Goal: Feedback & Contribution: Leave review/rating

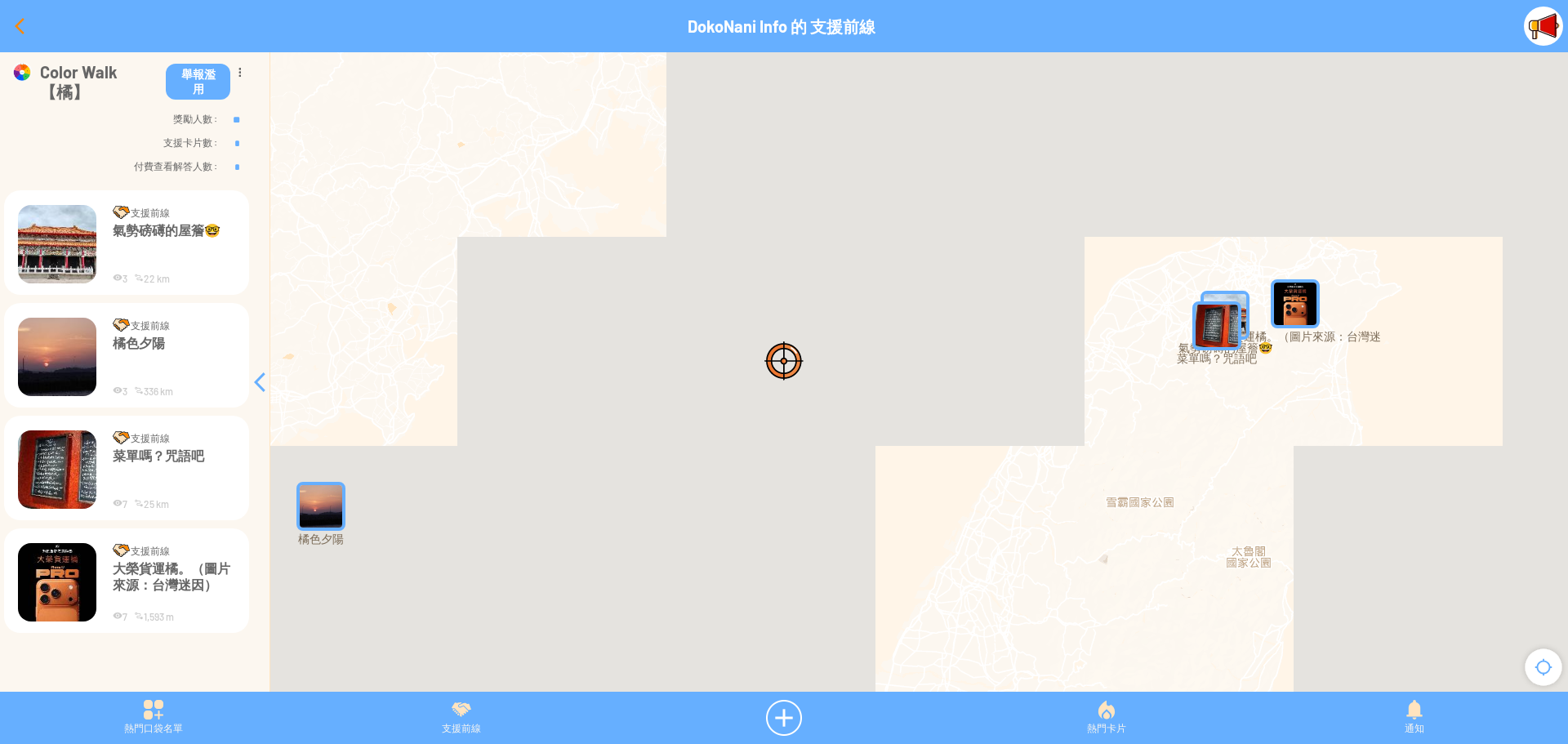
click at [19, 31] on div at bounding box center [19, 26] width 39 height 39
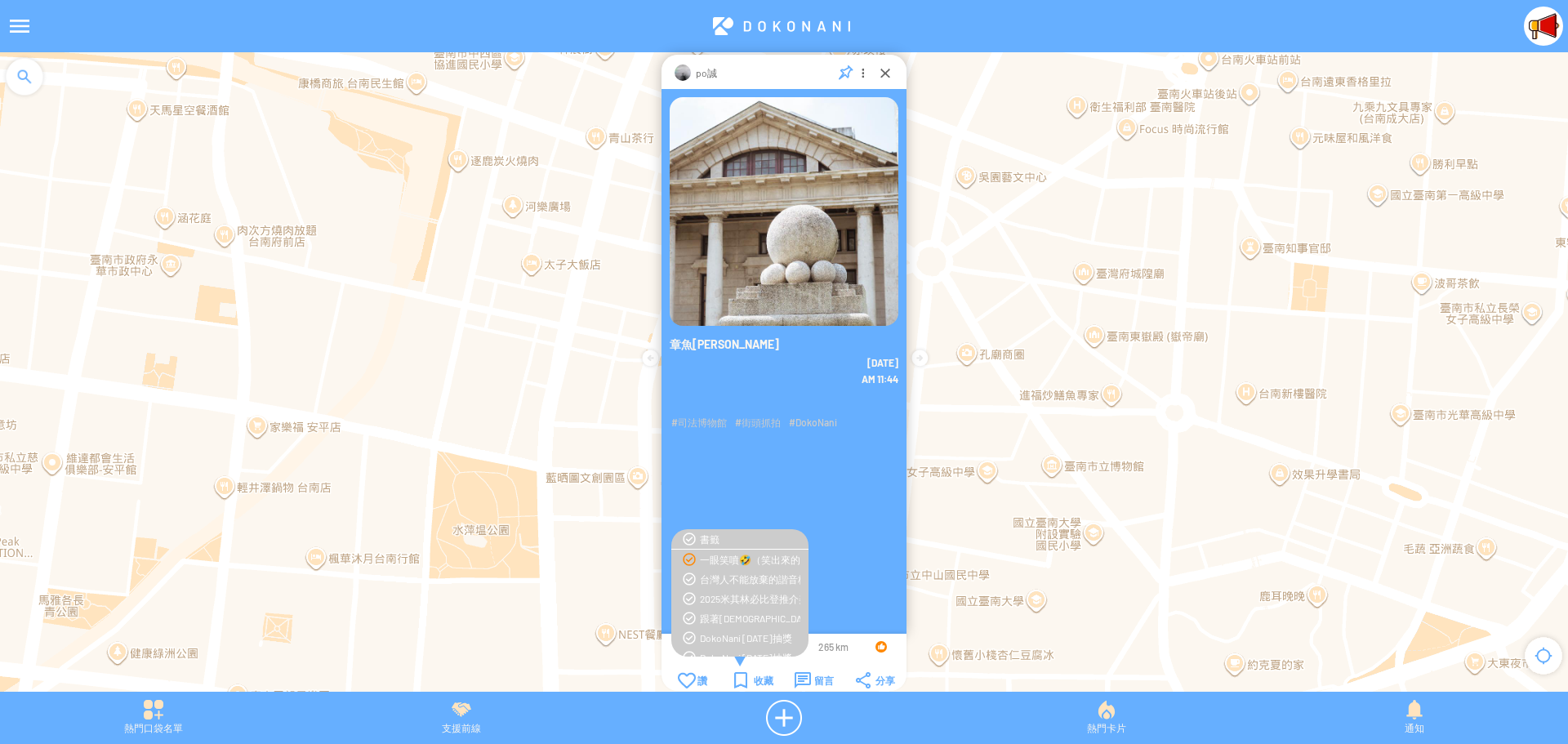
click at [877, 644] on div at bounding box center [881, 647] width 11 height 11
click at [886, 71] on div at bounding box center [885, 73] width 17 height 17
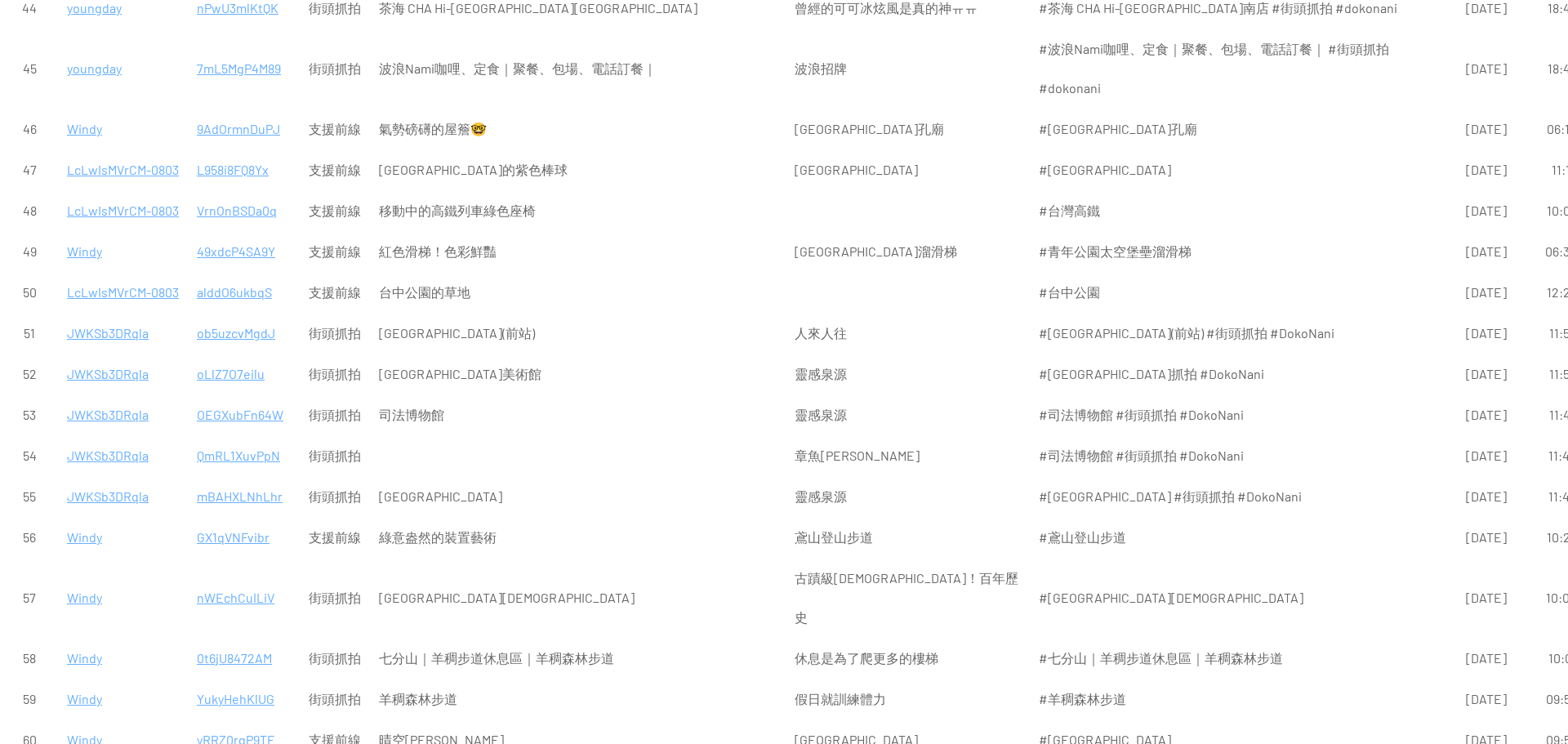
click at [258, 396] on p "OEGXubFn64W" at bounding box center [244, 415] width 94 height 39
click at [241, 355] on p "oLlZ7O7eilu" at bounding box center [244, 374] width 94 height 39
click at [236, 355] on p "oLlZ7O7eilu" at bounding box center [244, 374] width 94 height 39
drag, startPoint x: 240, startPoint y: 179, endPoint x: 228, endPoint y: 177, distance: 12.2
click at [228, 313] on p "ob5uzcvMgdJ" at bounding box center [244, 333] width 94 height 39
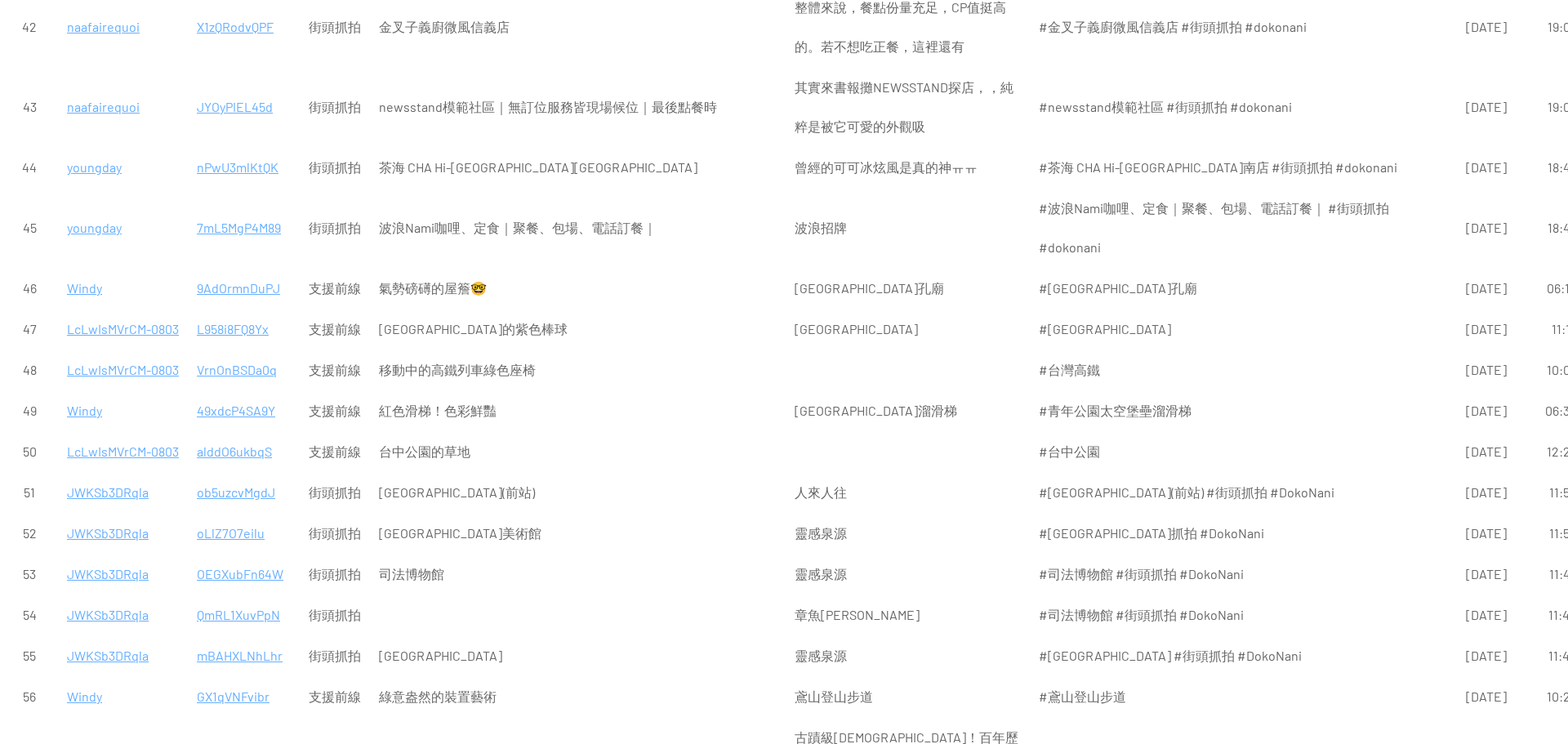
scroll to position [2941, 0]
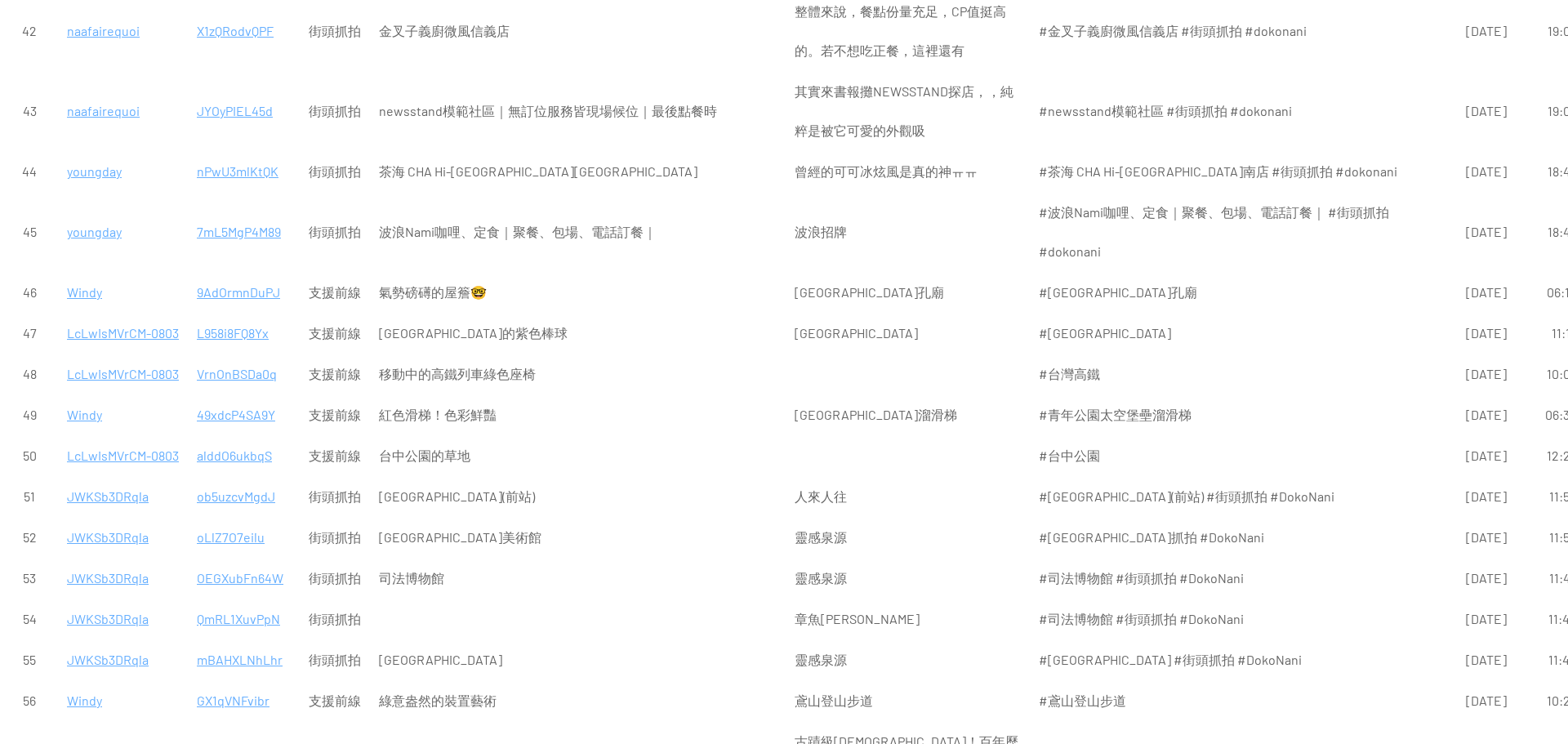
click at [232, 436] on p "alddO6ukbqS" at bounding box center [244, 456] width 94 height 39
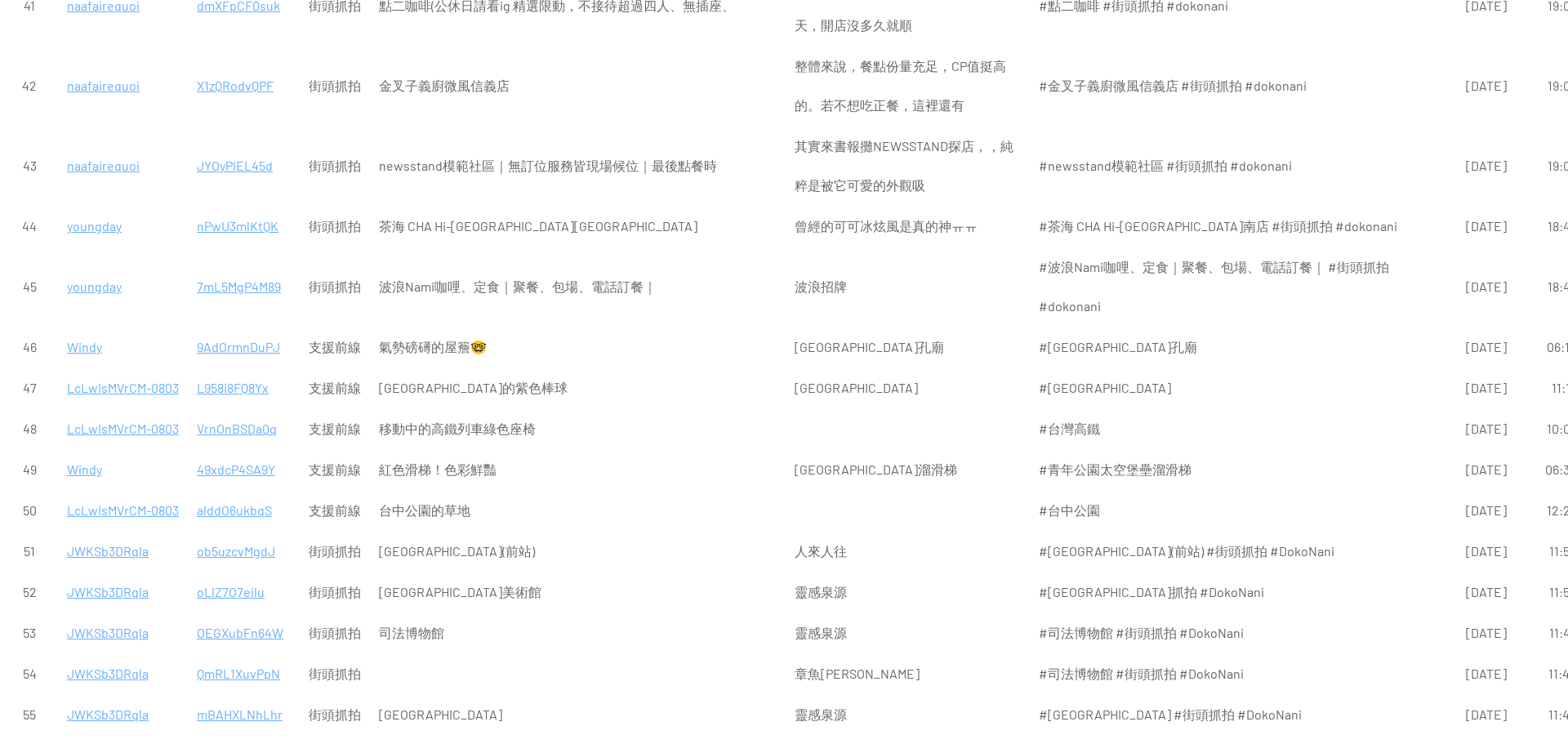
scroll to position [2860, 0]
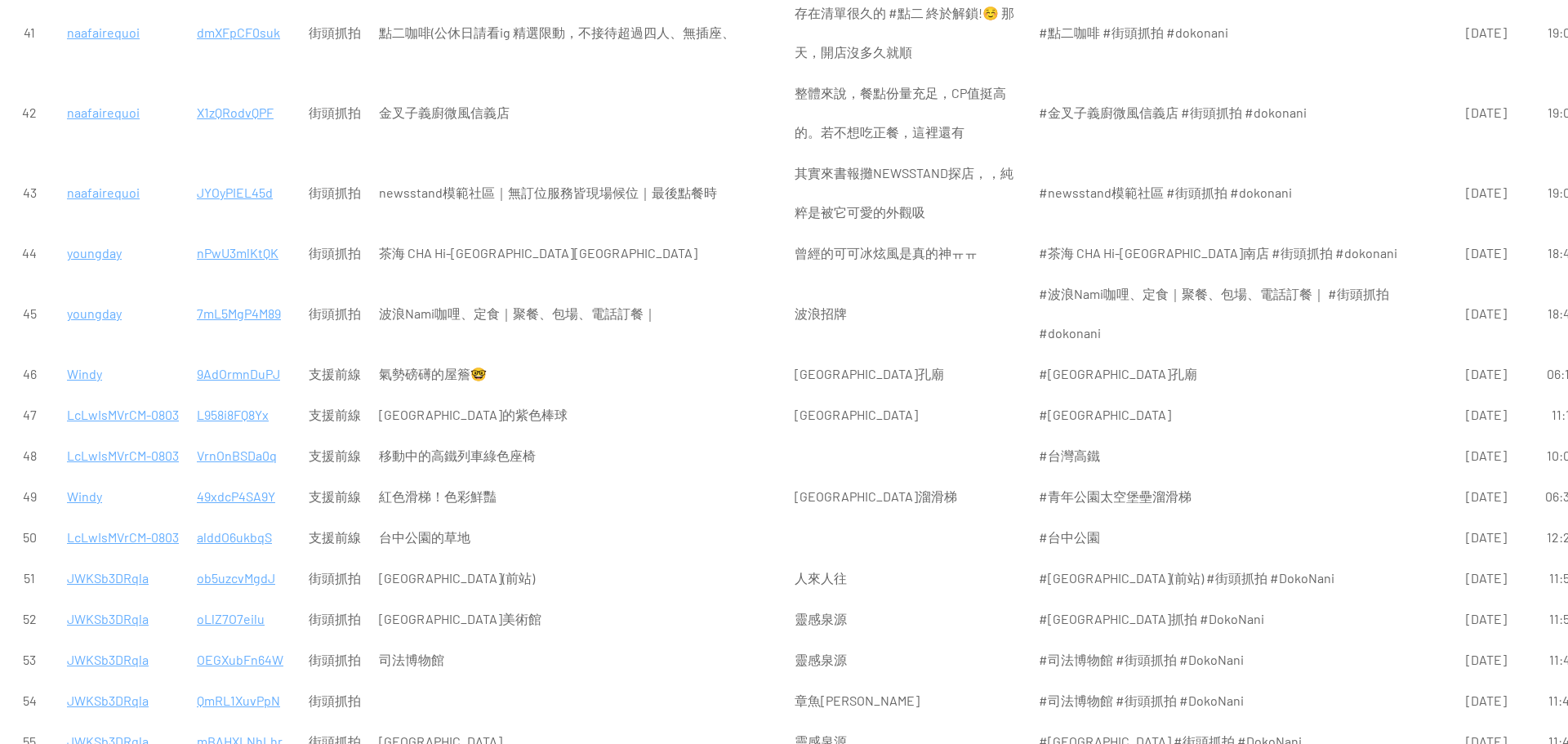
click at [237, 477] on p "49xdcP4SA9Y" at bounding box center [244, 496] width 94 height 39
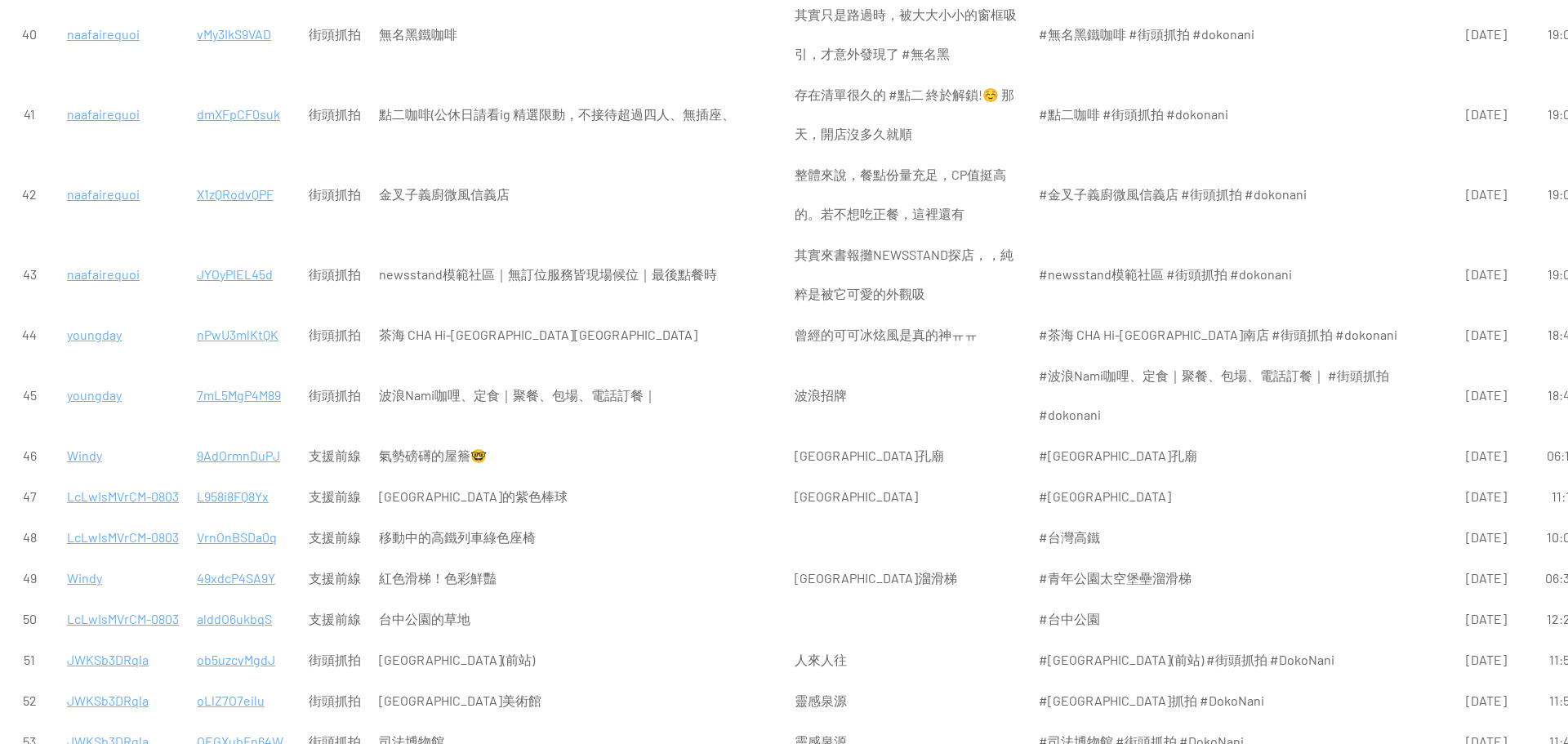
scroll to position [2696, 0]
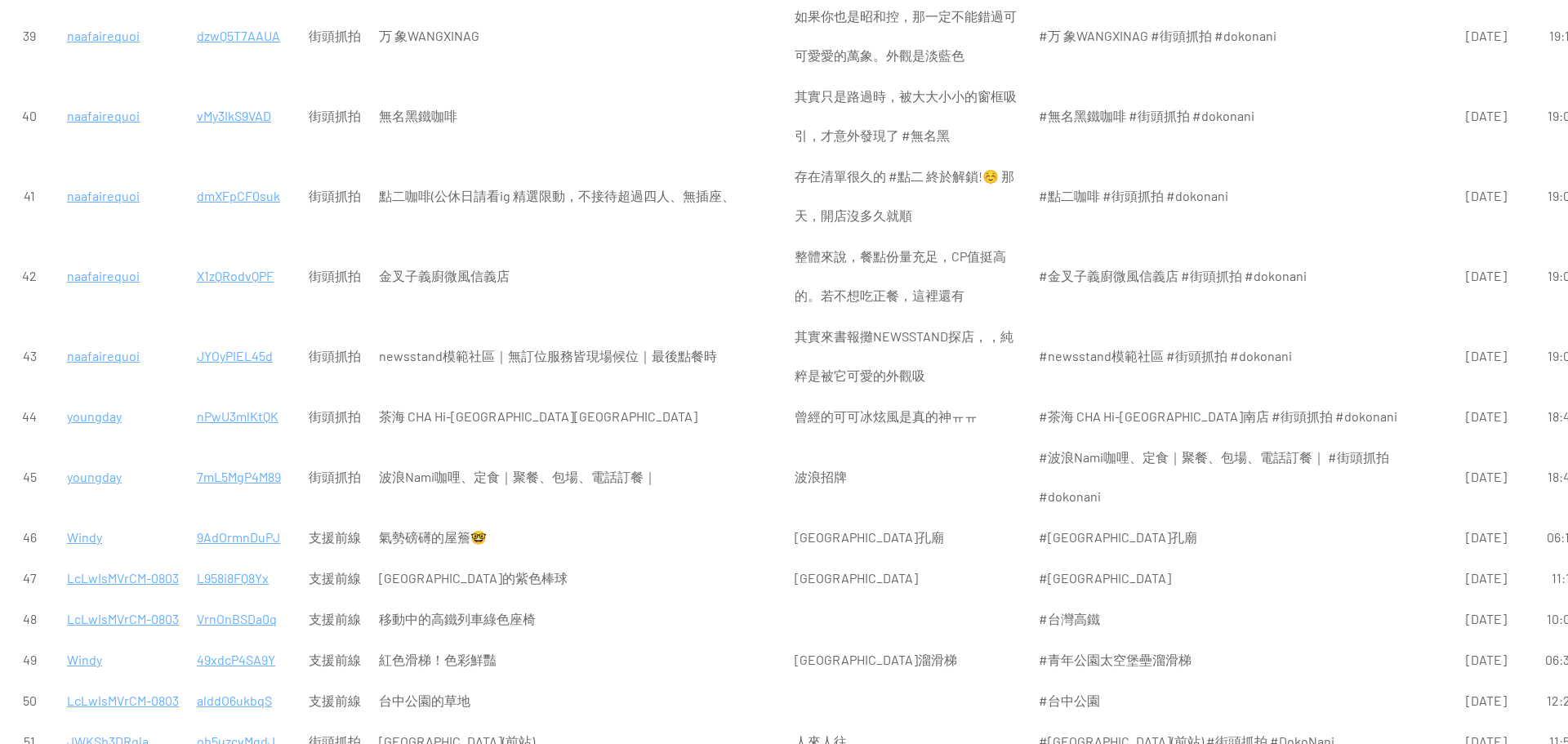
click at [230, 457] on p "7mL5MgP4M89" at bounding box center [244, 477] width 94 height 39
click at [264, 397] on p "nPwU3mlKtQK" at bounding box center [244, 417] width 94 height 39
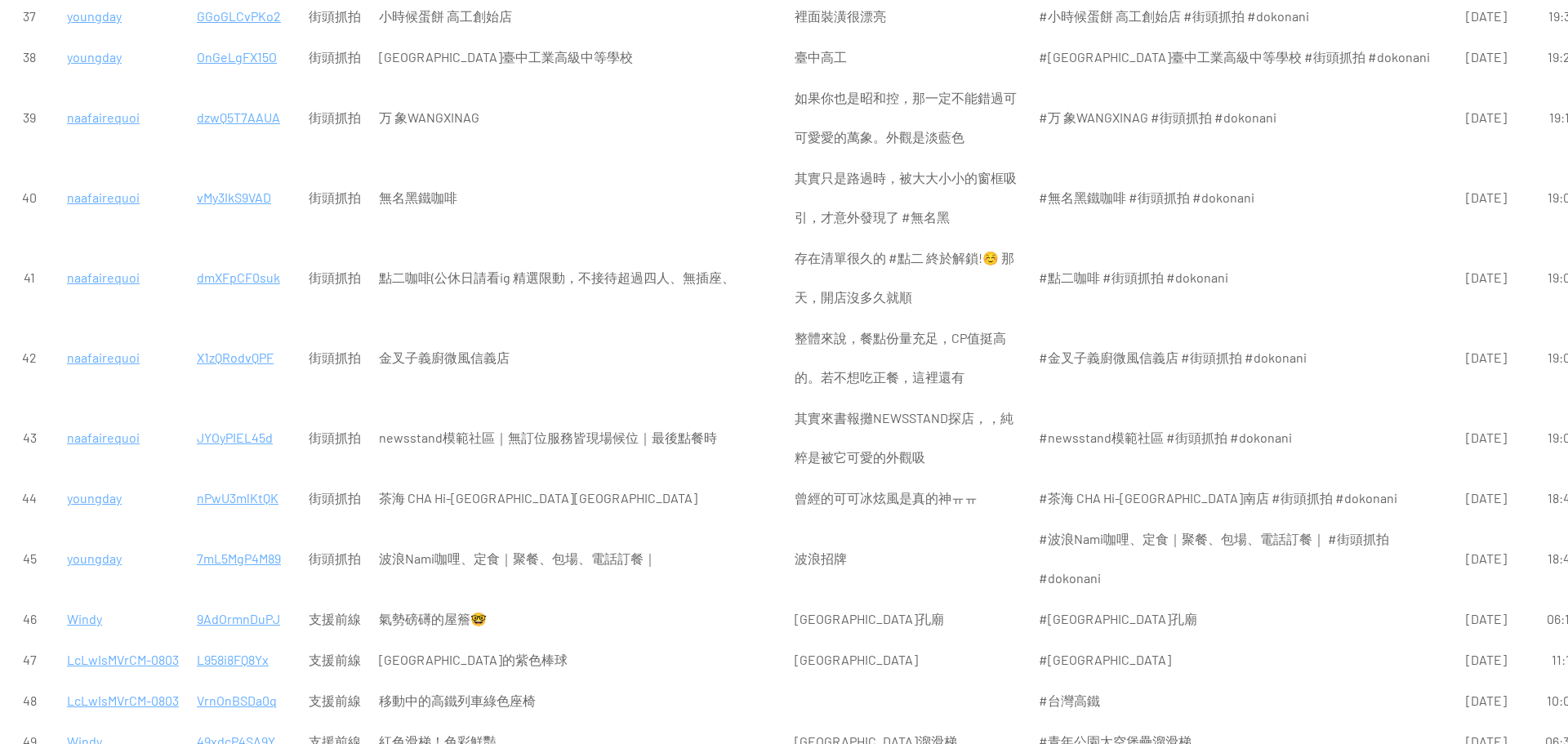
drag, startPoint x: 261, startPoint y: 279, endPoint x: 222, endPoint y: 279, distance: 39.0
click at [218, 419] on p "JYOyPIEL45d" at bounding box center [244, 438] width 94 height 39
click at [241, 338] on p "X1zQRodvQPF" at bounding box center [244, 358] width 94 height 39
click at [222, 258] on p "dmXFpCF0suk" at bounding box center [244, 277] width 94 height 39
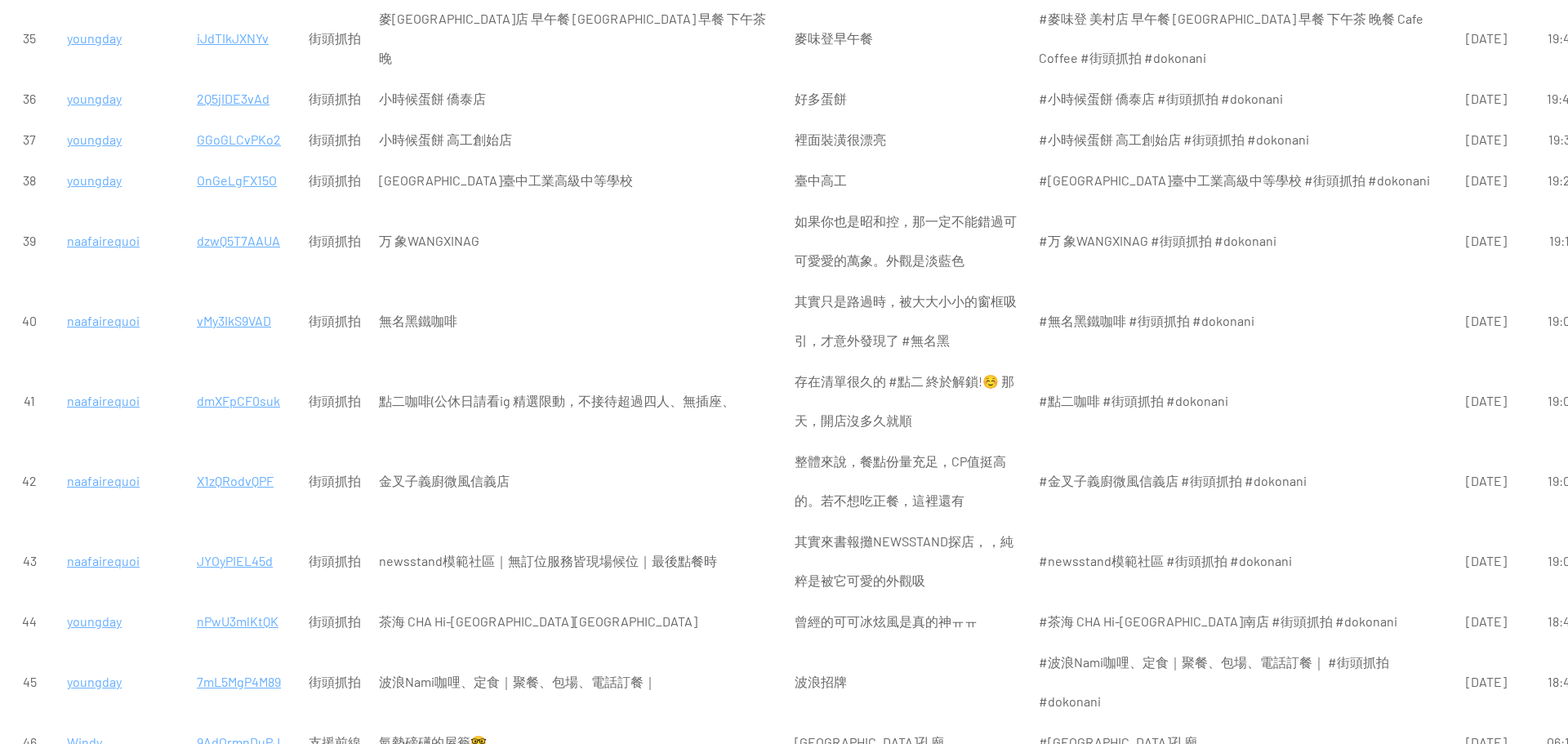
scroll to position [2451, 0]
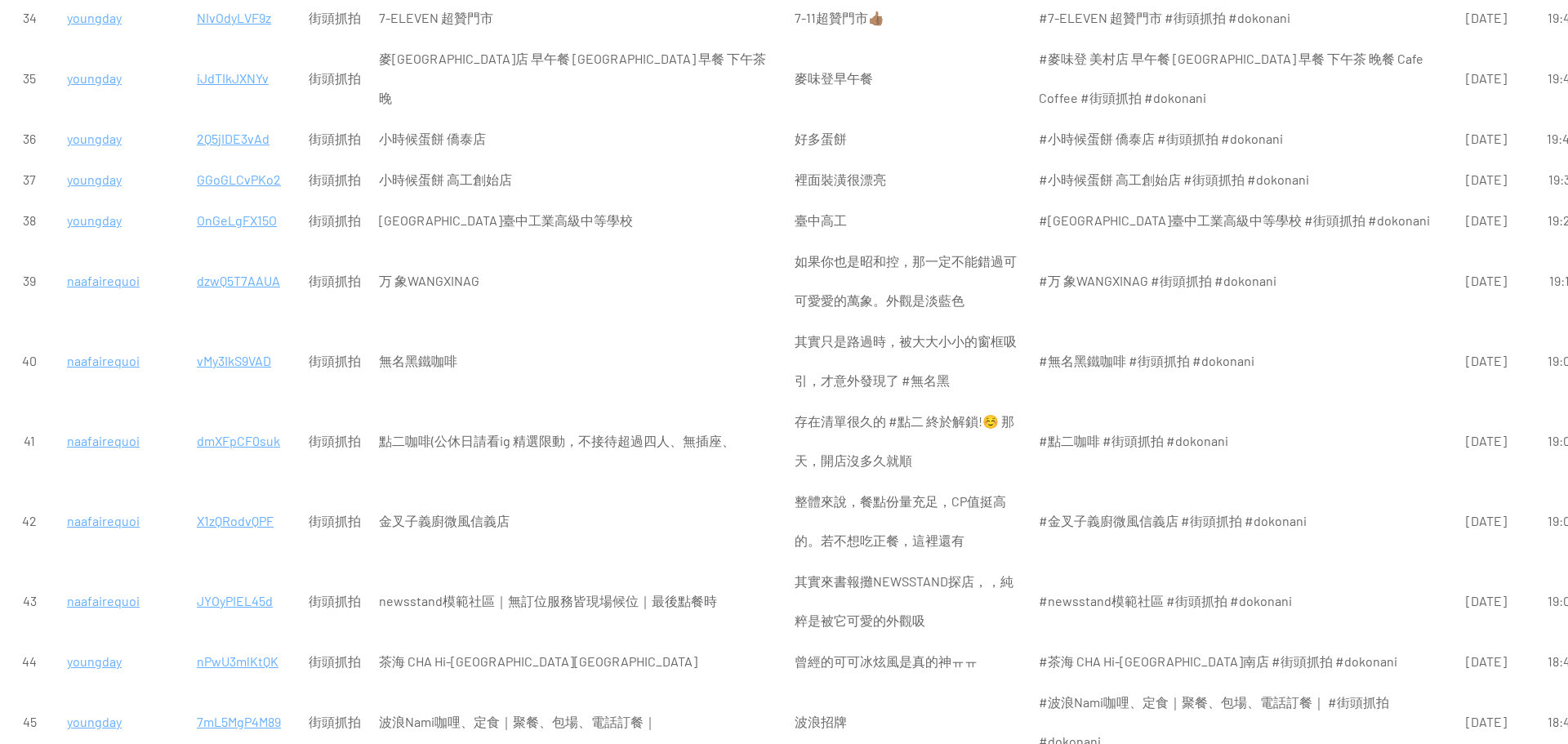
click at [249, 342] on p "vMy3IkS9VAD" at bounding box center [244, 361] width 94 height 39
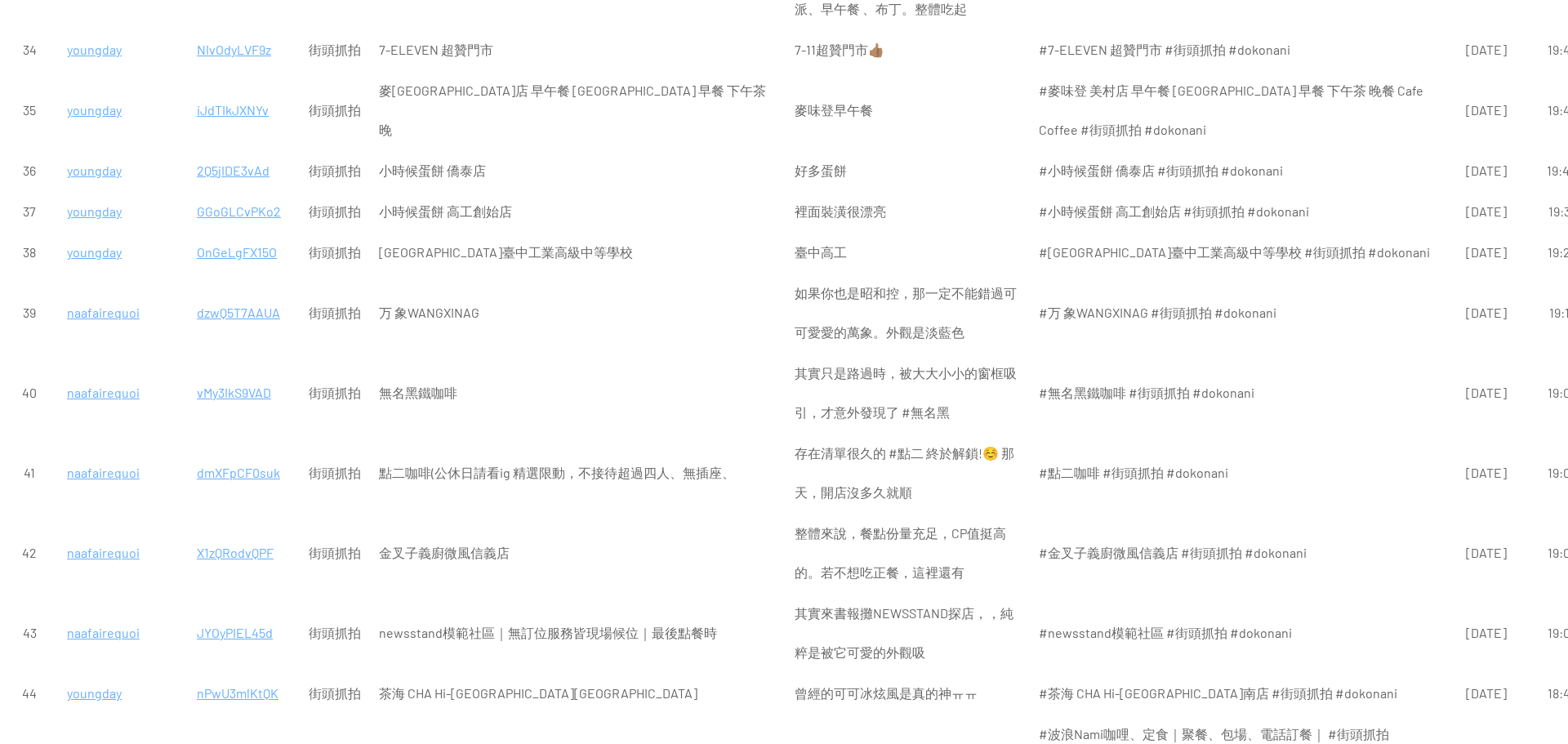
scroll to position [2370, 0]
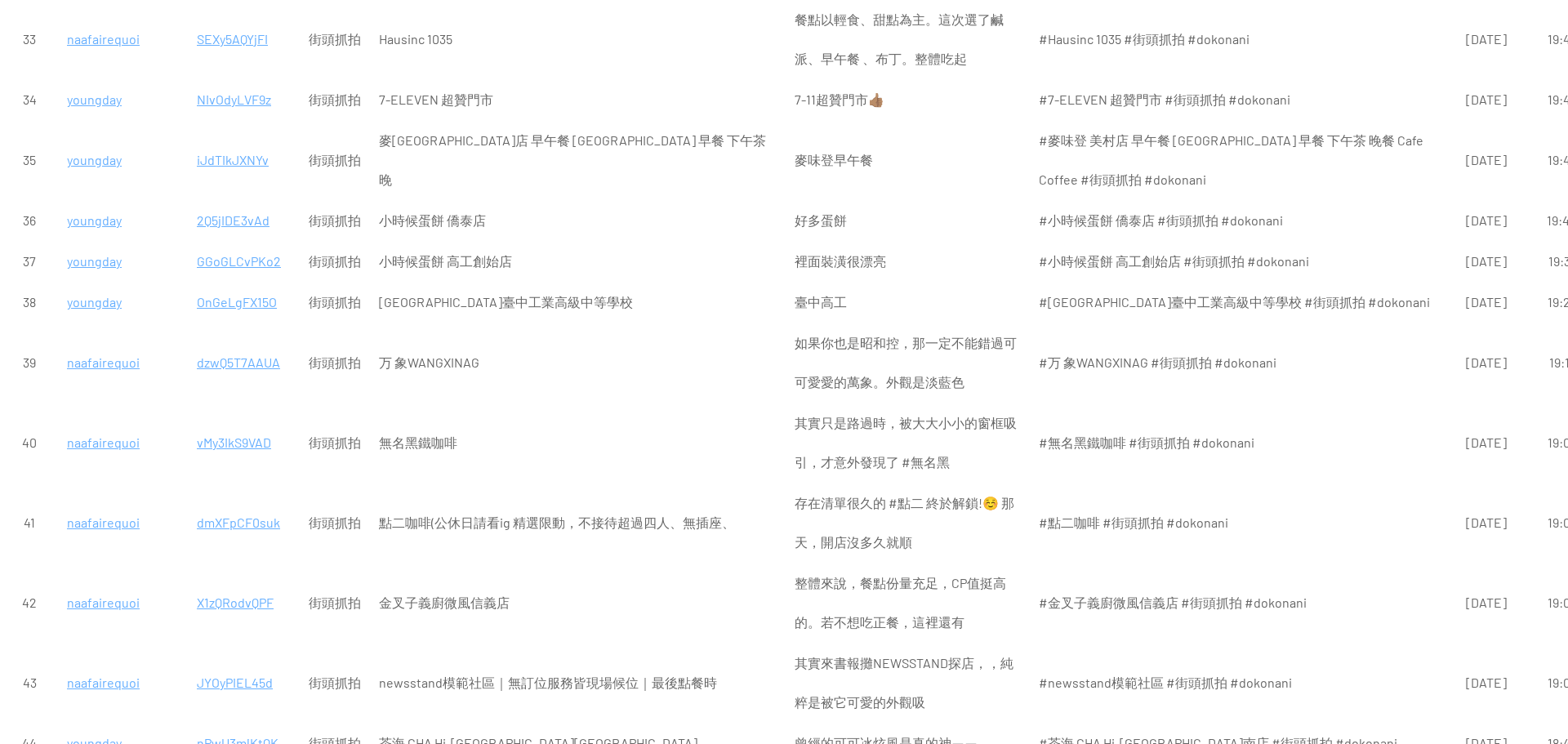
click at [253, 343] on p "dzwQ5T7AAUA" at bounding box center [244, 362] width 94 height 39
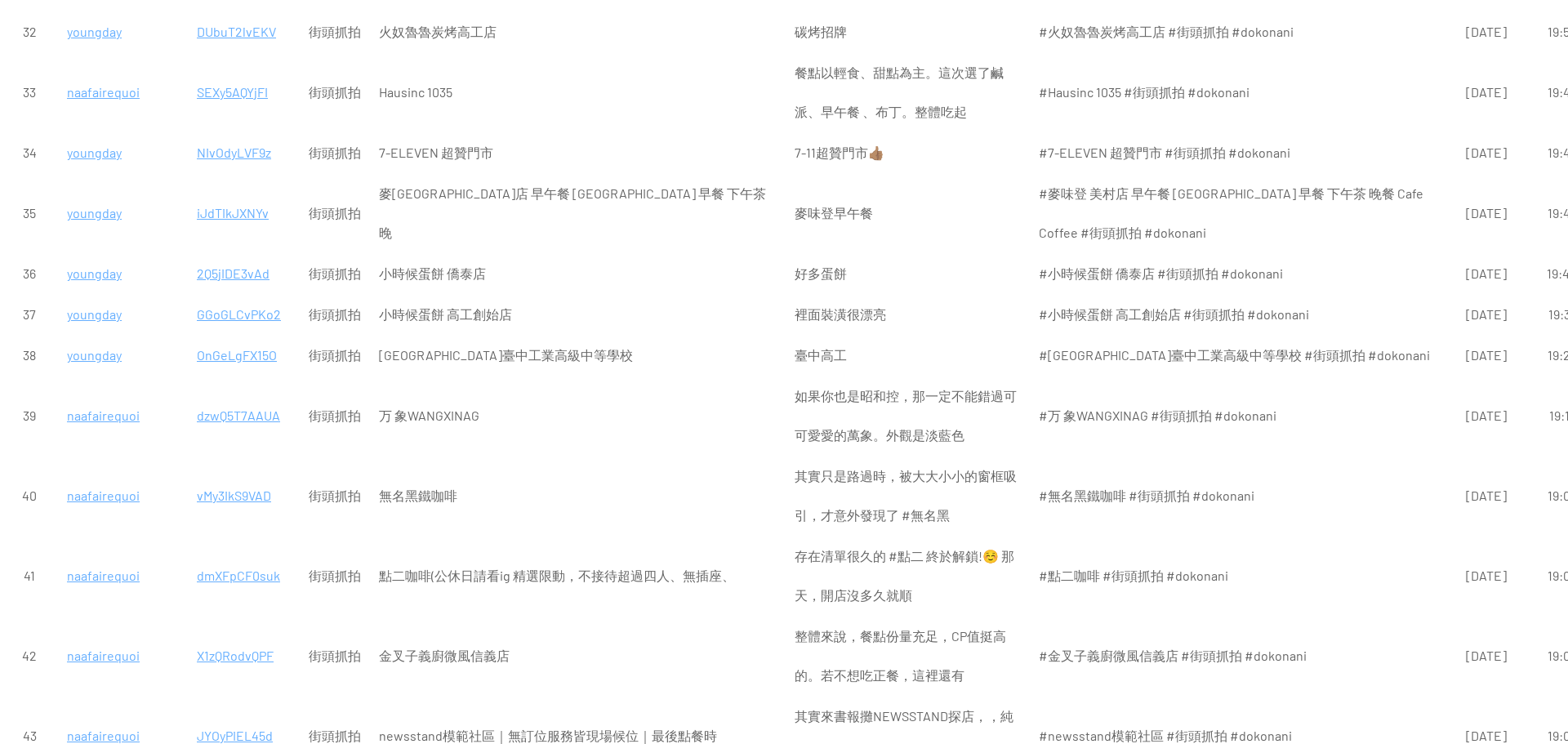
scroll to position [2287, 0]
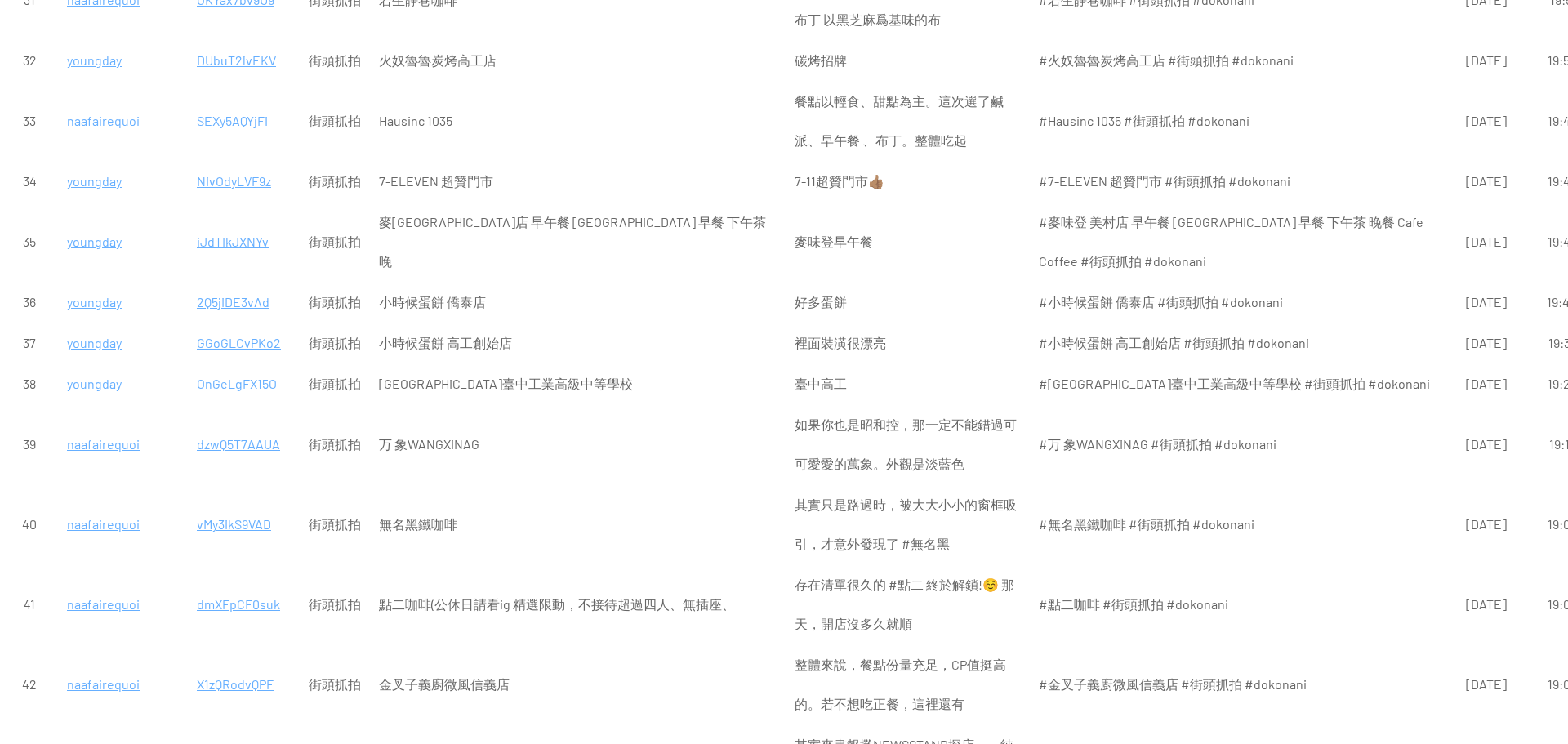
click at [247, 364] on p "OnGeLgFX15O" at bounding box center [244, 384] width 94 height 39
click at [233, 323] on p "GGoGLCvPKo2" at bounding box center [244, 343] width 94 height 39
click at [241, 283] on p "2Q5jIDE3vAd" at bounding box center [244, 302] width 94 height 39
click at [249, 222] on p "iJdTIkJXNYv" at bounding box center [244, 241] width 94 height 39
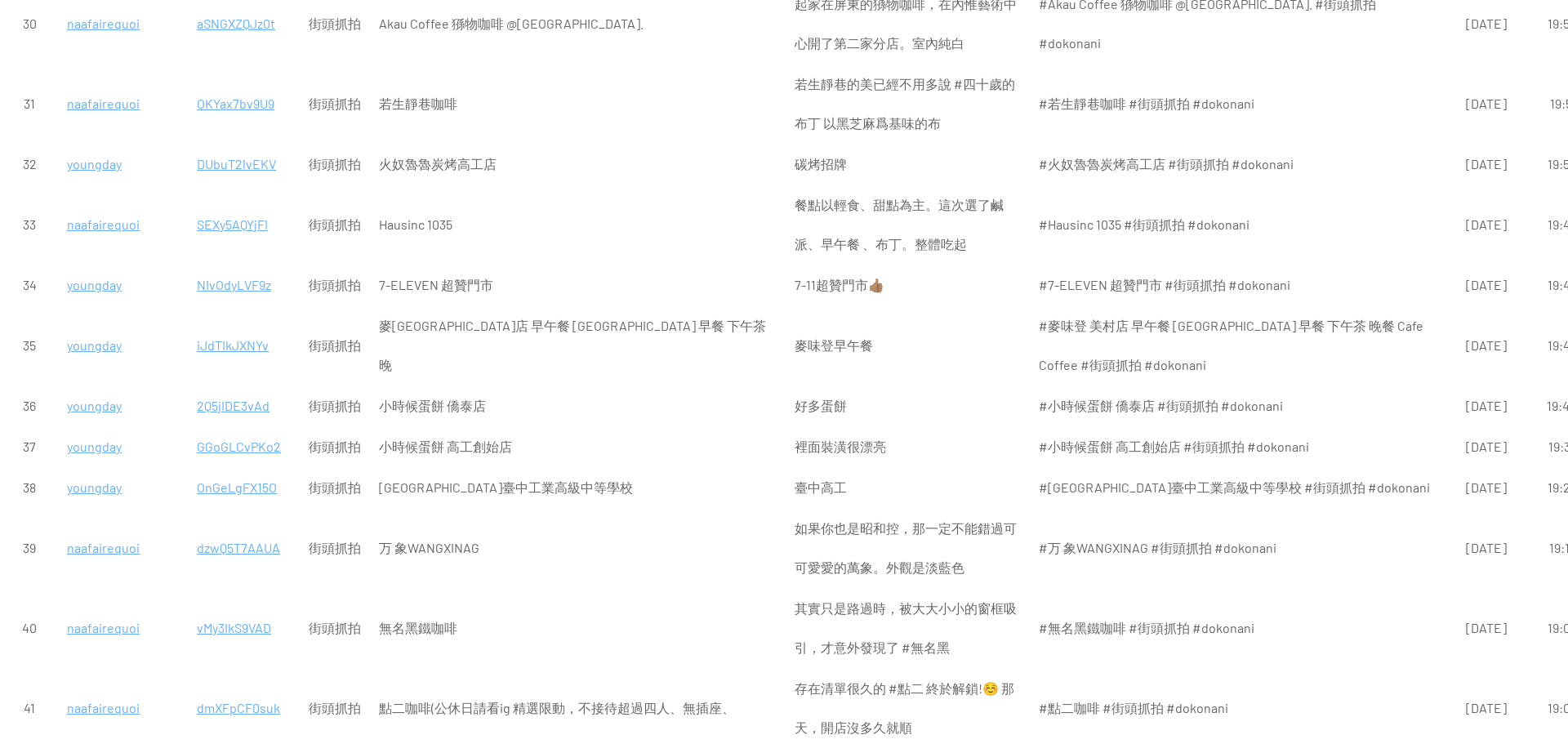
scroll to position [2124, 0]
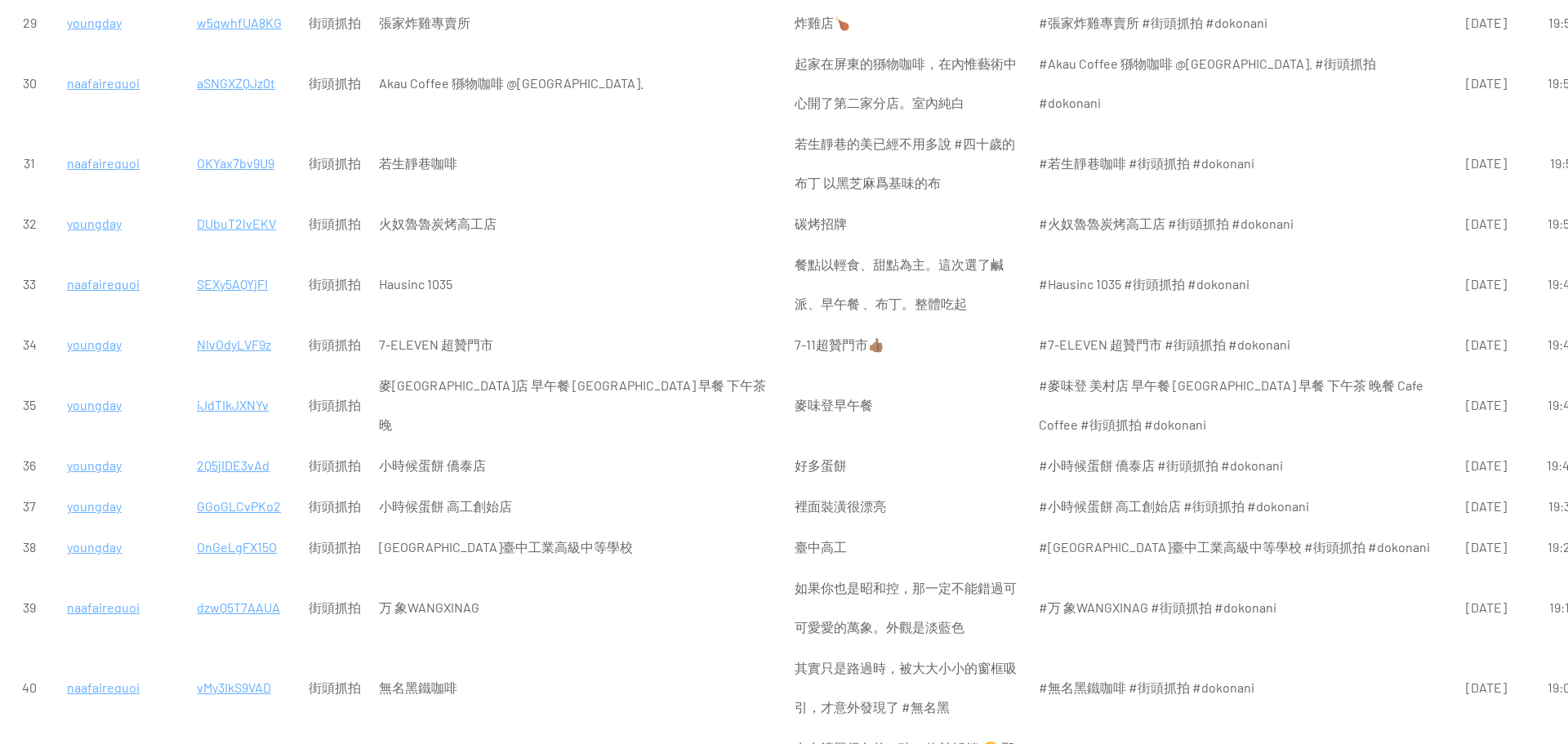
click at [243, 325] on p "NIvOdyLVF9z" at bounding box center [244, 345] width 94 height 39
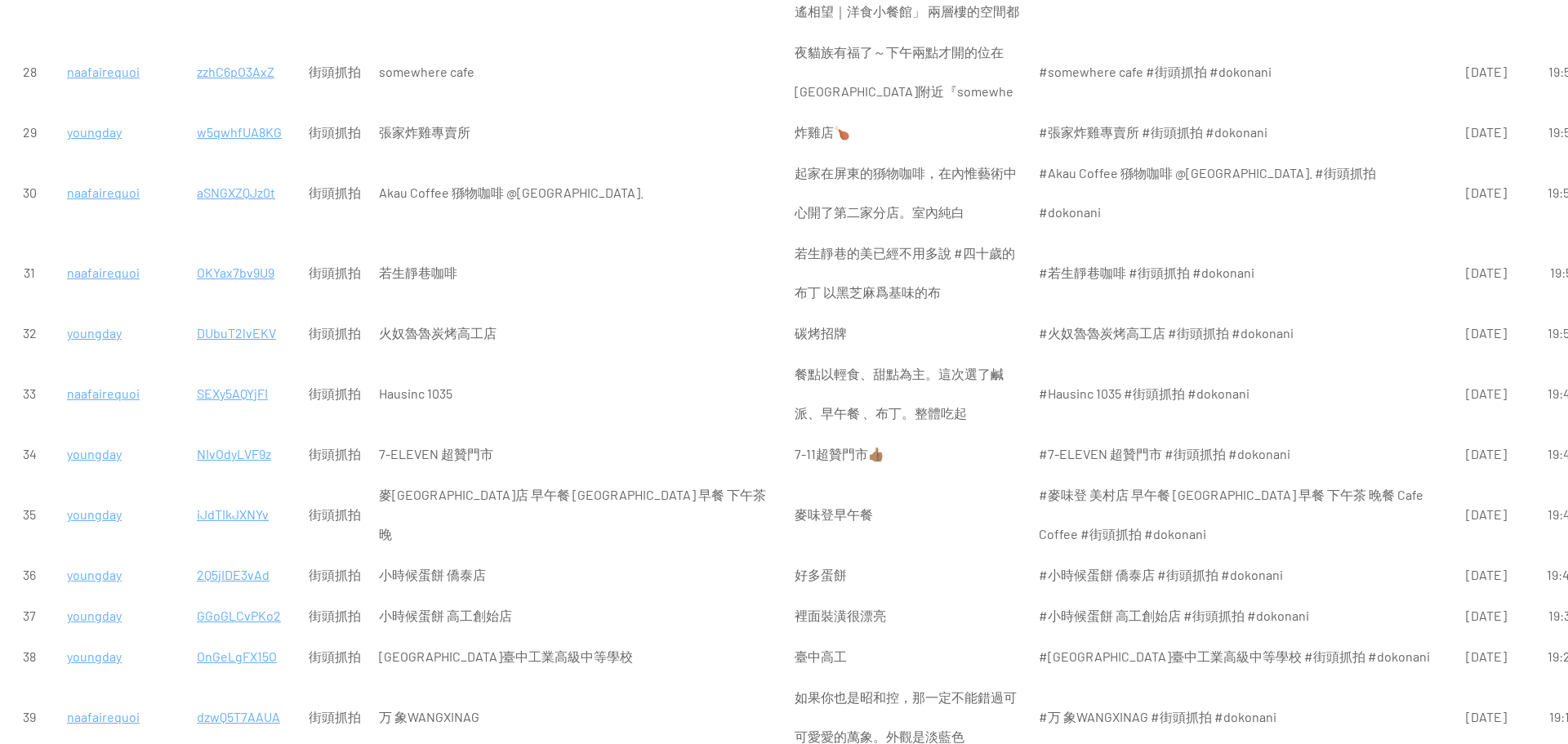
scroll to position [1961, 0]
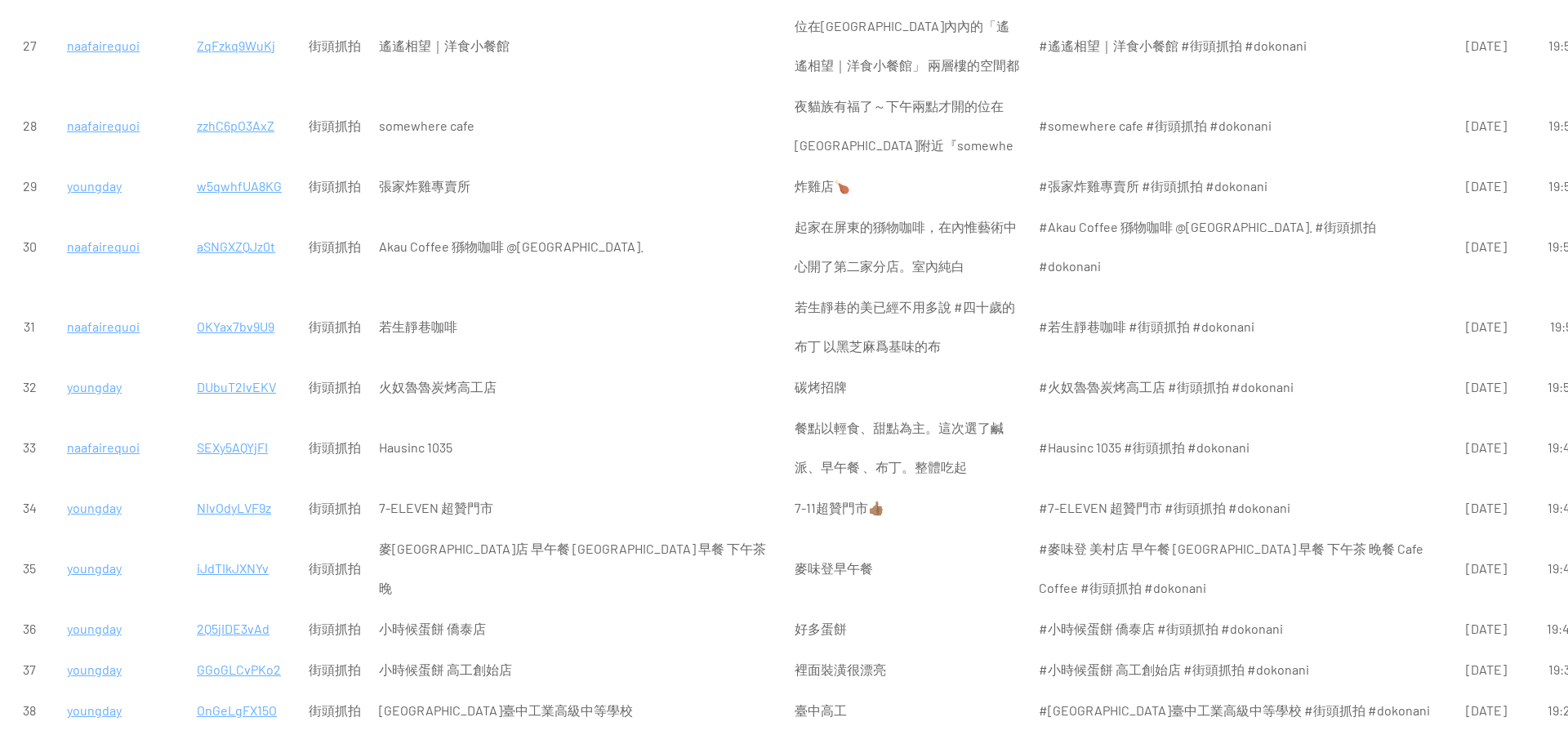
click at [229, 428] on p "SEXy5AQYjFI" at bounding box center [244, 447] width 94 height 39
click at [226, 368] on p "DUbuT2lvEKV" at bounding box center [244, 387] width 94 height 39
click at [232, 307] on p "OKYax7bv9U9" at bounding box center [244, 326] width 94 height 39
click at [260, 227] on p "aSNGXZQJz0t" at bounding box center [244, 247] width 94 height 39
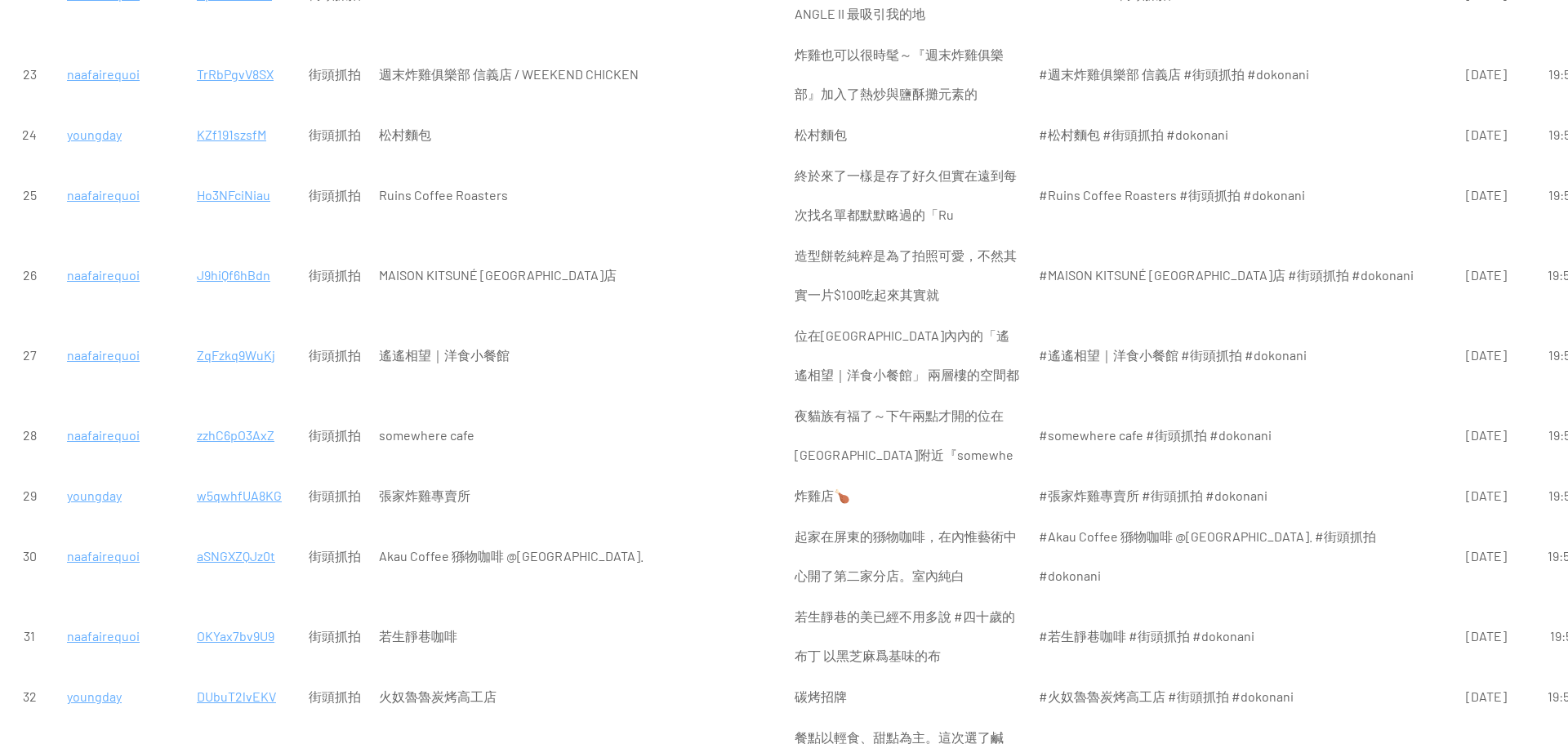
scroll to position [1634, 0]
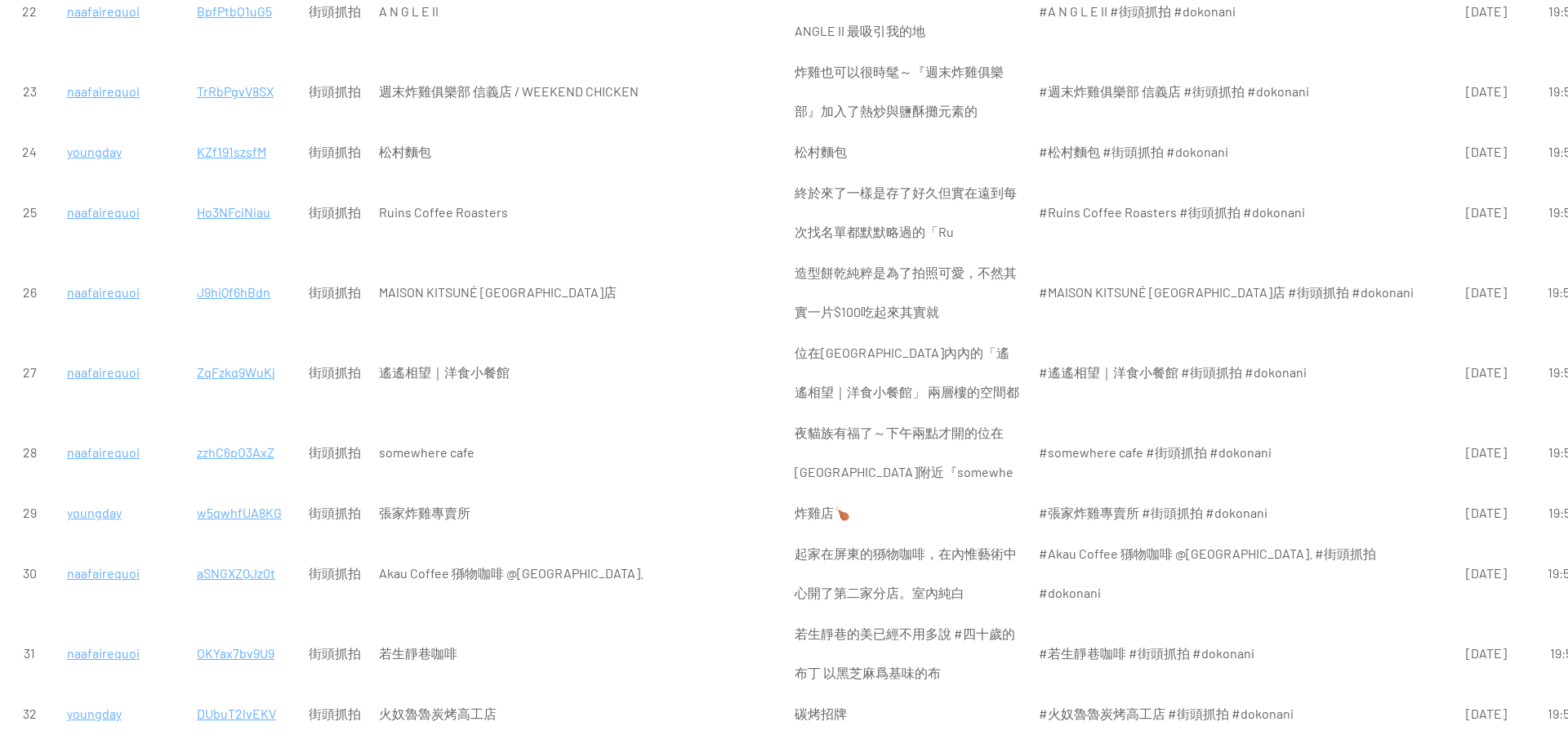
drag, startPoint x: 249, startPoint y: 354, endPoint x: 226, endPoint y: 352, distance: 23.1
click at [226, 494] on p "w5qwhfUA8KG" at bounding box center [244, 513] width 94 height 39
click at [220, 433] on p "zzhC6pO3AxZ" at bounding box center [244, 453] width 94 height 39
click at [254, 353] on p "ZqFzkq9WuKj" at bounding box center [244, 372] width 94 height 39
click at [231, 273] on p "J9hiQf6hBdn" at bounding box center [244, 292] width 94 height 39
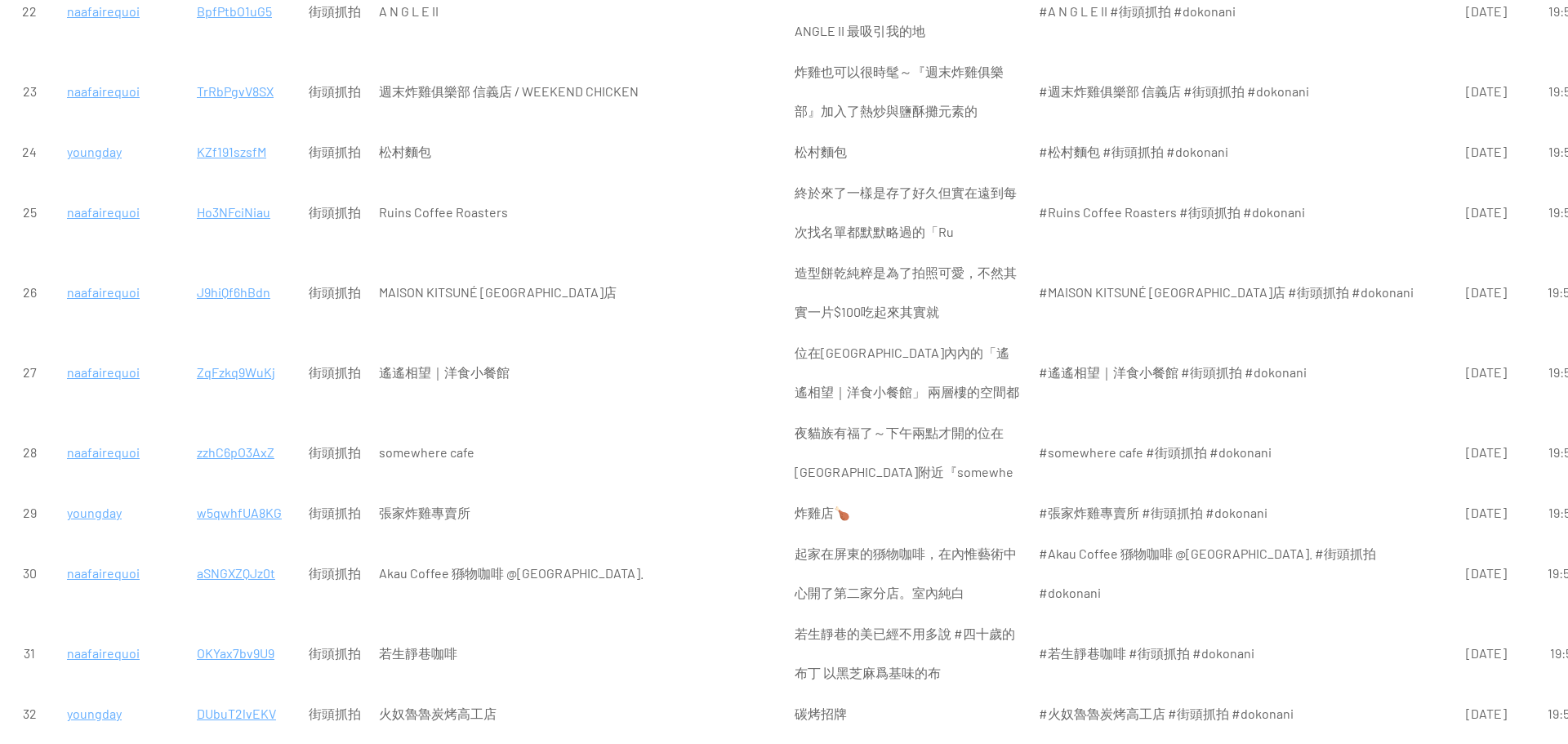
scroll to position [1553, 0]
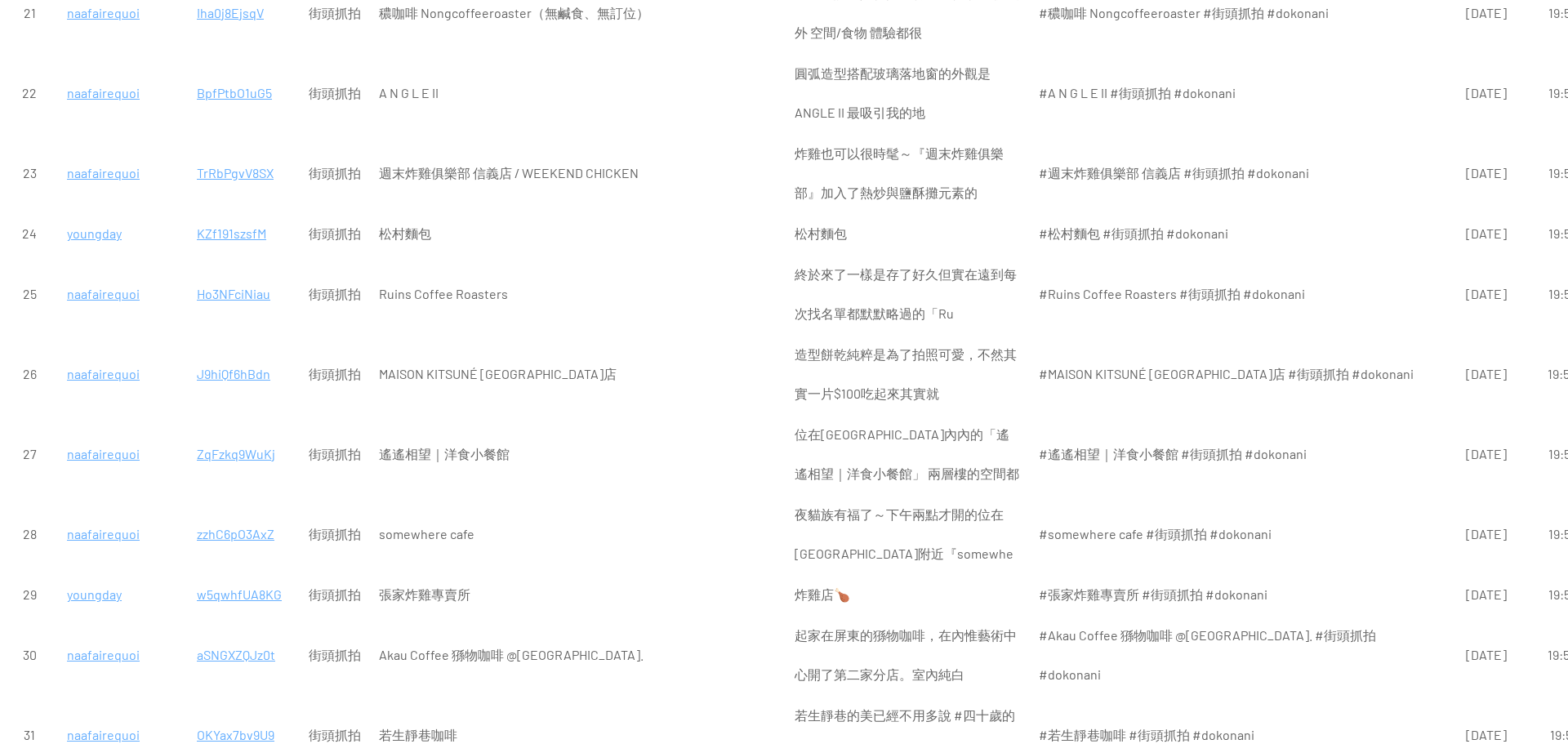
click at [246, 274] on p "Ho3NFciNiau" at bounding box center [244, 294] width 94 height 39
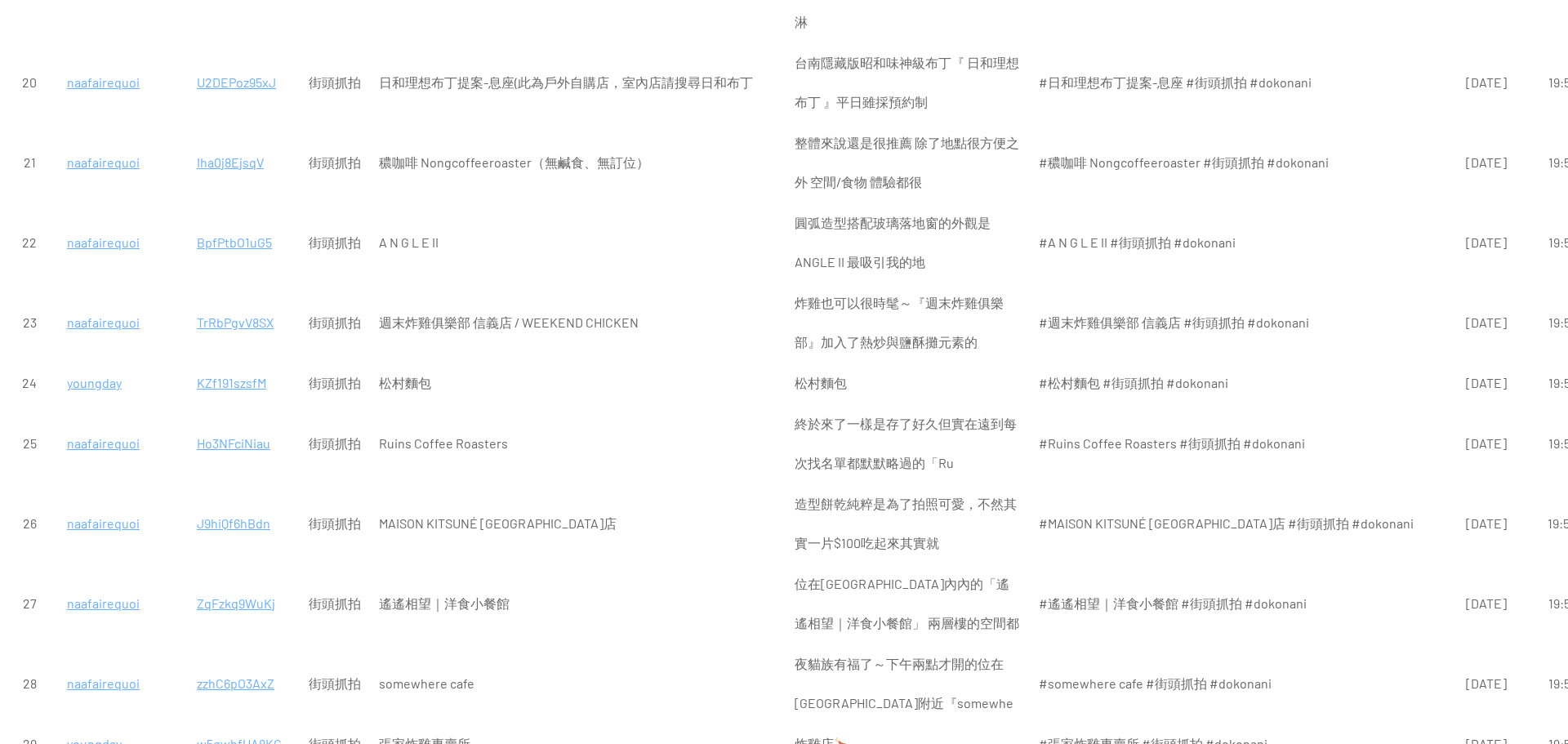
scroll to position [1389, 0]
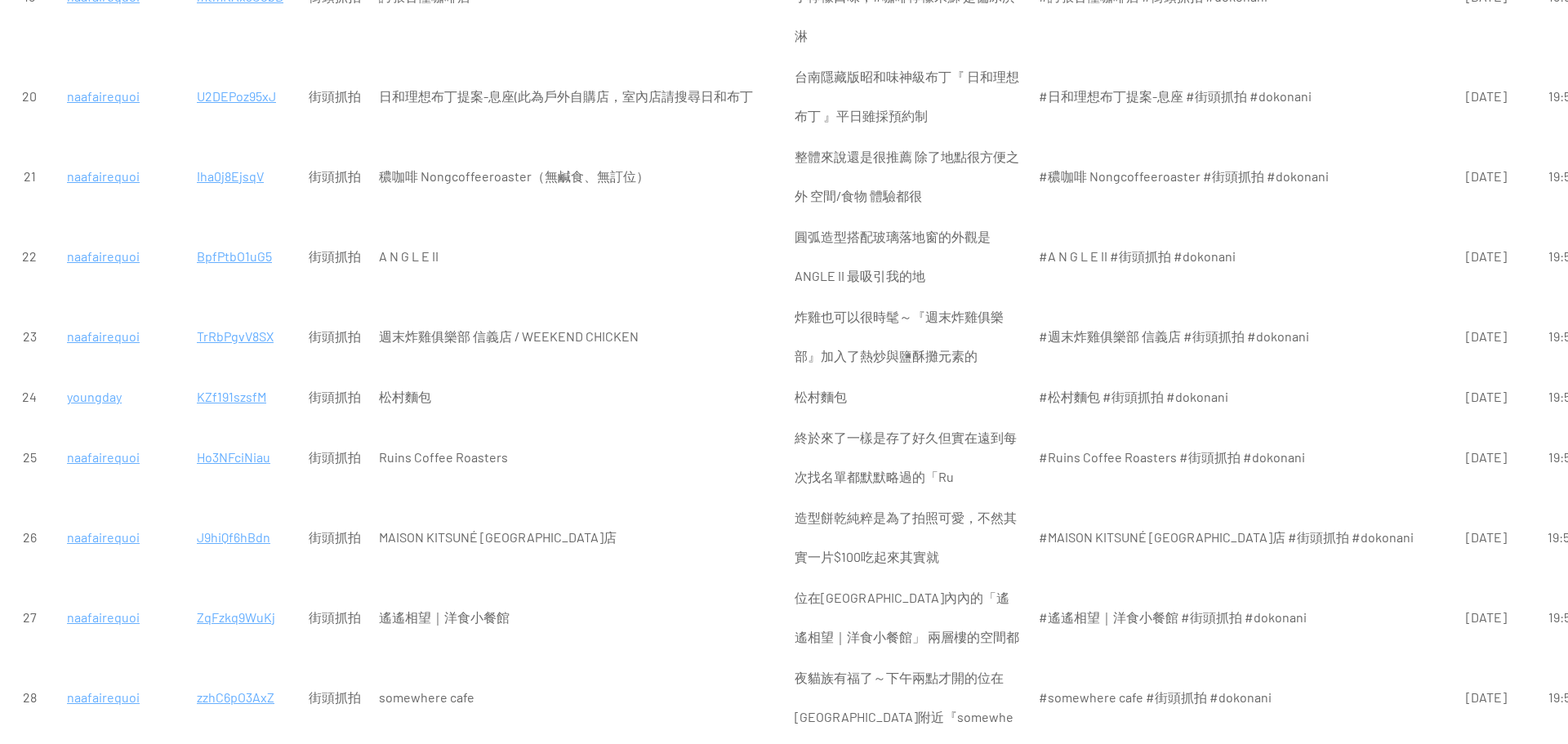
click at [234, 377] on p "KZf191szsfM" at bounding box center [244, 396] width 94 height 39
click at [224, 317] on p "TrRbPgvV8SX" at bounding box center [244, 336] width 94 height 39
click at [250, 237] on p "BpfPtbO1uG5" at bounding box center [244, 256] width 94 height 39
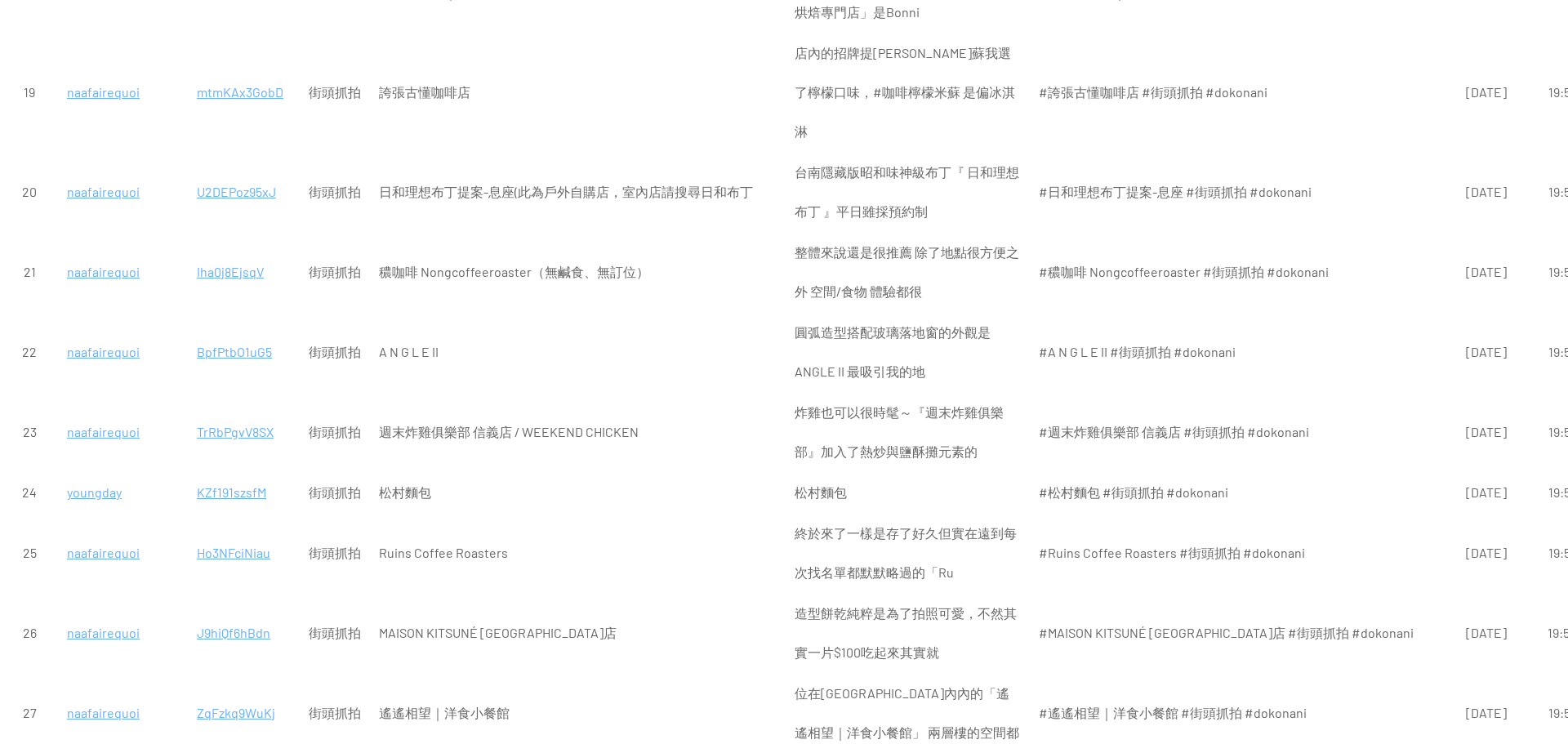
scroll to position [1226, 0]
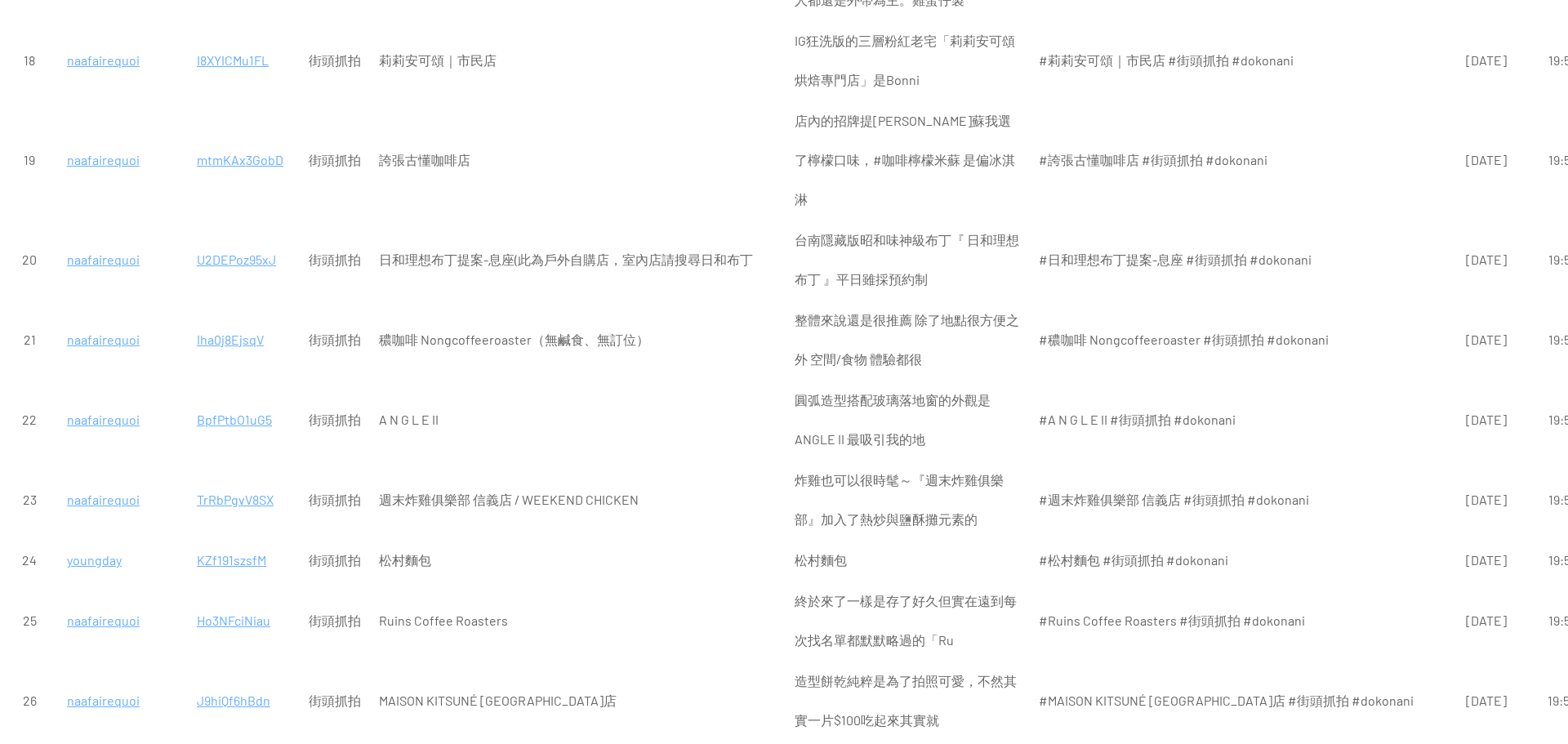
click at [245, 321] on p "Iha0j8EjsqV" at bounding box center [244, 340] width 94 height 39
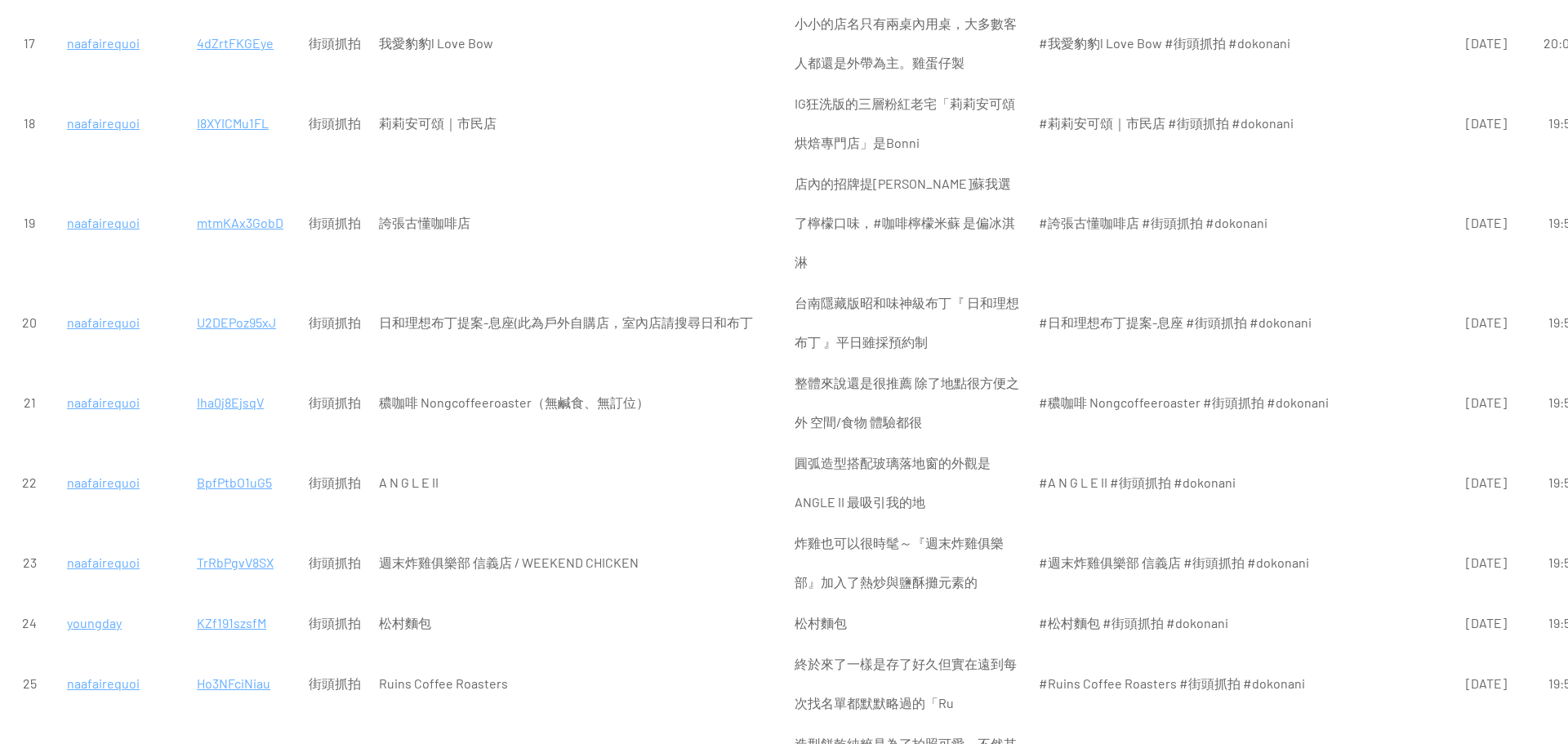
scroll to position [1062, 0]
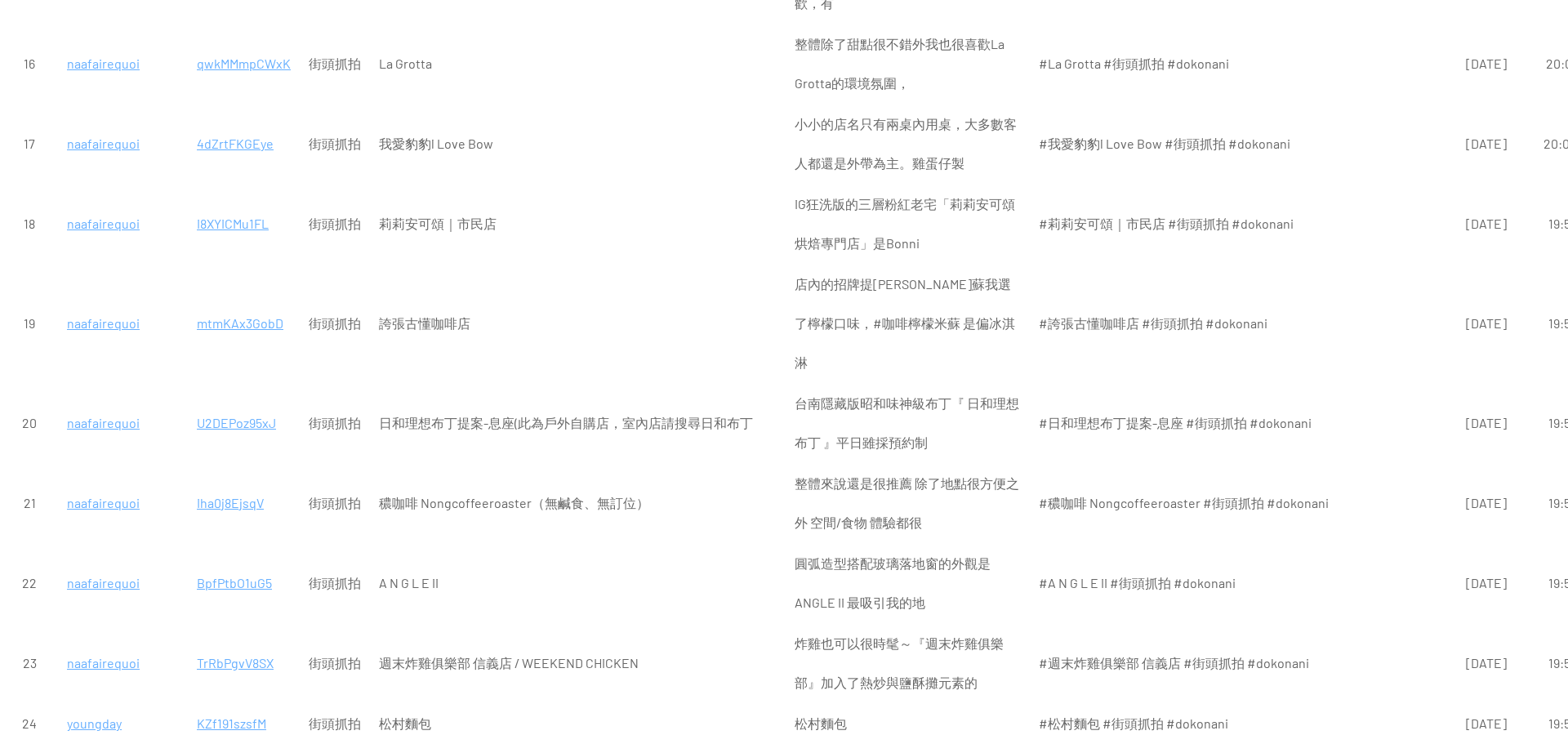
click at [249, 404] on p "U2DEPoz95xJ" at bounding box center [244, 423] width 94 height 39
click at [248, 704] on p "KZf191szsfM" at bounding box center [244, 724] width 94 height 39
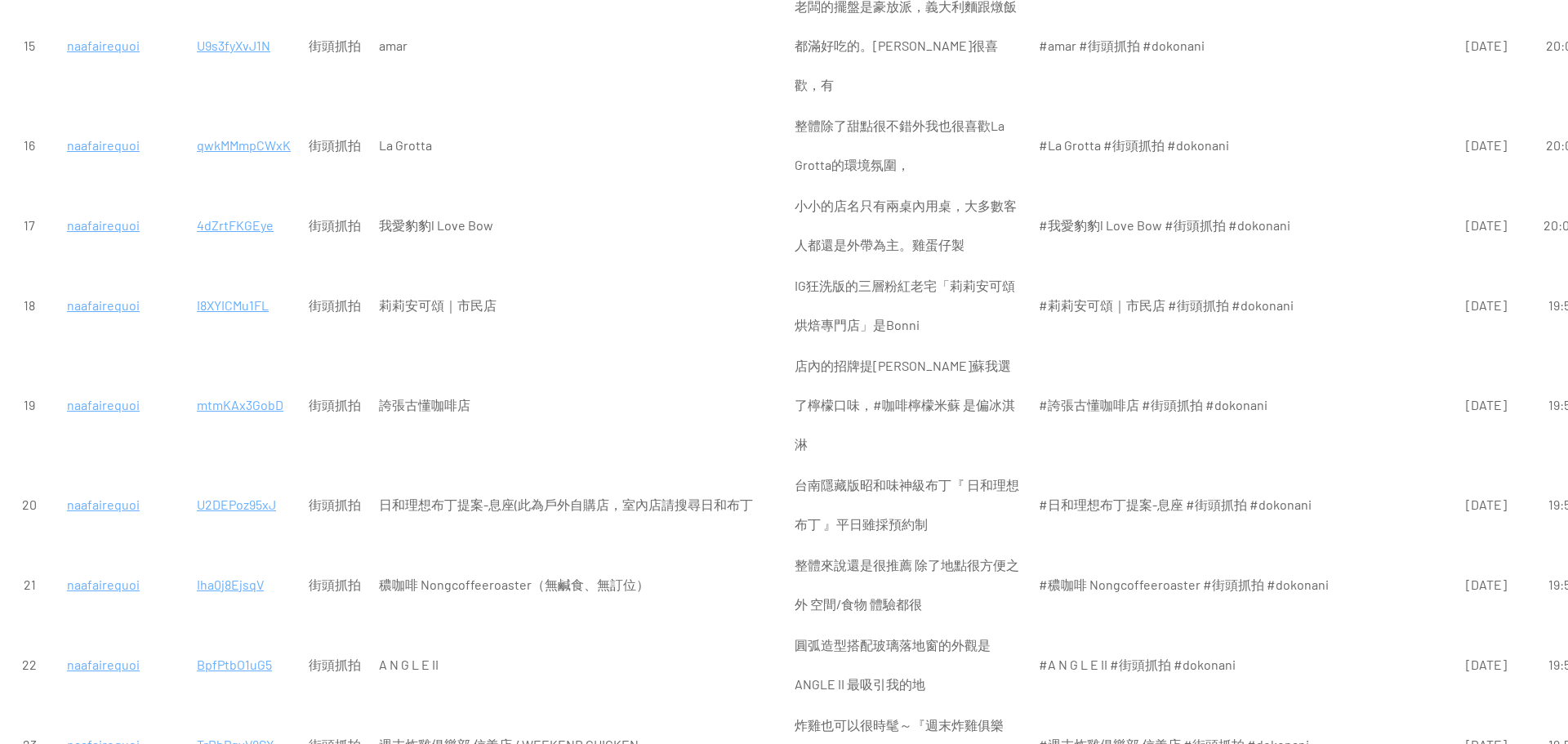
click at [258, 385] on p "mtmKAx3GobD" at bounding box center [244, 405] width 94 height 39
click at [211, 286] on p "I8XYICMu1FL" at bounding box center [244, 305] width 94 height 39
click at [244, 206] on p "4dZrtFKGEye" at bounding box center [244, 226] width 94 height 39
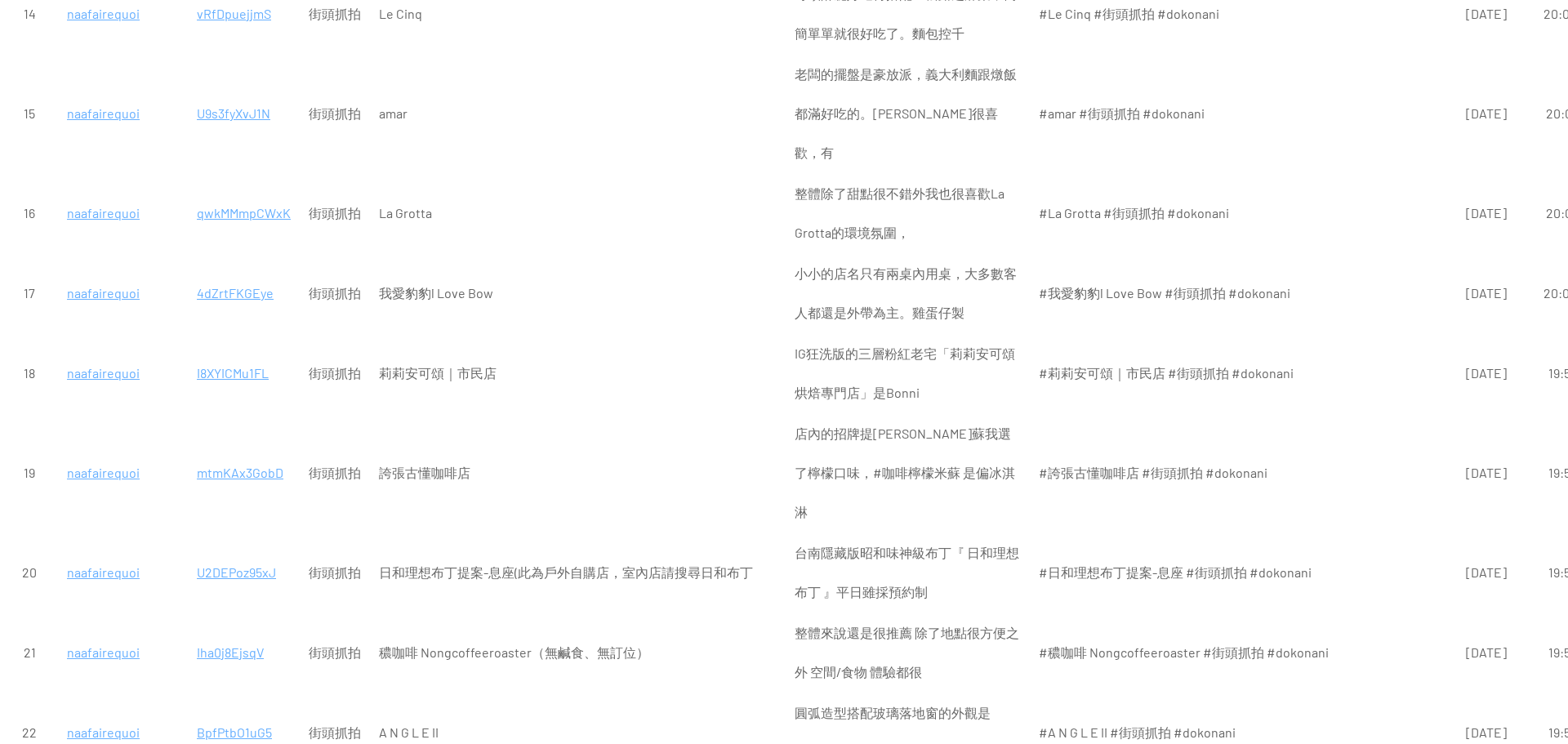
scroll to position [817, 0]
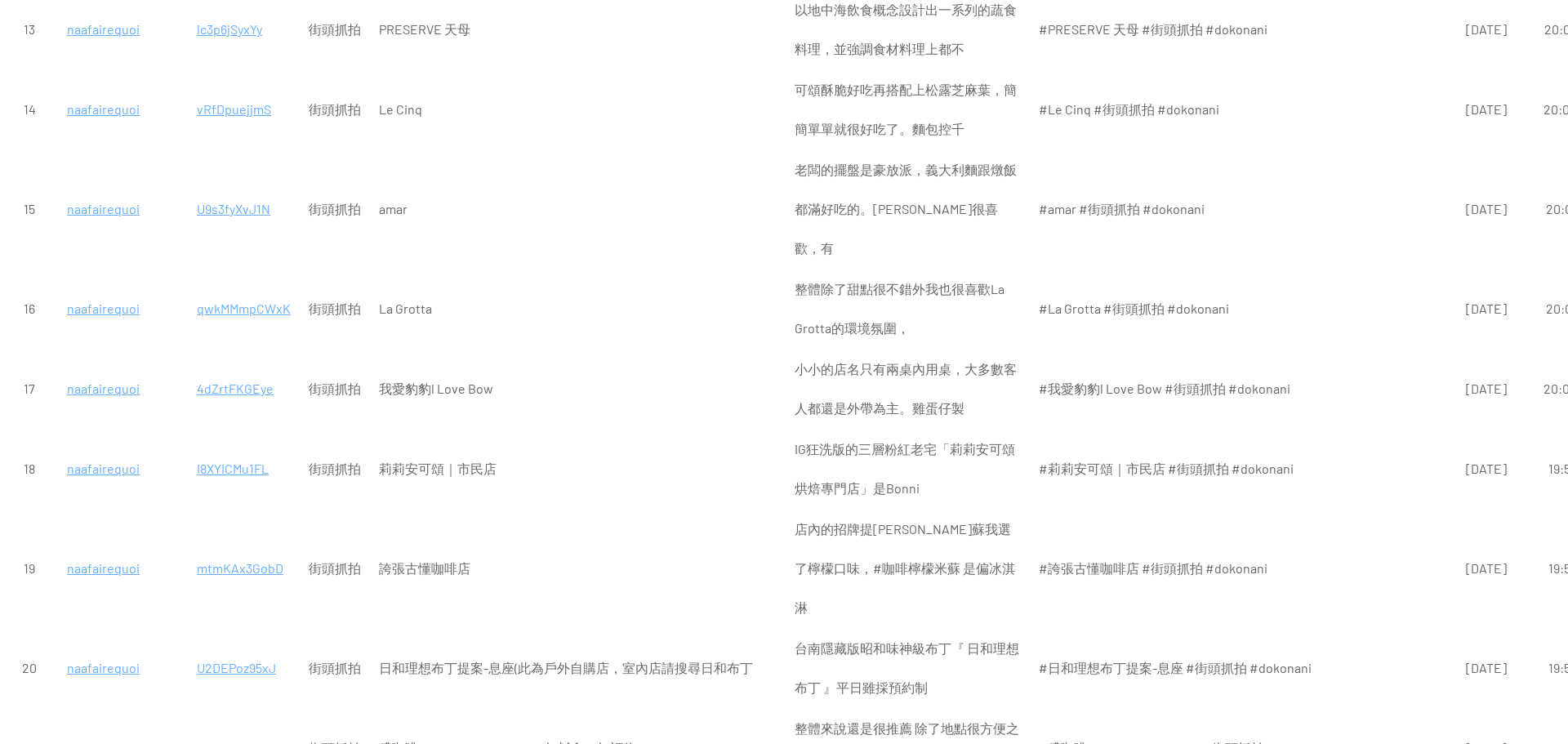
click at [261, 289] on p "qwkMMmpCWxK" at bounding box center [244, 309] width 94 height 39
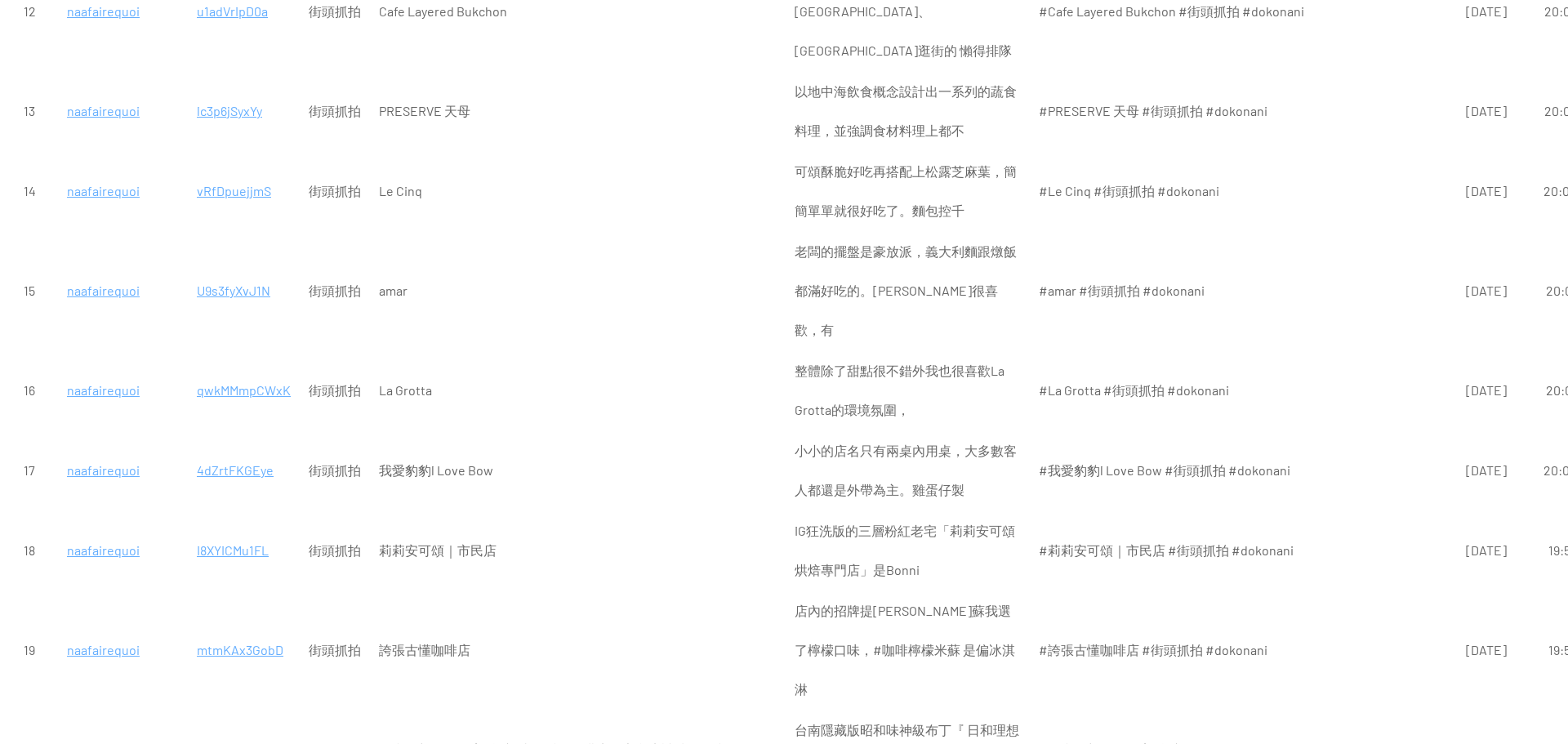
click at [258, 271] on p "U9s3fyXvJ1N" at bounding box center [244, 290] width 94 height 39
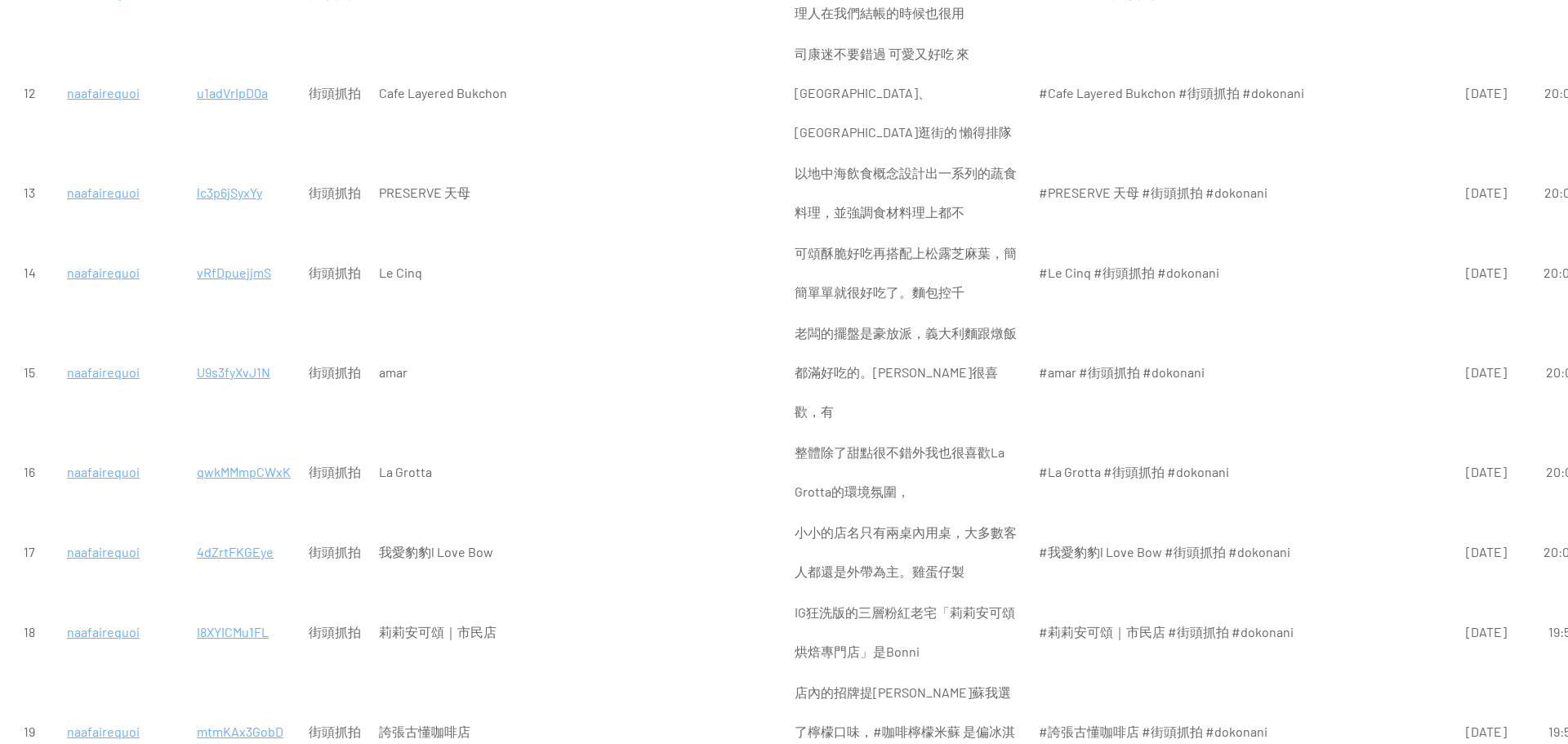
click at [232, 253] on p "vRfDpuejjmS" at bounding box center [244, 273] width 94 height 39
click at [235, 173] on p "lc3p6jSyxYy" at bounding box center [244, 192] width 94 height 39
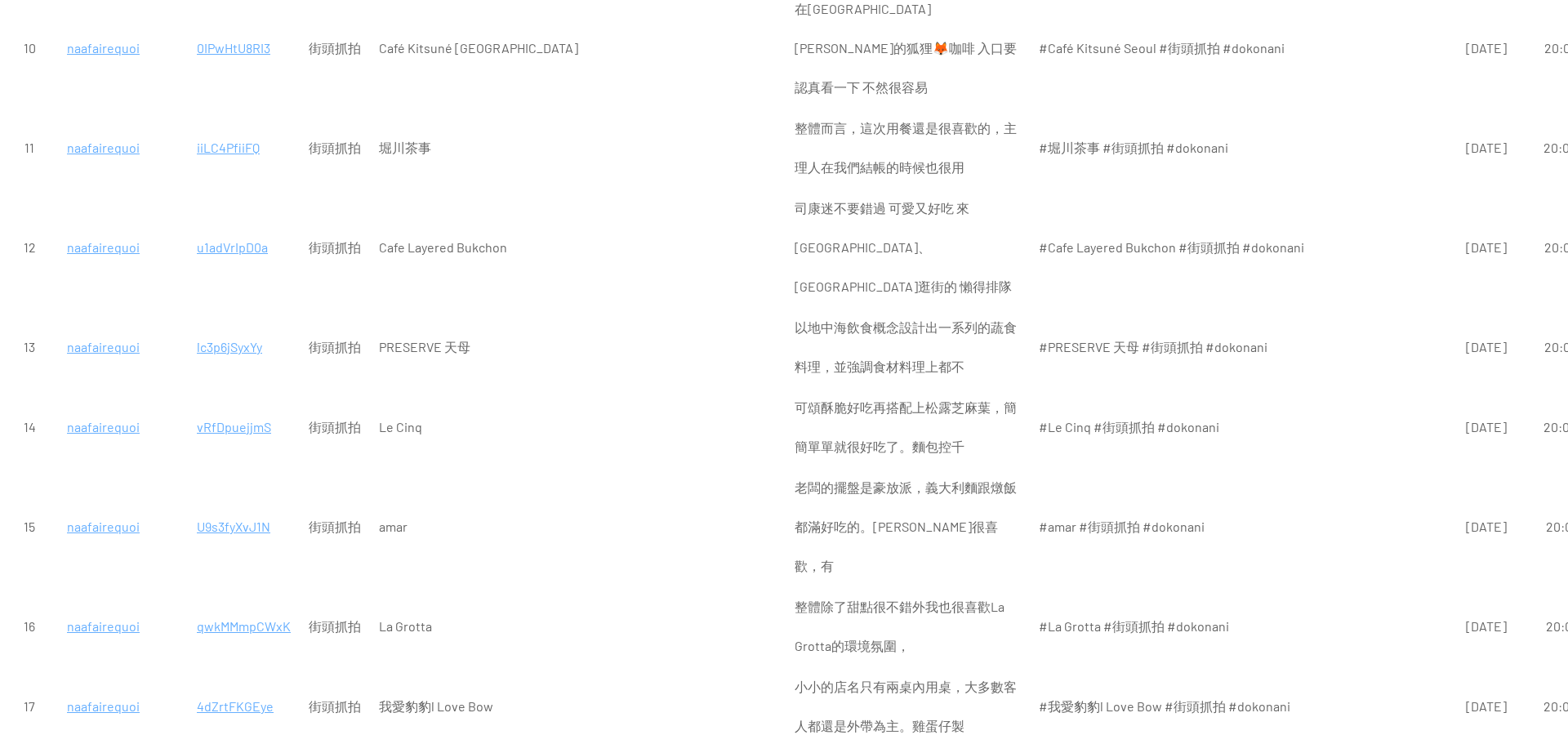
scroll to position [490, 0]
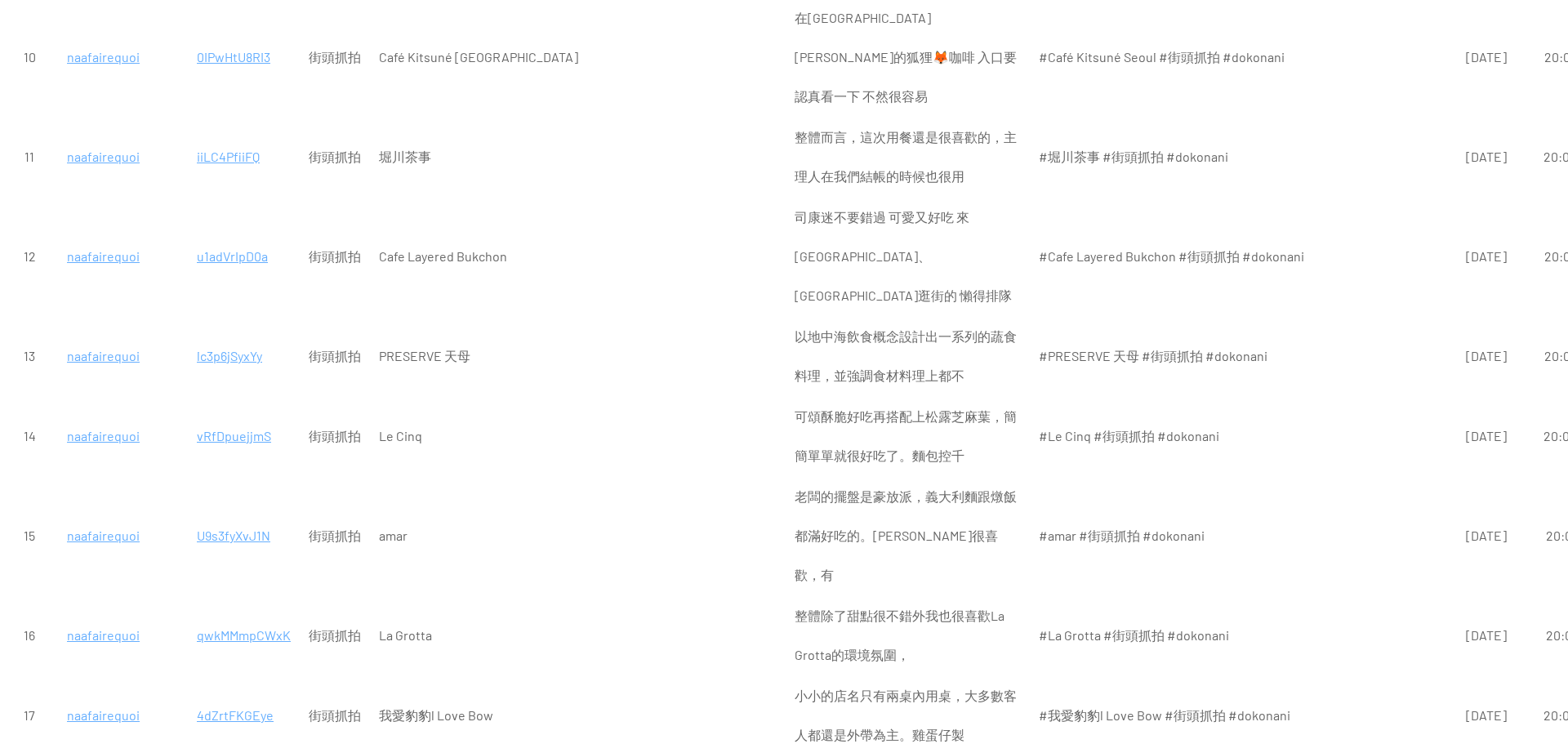
click at [237, 237] on p "u1adVrIpD0a" at bounding box center [244, 256] width 94 height 39
click at [236, 138] on p "iiLC4PfiiFQ" at bounding box center [244, 157] width 94 height 39
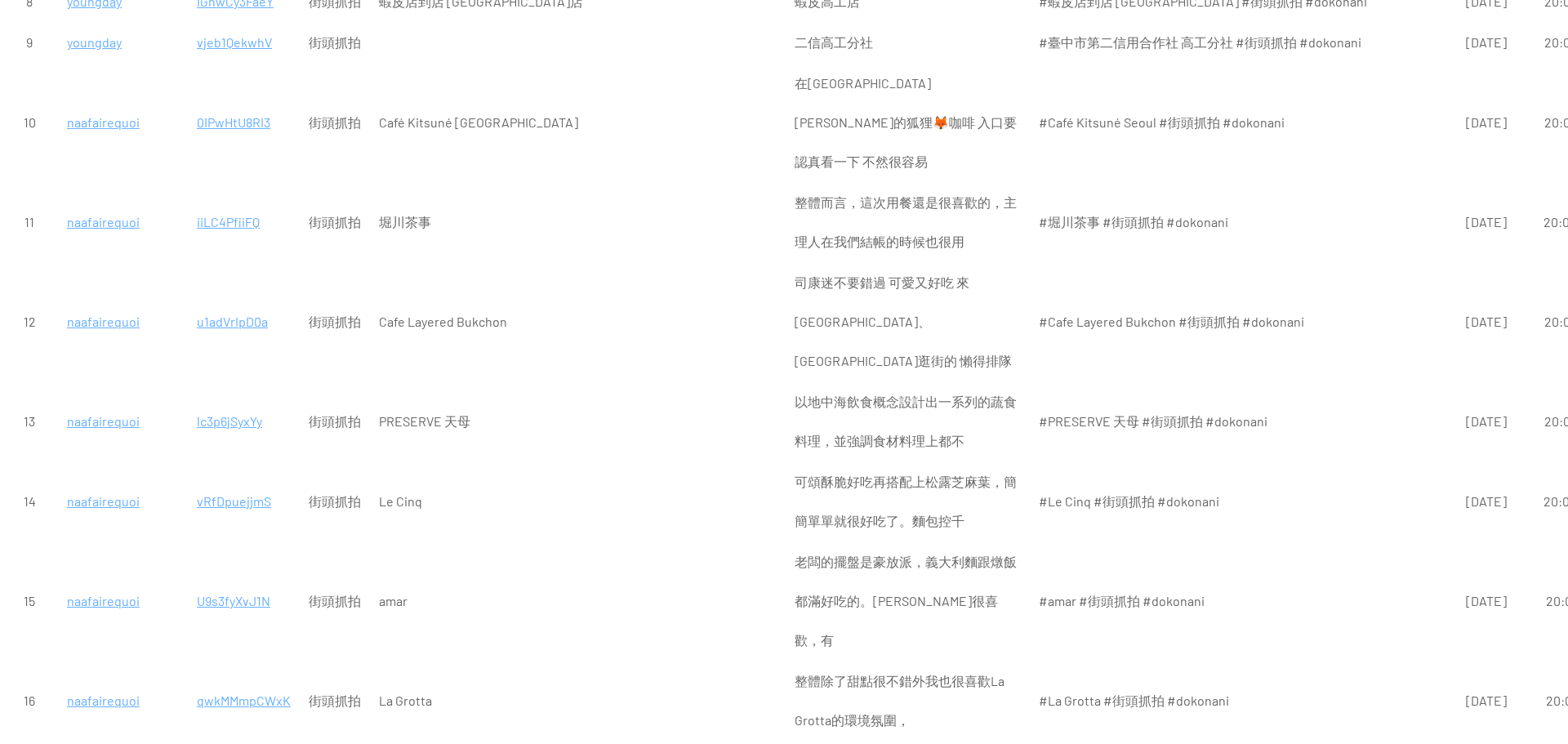
scroll to position [327, 0]
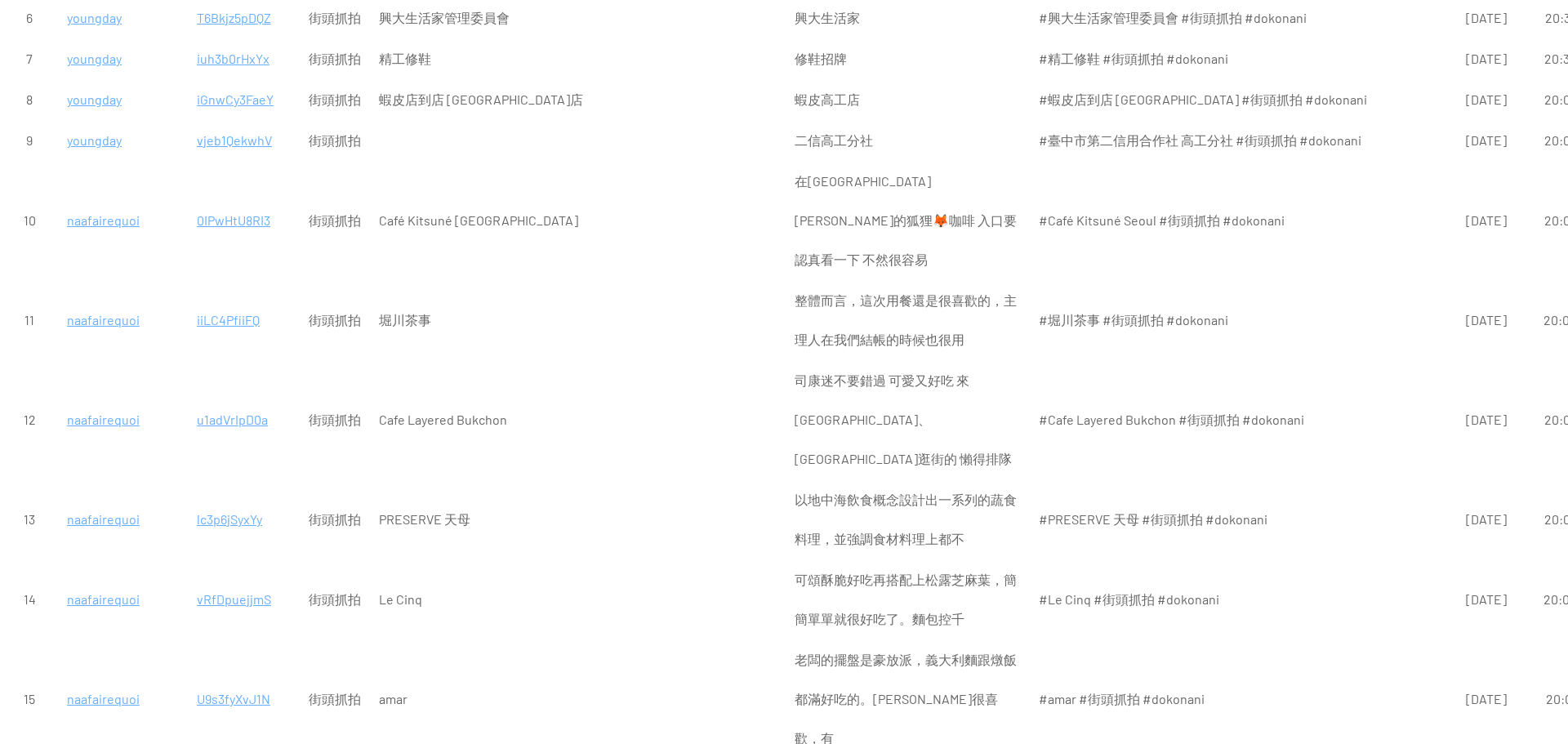
click at [249, 201] on p "0IPwHtU8RI3" at bounding box center [244, 220] width 94 height 39
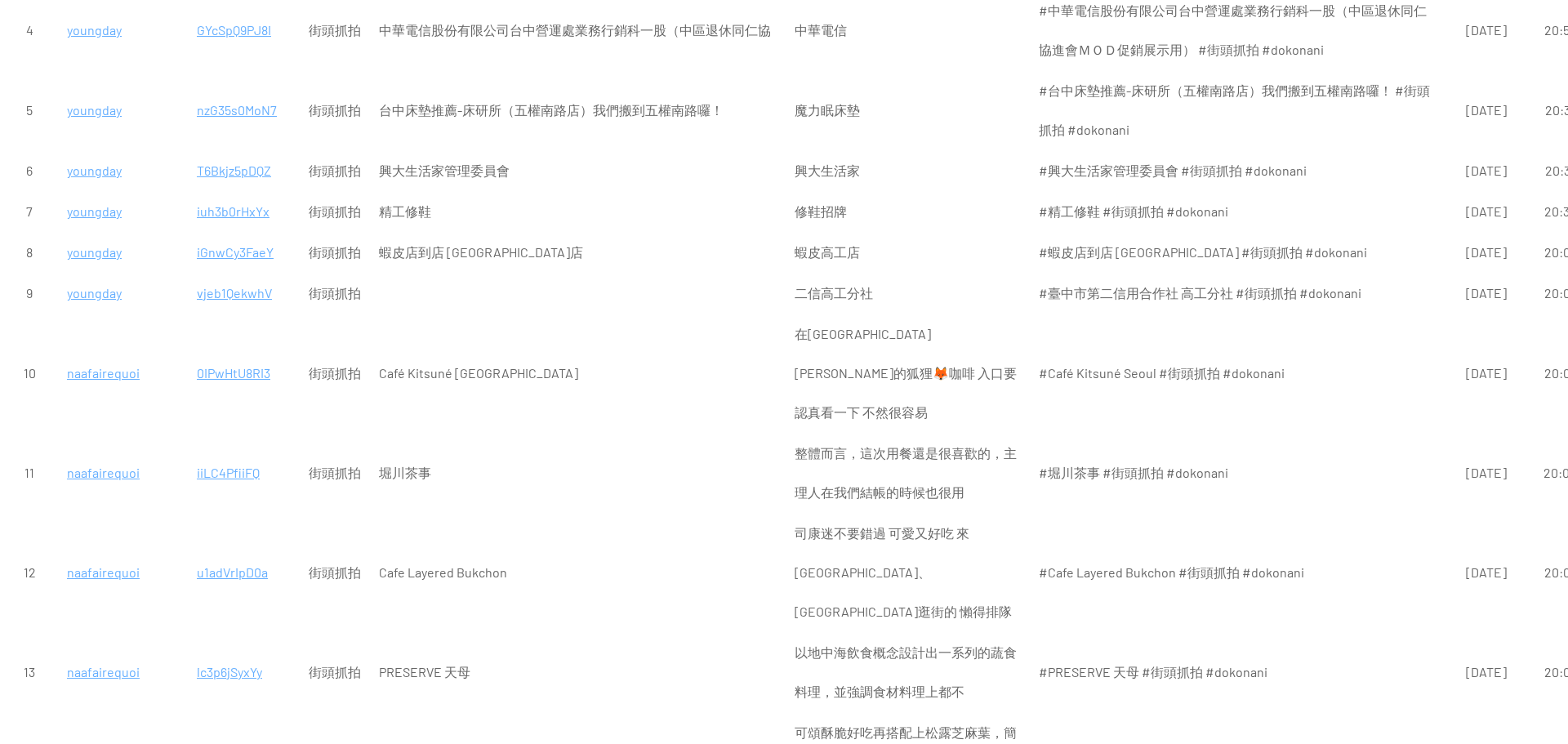
scroll to position [164, 0]
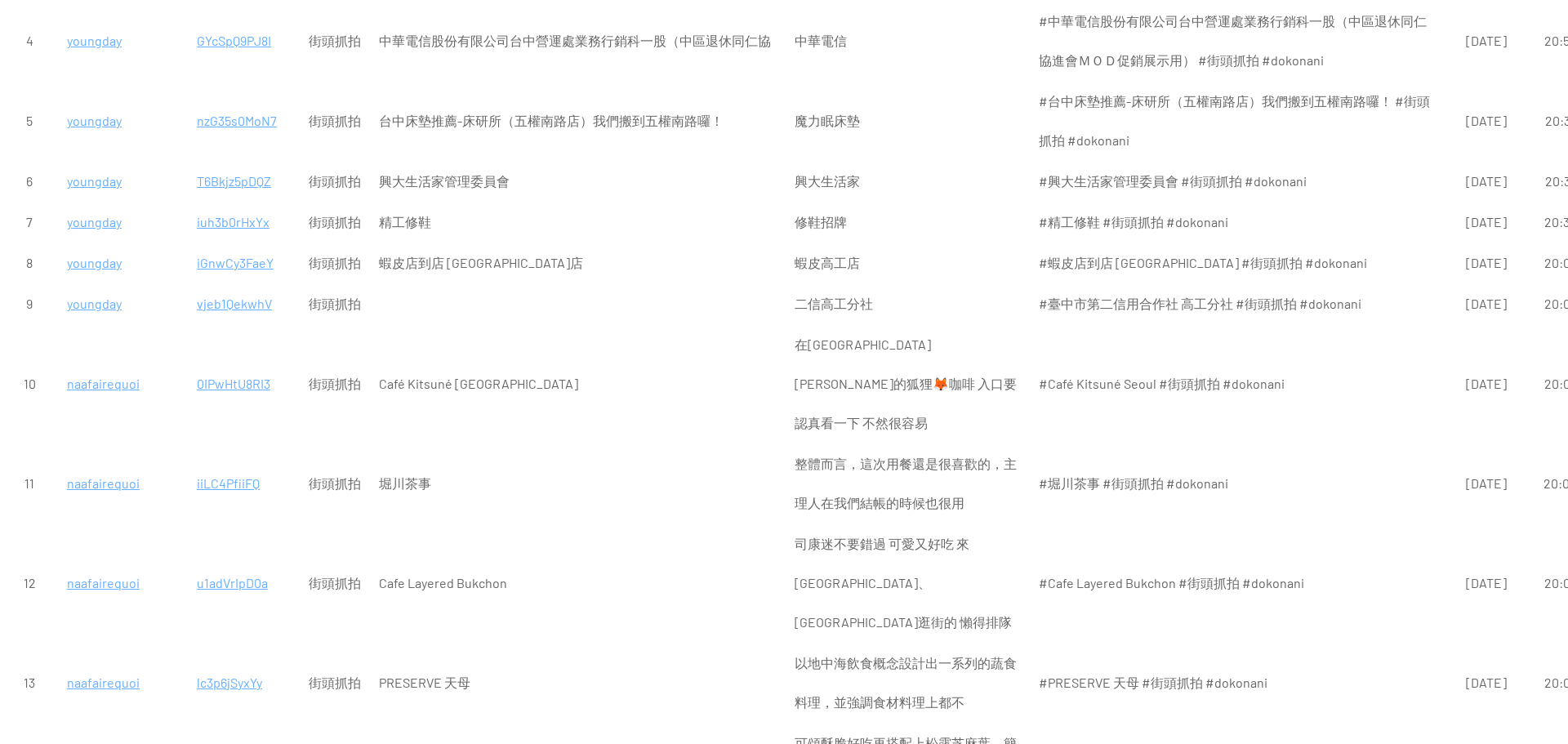
click at [240, 306] on p "vjeb1QekwhV" at bounding box center [244, 304] width 94 height 39
click at [206, 262] on p "iGnwCy3FaeY" at bounding box center [244, 262] width 94 height 39
click at [209, 226] on p "iuh3b0rHxYx" at bounding box center [244, 222] width 94 height 39
click at [245, 180] on p "T6Bkjz5pDQZ" at bounding box center [244, 181] width 94 height 39
click at [249, 121] on p "nzG35s0MoN7" at bounding box center [244, 121] width 94 height 39
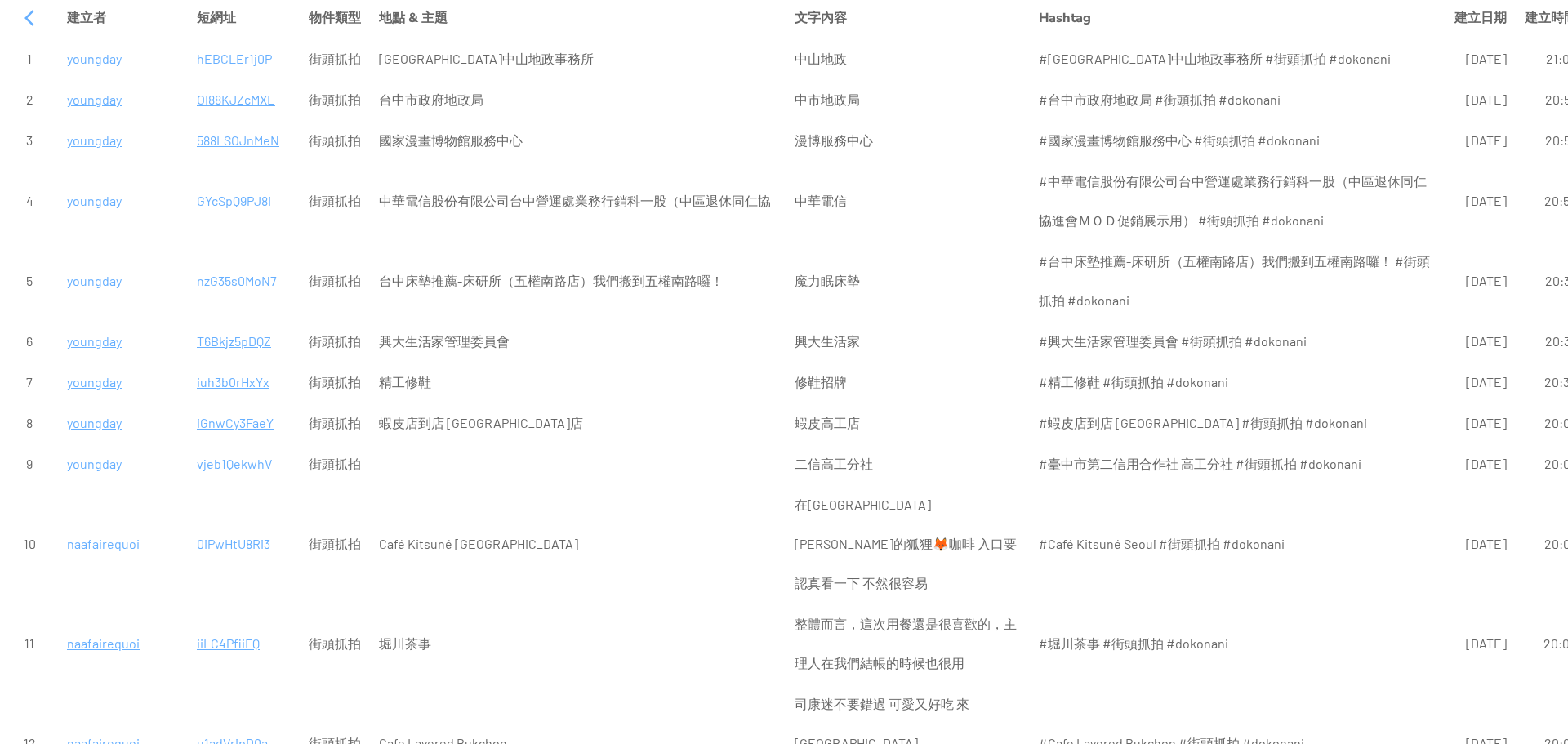
scroll to position [0, 0]
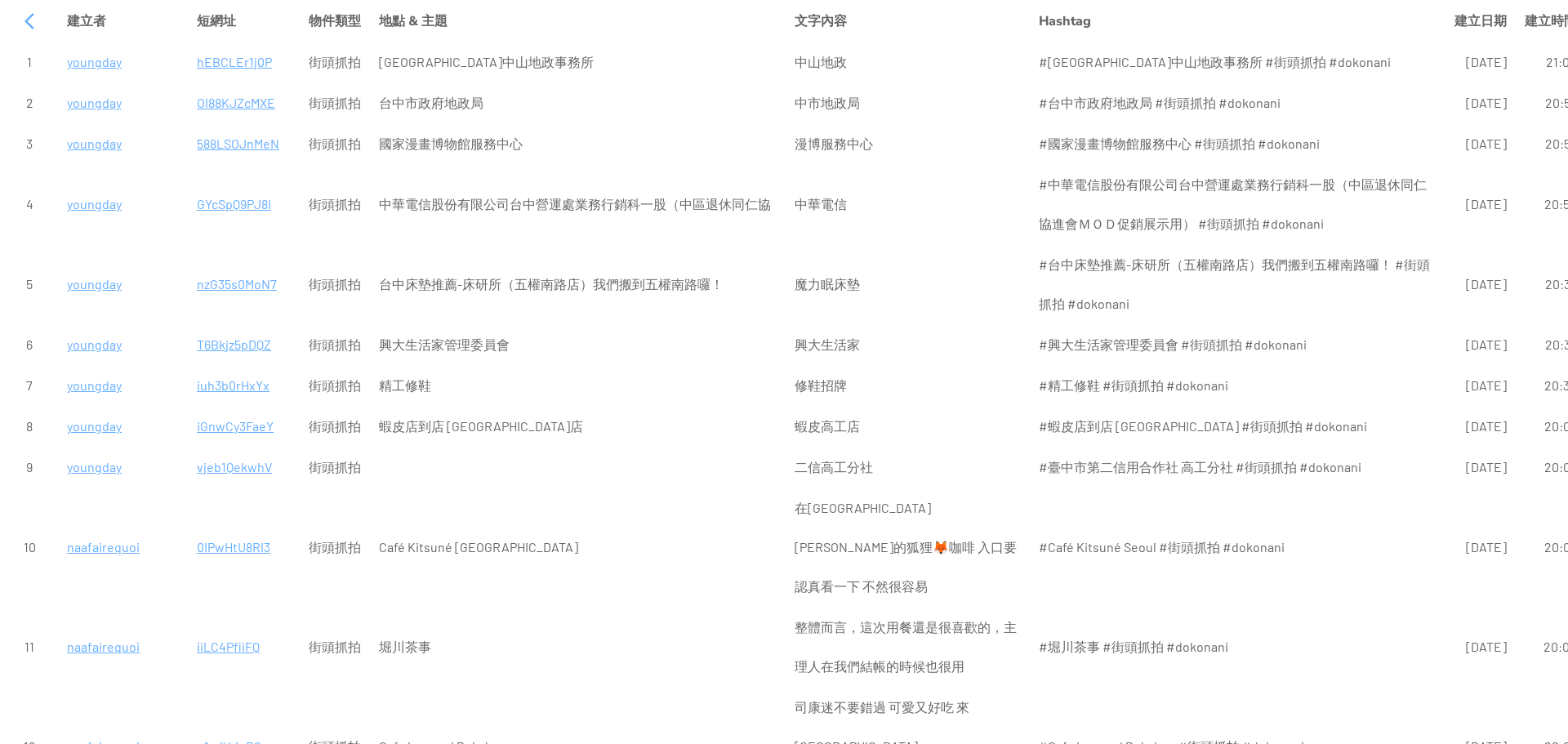
click at [229, 205] on p "GYcSpQ9PJ8I" at bounding box center [244, 204] width 94 height 39
click at [202, 142] on p "588LSOJnMeN" at bounding box center [244, 143] width 94 height 39
click at [225, 104] on p "OI88KJZcMXE" at bounding box center [244, 103] width 94 height 39
click at [229, 67] on p "hEBCLEr1j0P" at bounding box center [244, 62] width 94 height 39
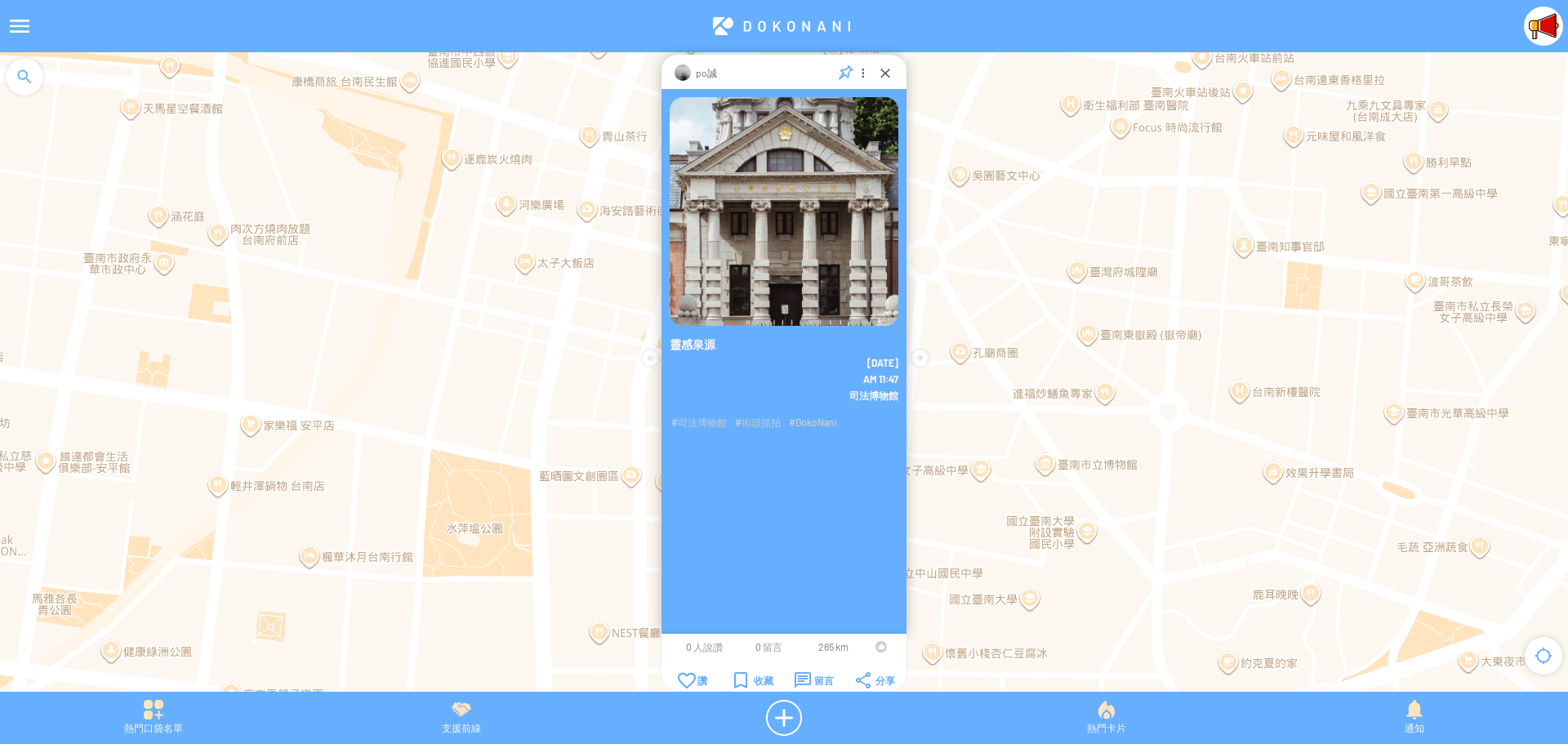
click at [877, 645] on div at bounding box center [881, 647] width 11 height 11
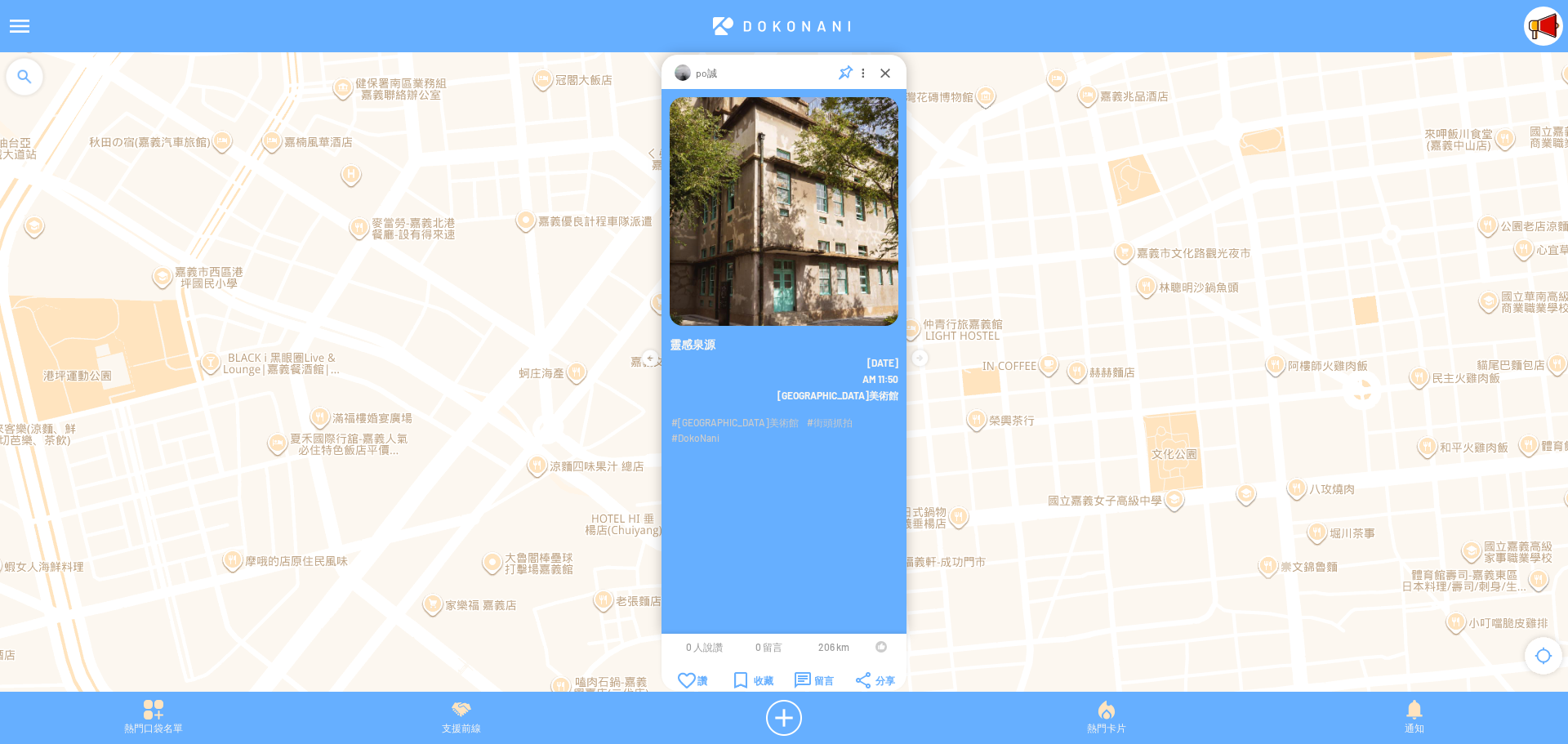
click at [875, 646] on td at bounding box center [881, 647] width 31 height 13
click at [877, 648] on div at bounding box center [881, 647] width 11 height 11
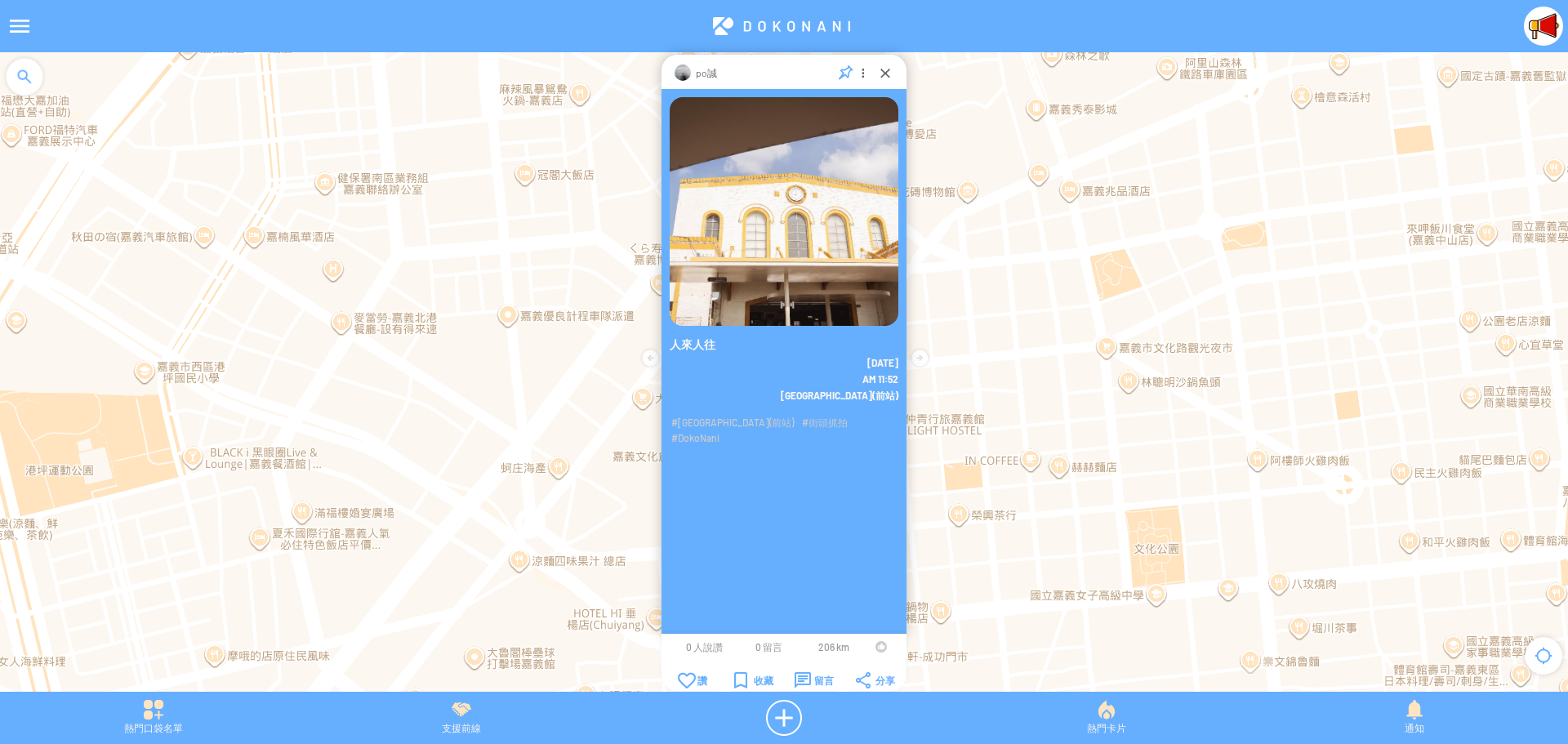
click at [875, 649] on td at bounding box center [881, 647] width 31 height 13
click at [880, 646] on div at bounding box center [881, 647] width 11 height 11
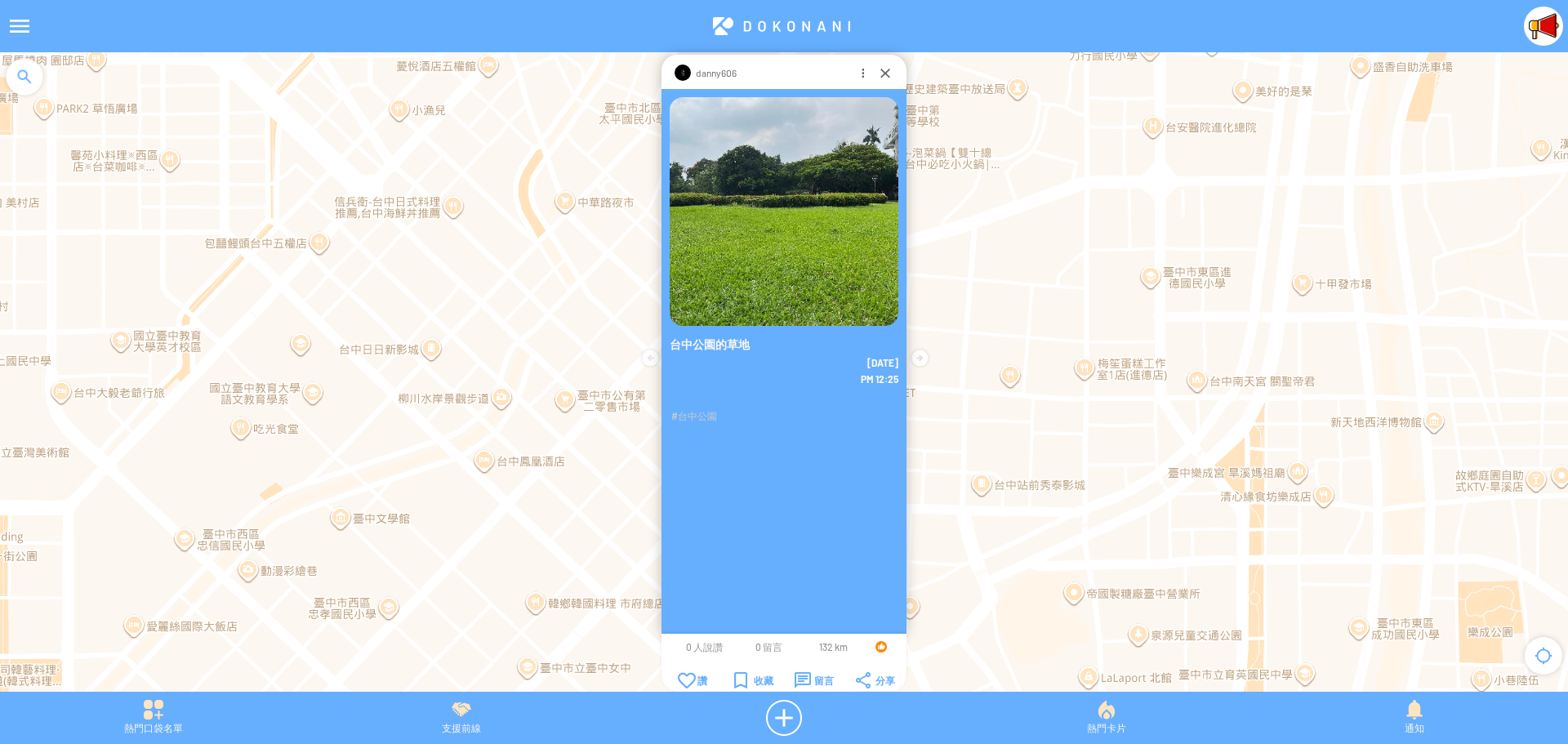
click at [876, 647] on div at bounding box center [881, 647] width 11 height 11
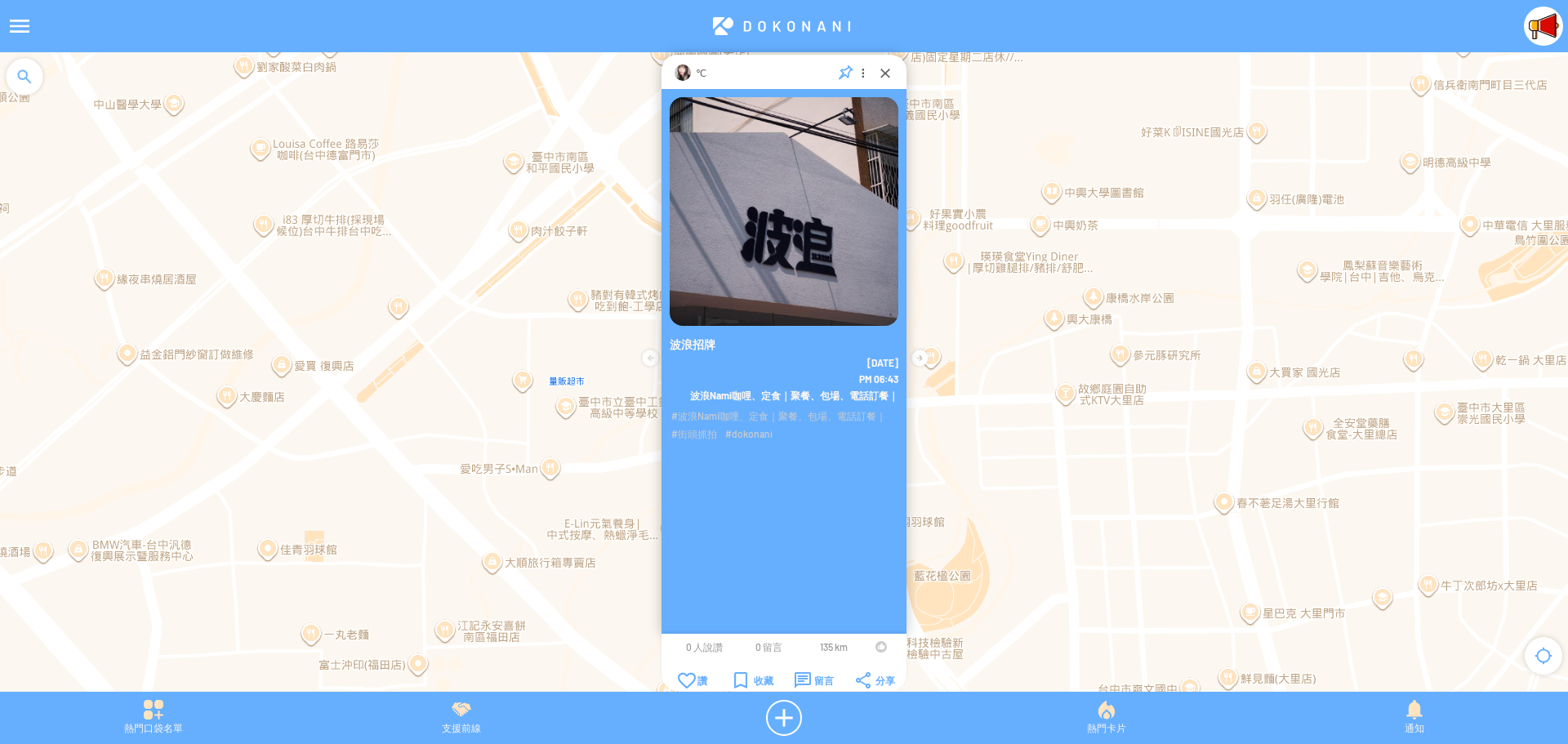
click at [877, 651] on div at bounding box center [881, 647] width 11 height 11
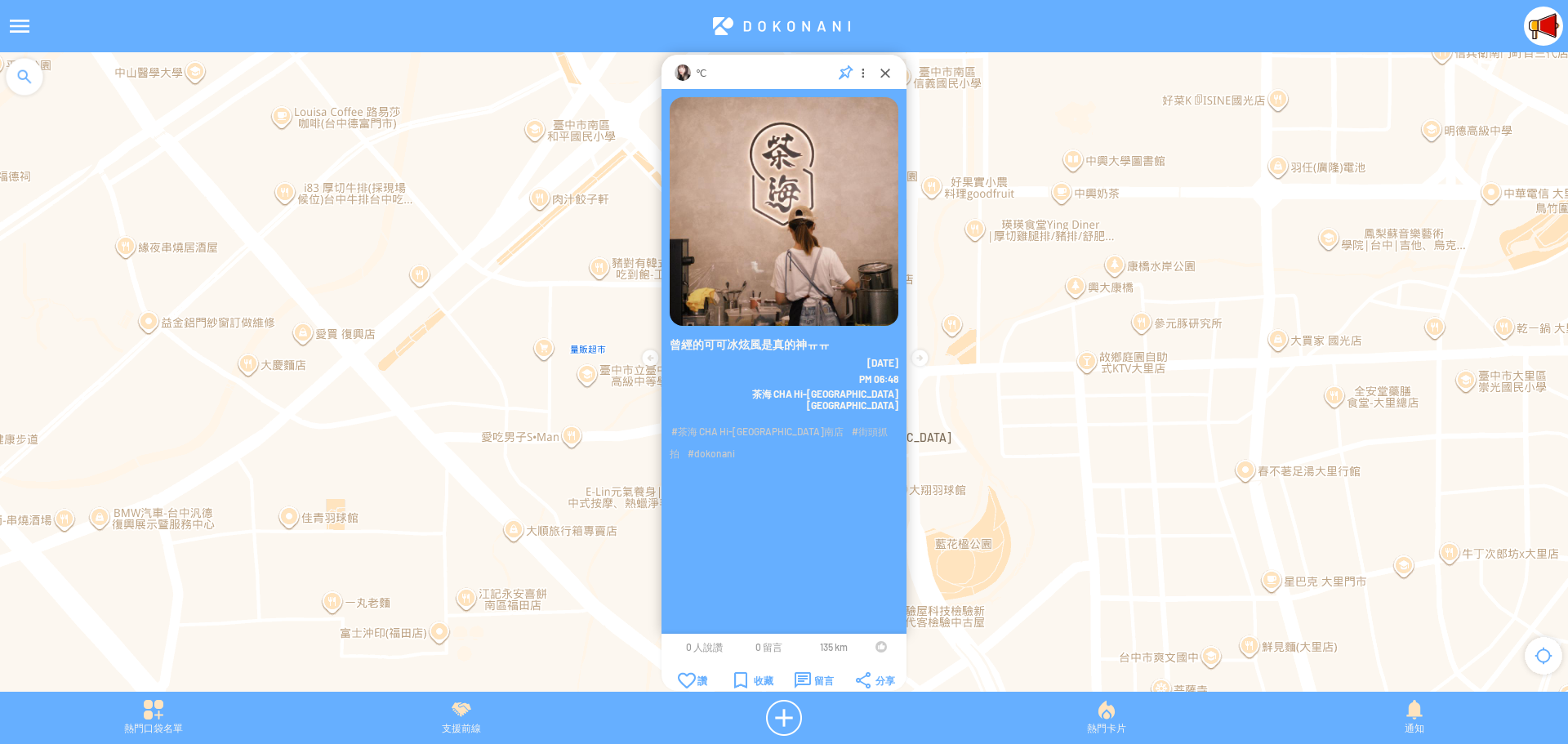
click at [877, 646] on div at bounding box center [881, 647] width 11 height 11
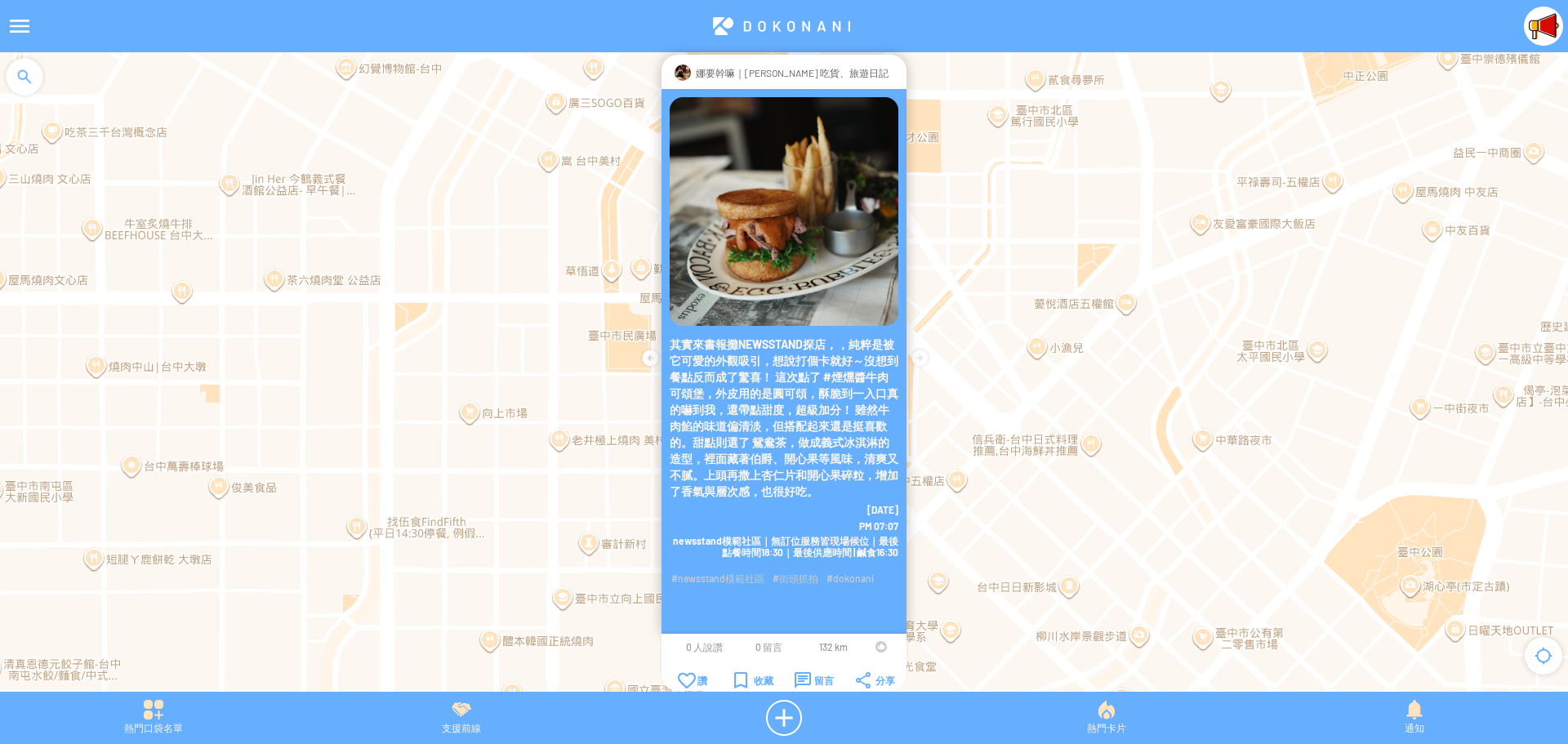
click at [873, 646] on td at bounding box center [881, 647] width 31 height 13
click at [881, 644] on div at bounding box center [881, 647] width 11 height 11
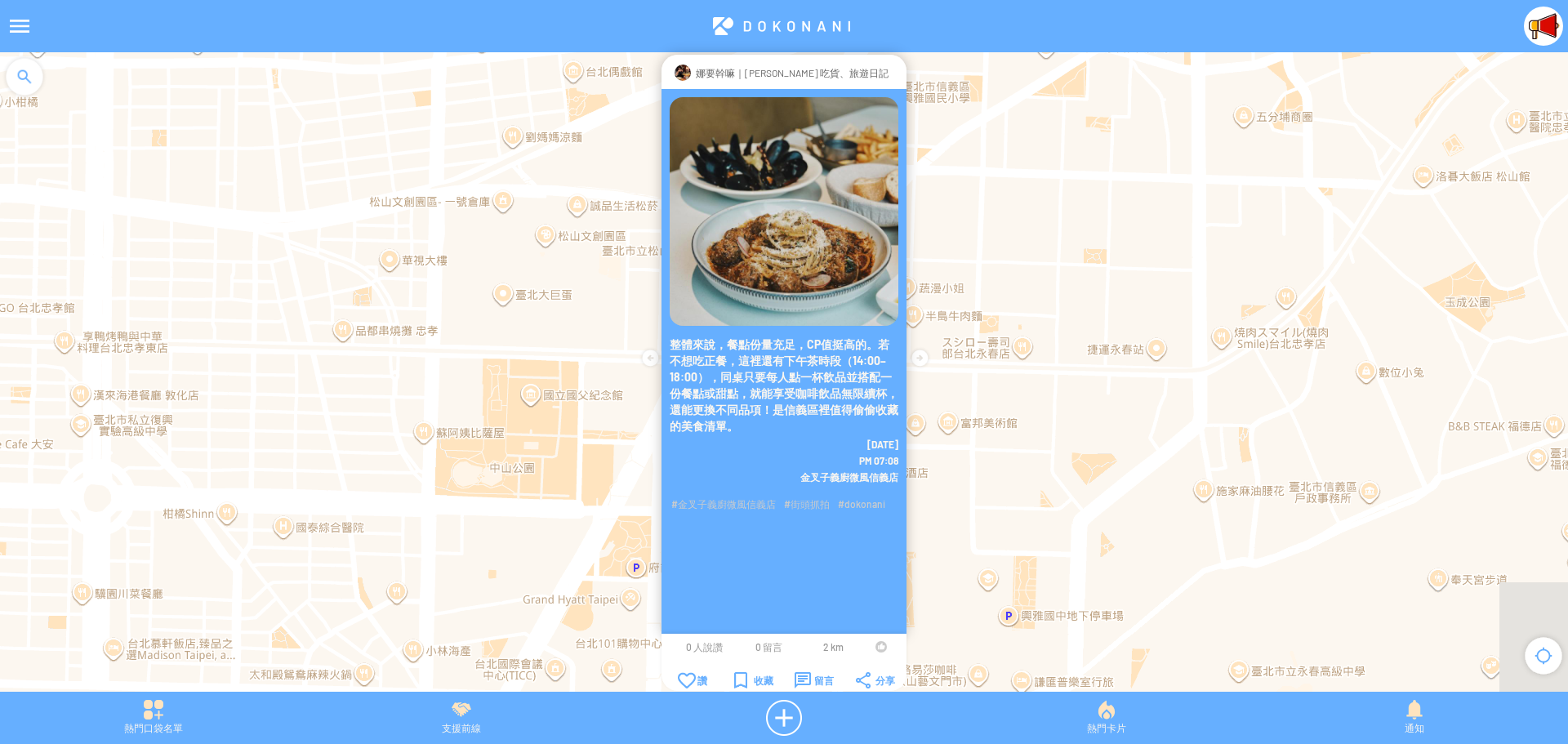
click at [877, 644] on div at bounding box center [881, 647] width 11 height 11
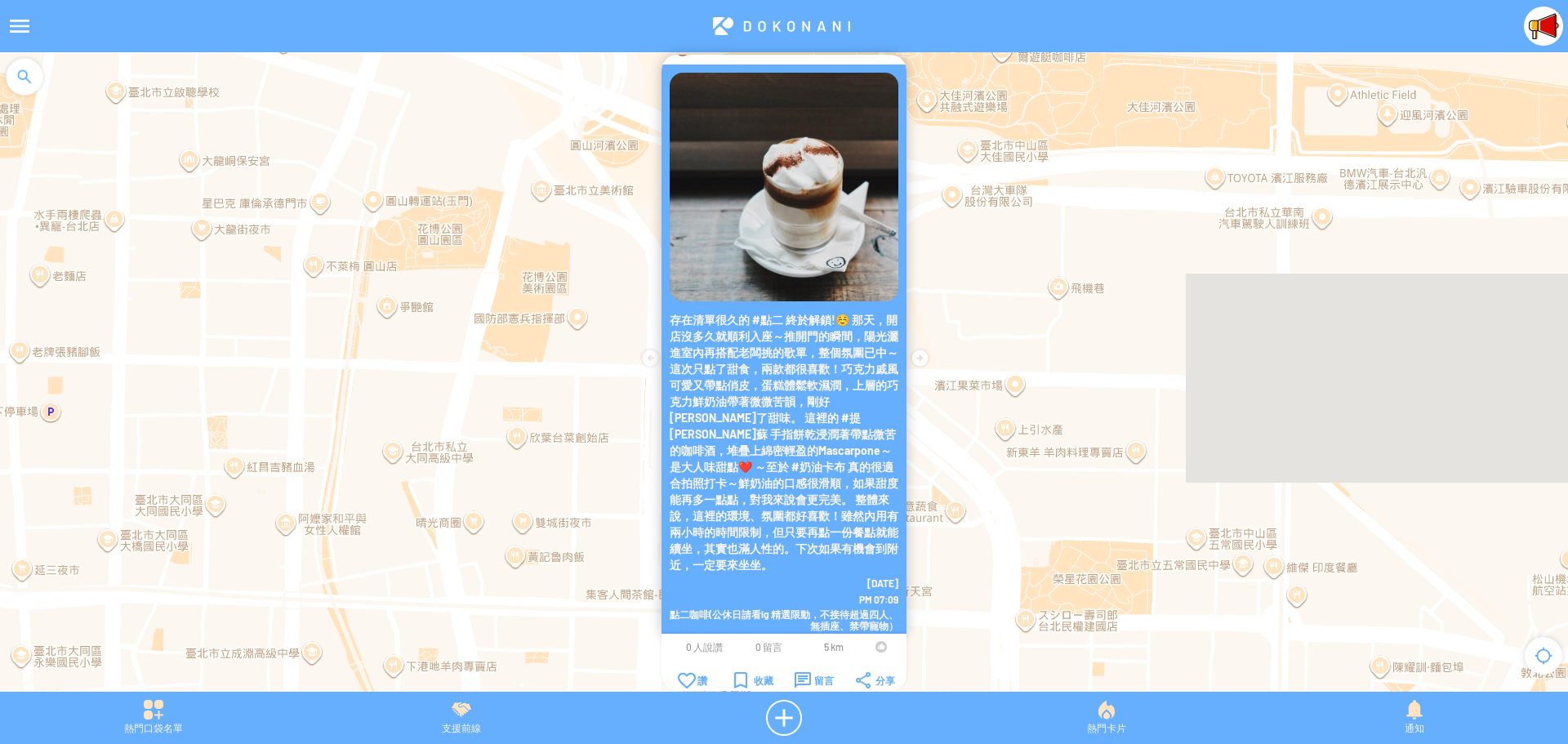
scroll to position [34, 0]
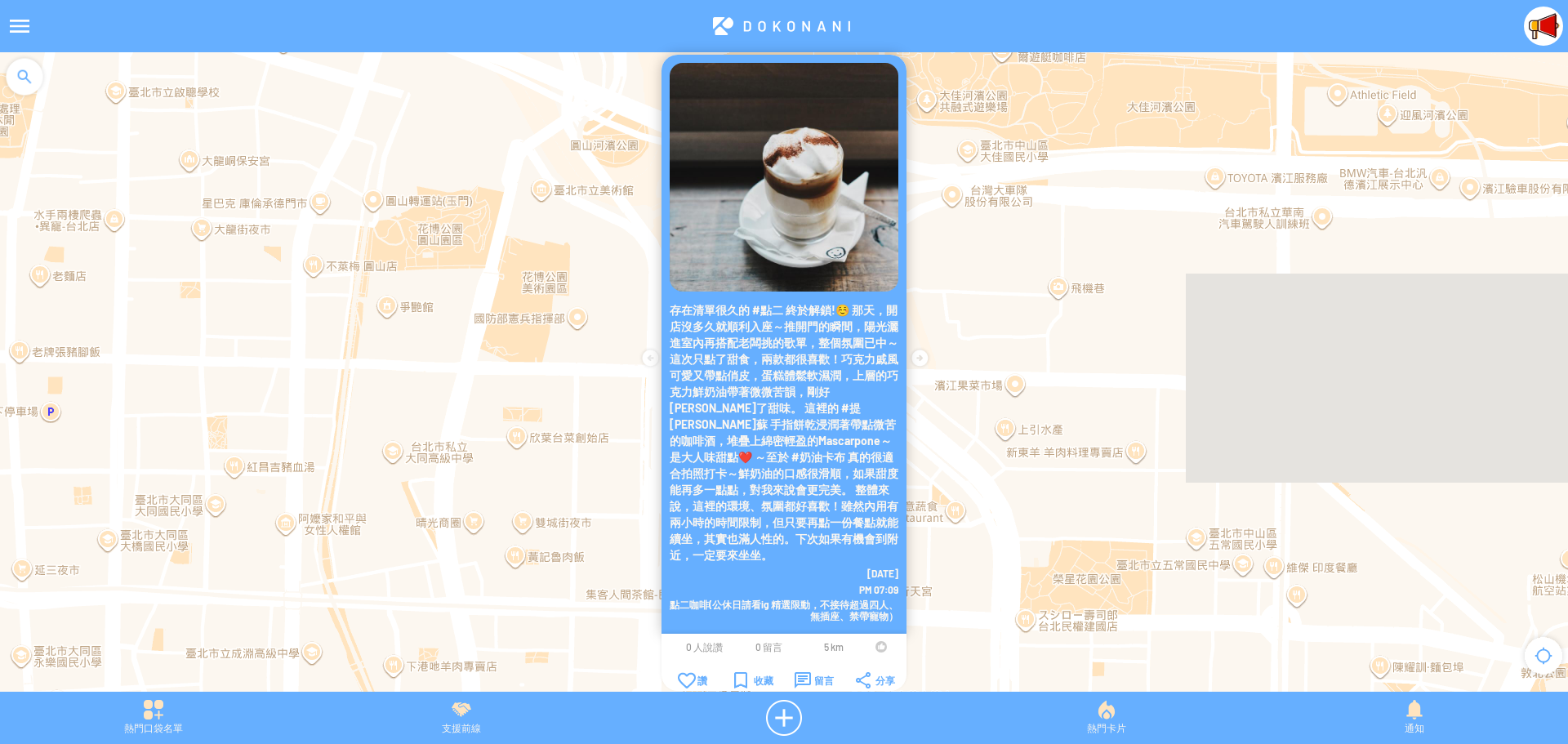
click at [879, 644] on div at bounding box center [881, 647] width 11 height 11
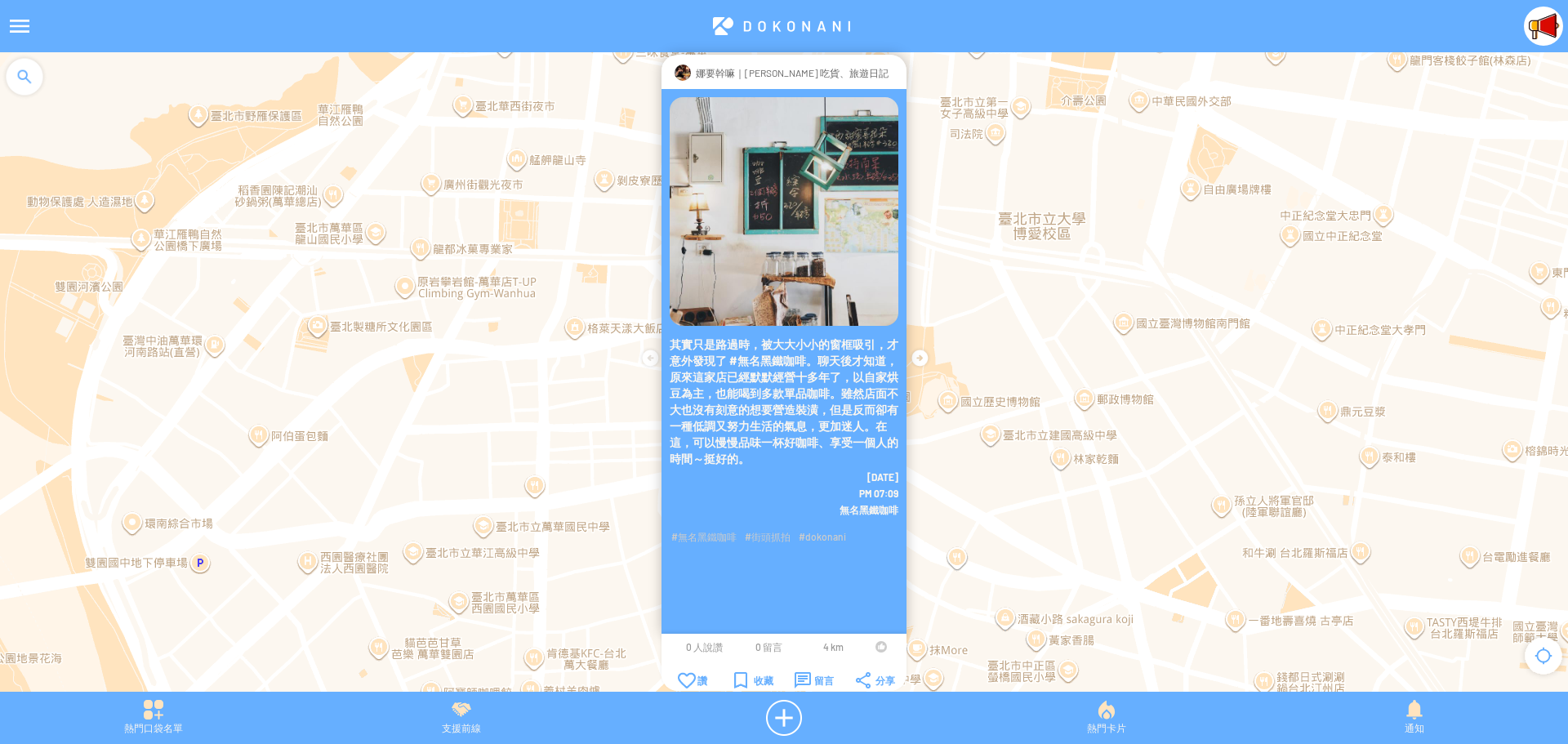
click at [880, 648] on div at bounding box center [881, 647] width 11 height 11
click at [895, 72] on div at bounding box center [895, 73] width 0 height 17
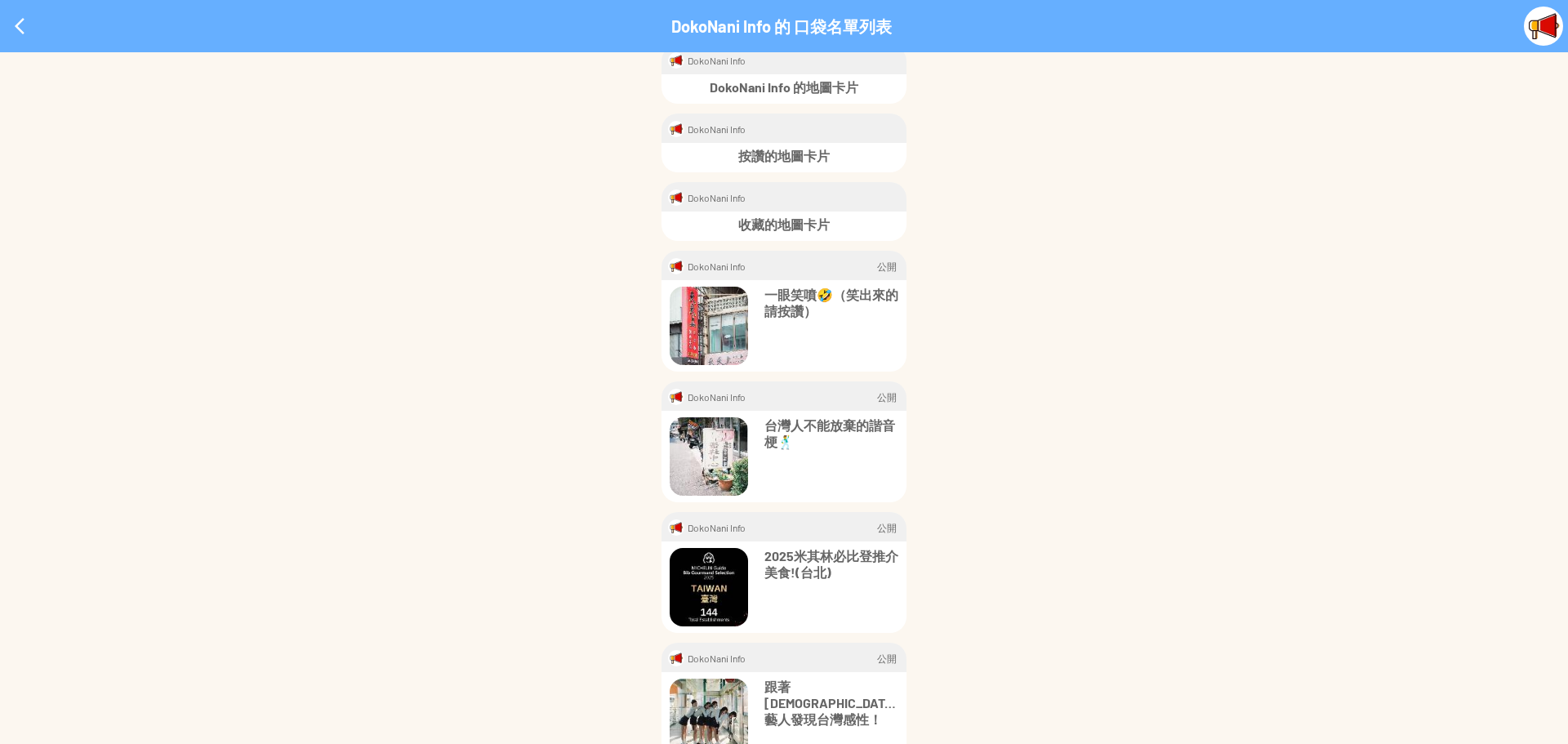
scroll to position [81, 0]
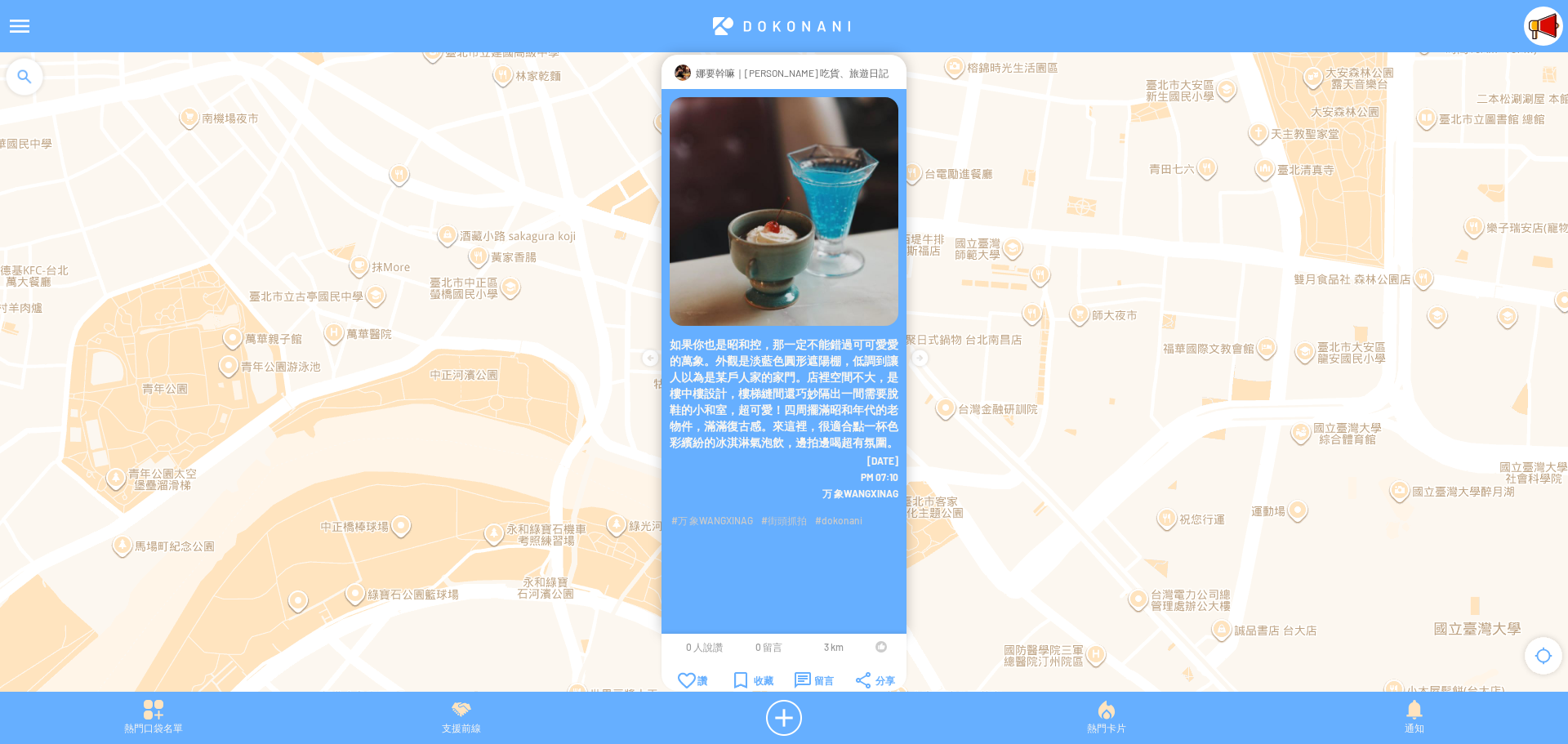
click at [877, 648] on div at bounding box center [881, 647] width 11 height 11
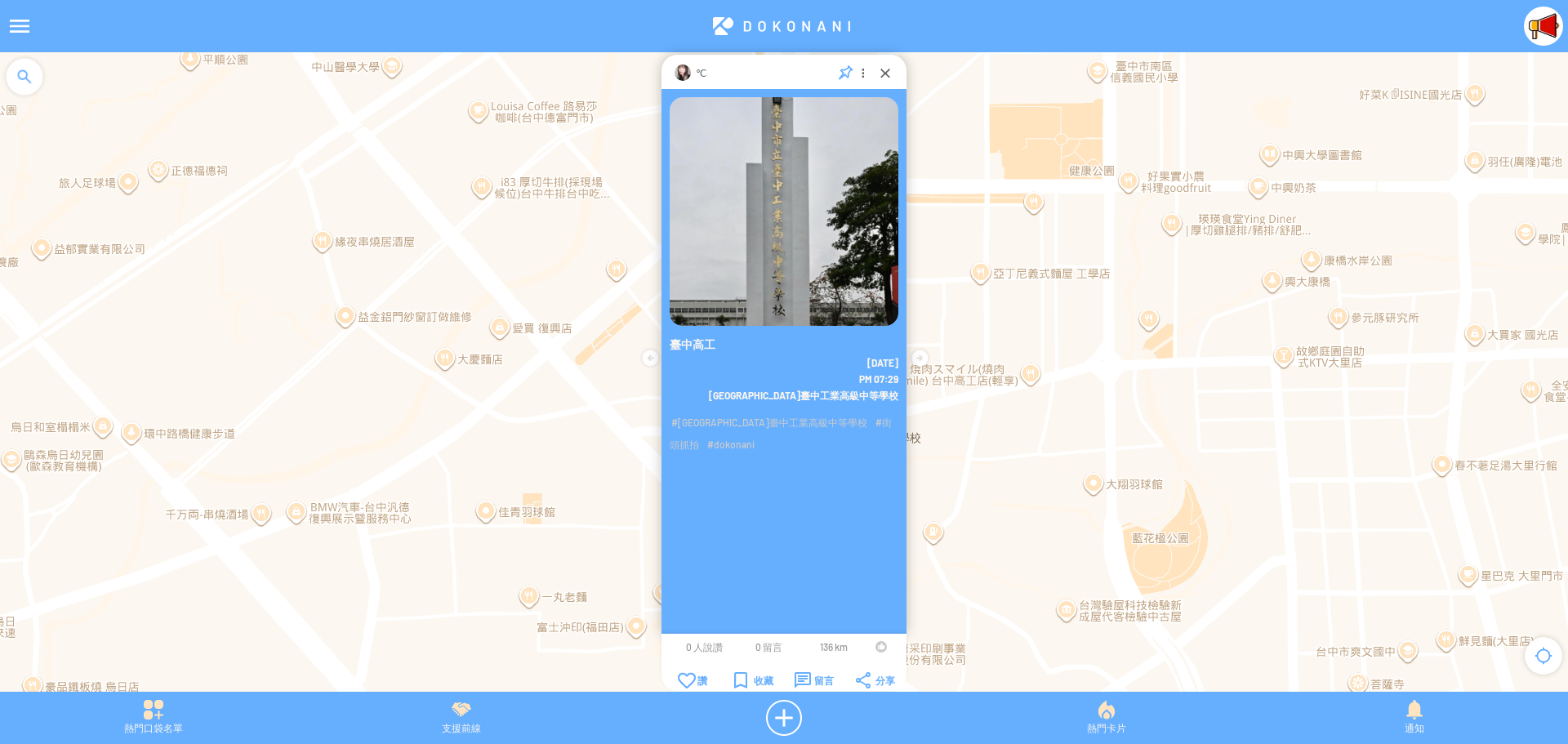
click at [877, 648] on div at bounding box center [881, 647] width 11 height 11
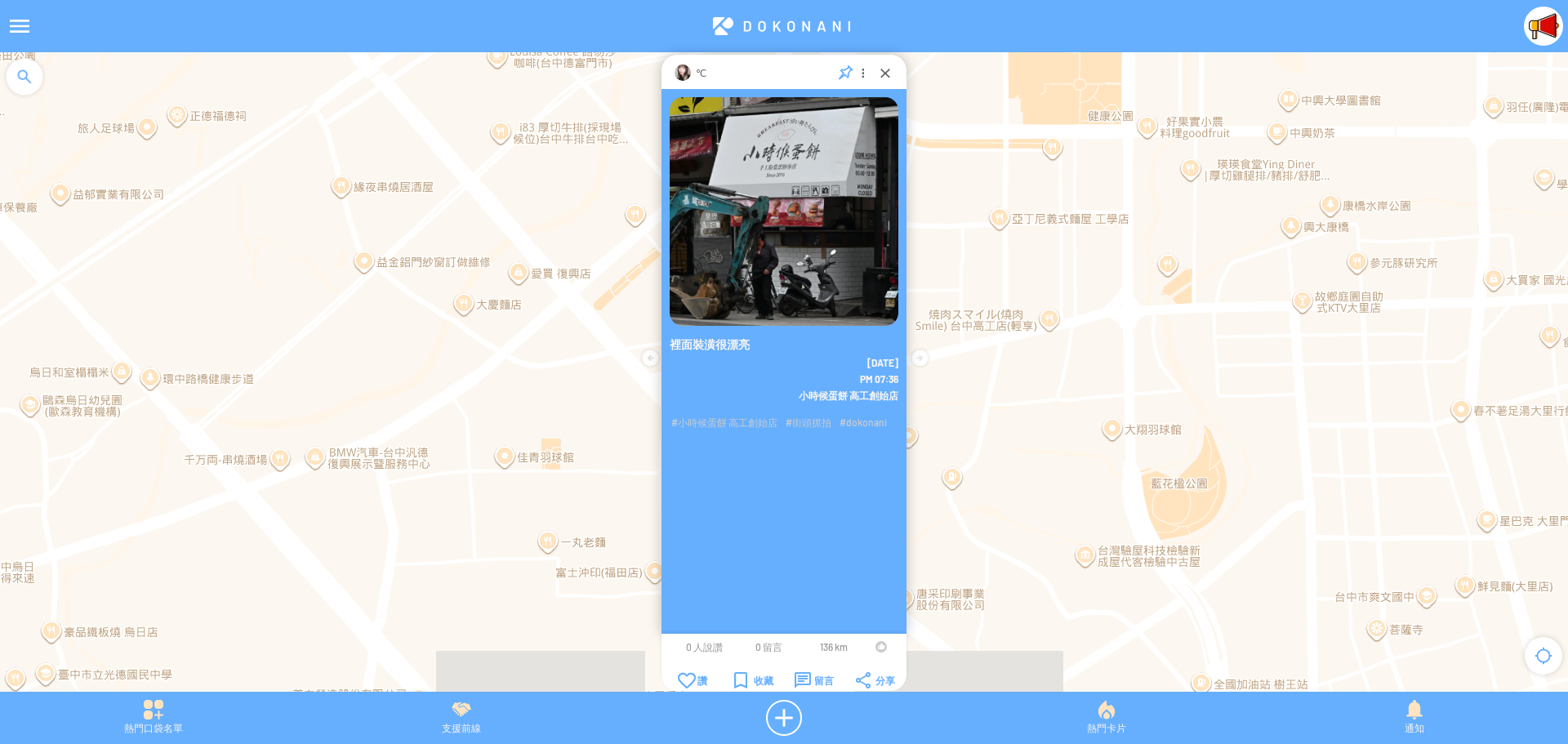
click at [879, 649] on div at bounding box center [881, 647] width 11 height 11
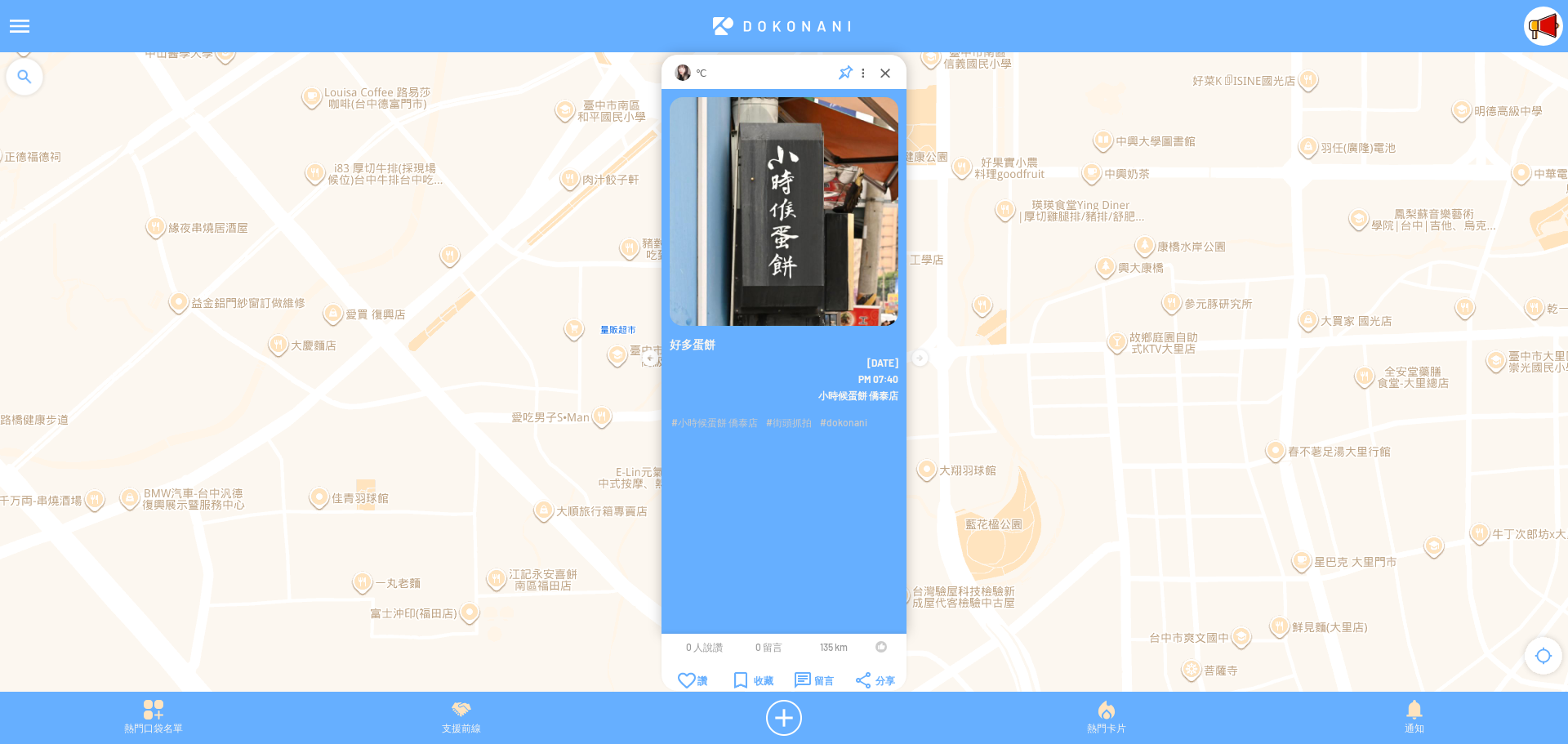
click at [874, 647] on td at bounding box center [881, 647] width 31 height 13
click at [878, 646] on div at bounding box center [881, 647] width 11 height 11
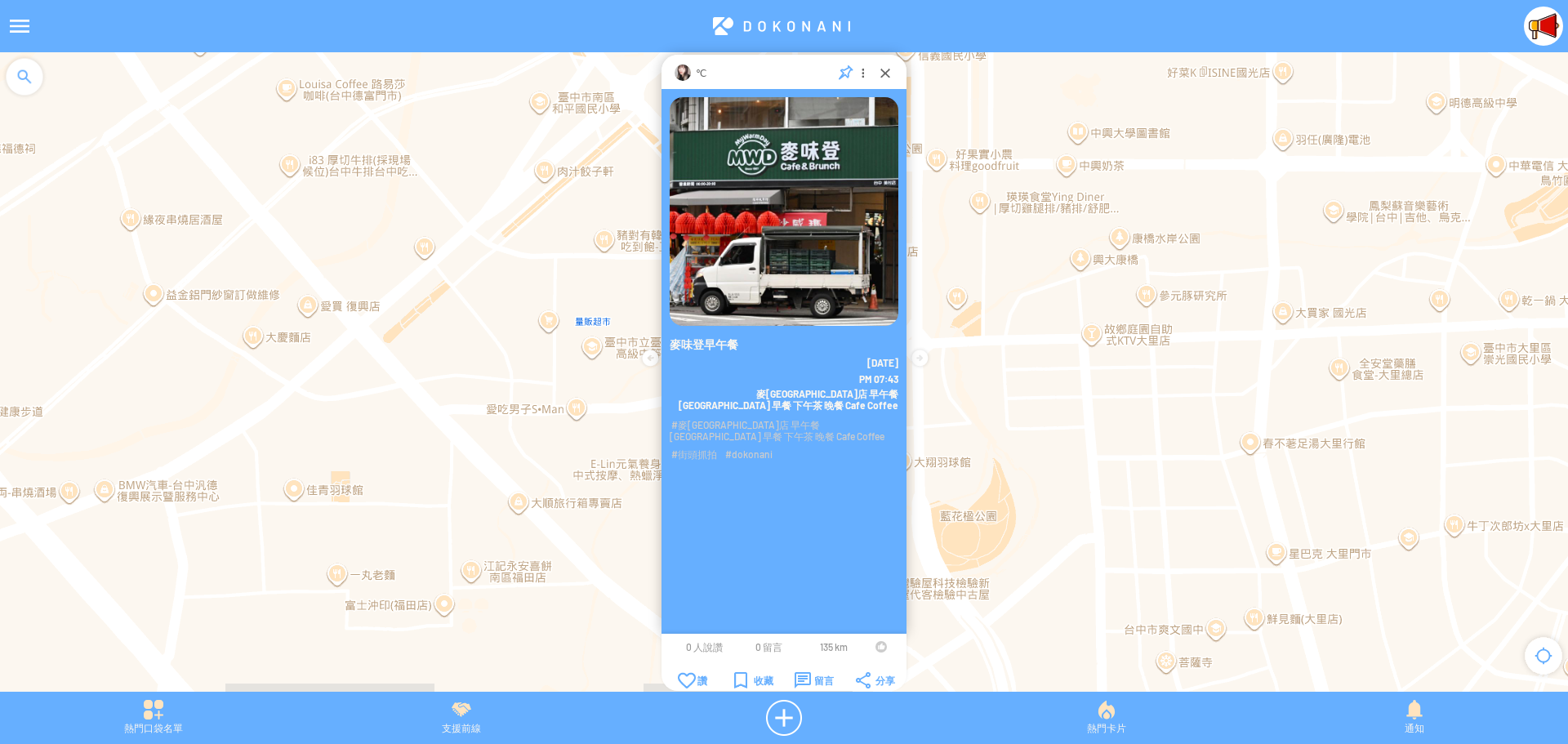
click at [878, 649] on div at bounding box center [881, 647] width 11 height 11
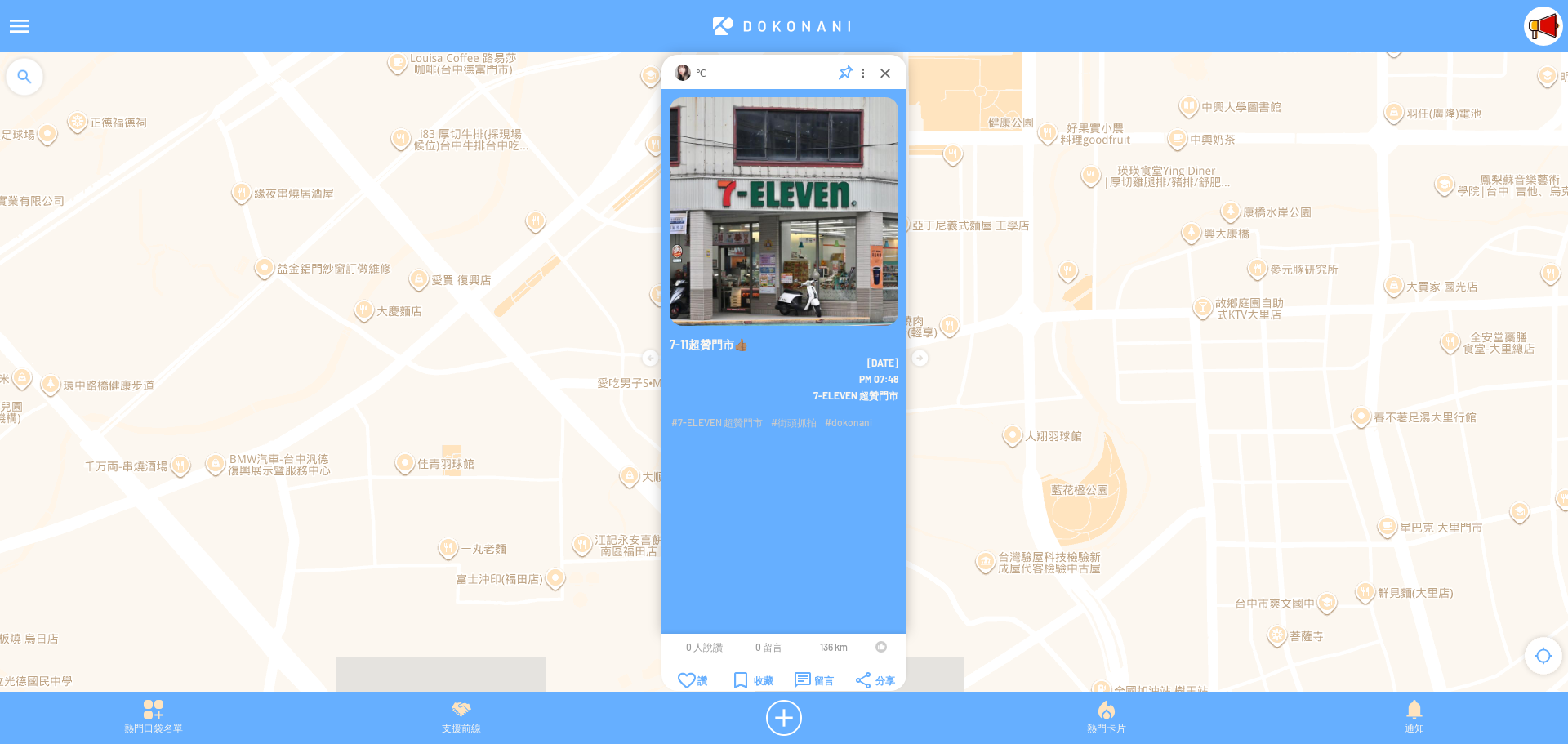
click at [877, 649] on div at bounding box center [881, 647] width 11 height 11
click at [881, 70] on div at bounding box center [885, 73] width 17 height 17
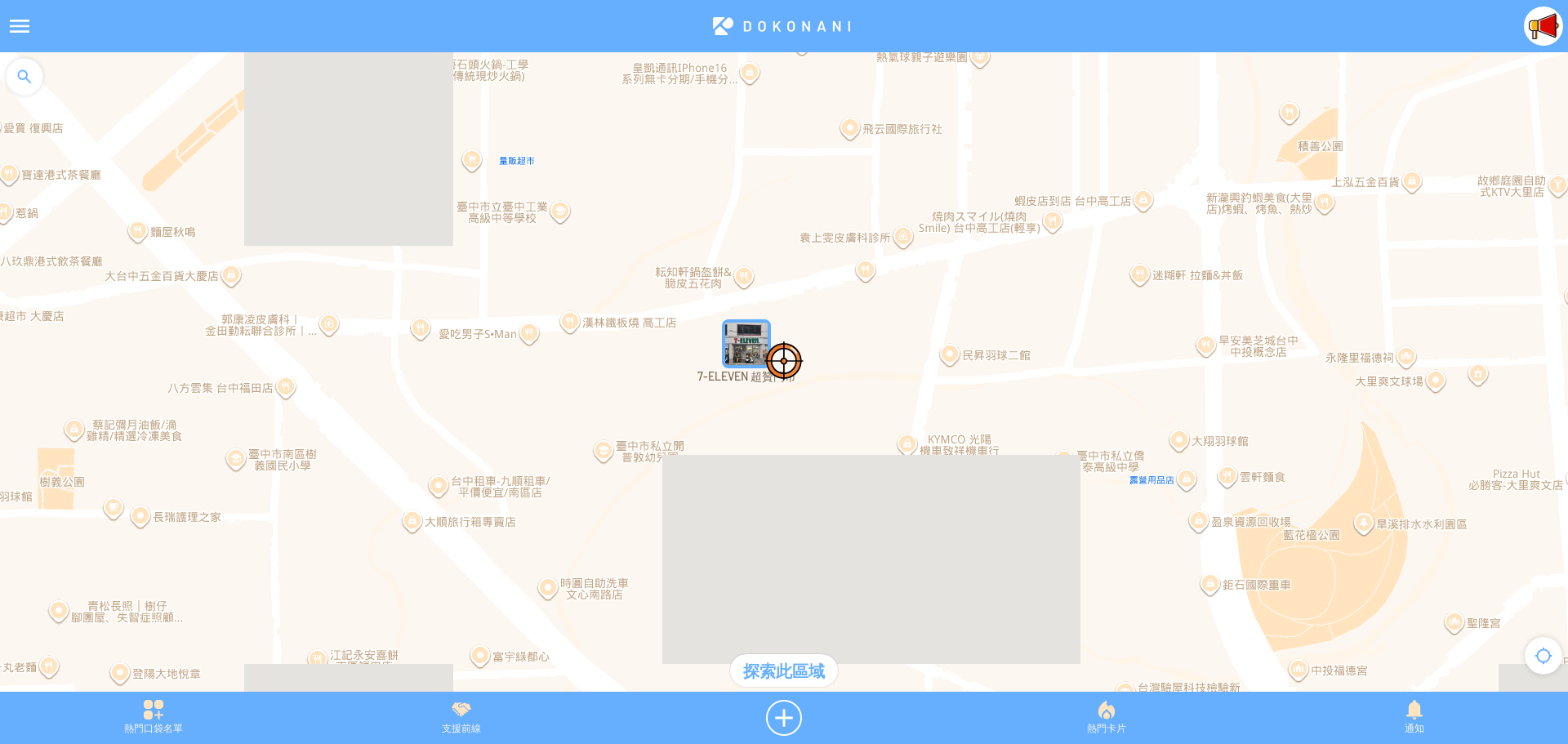
click at [748, 335] on img "7-ELEVEN 超贊門市" at bounding box center [746, 344] width 49 height 49
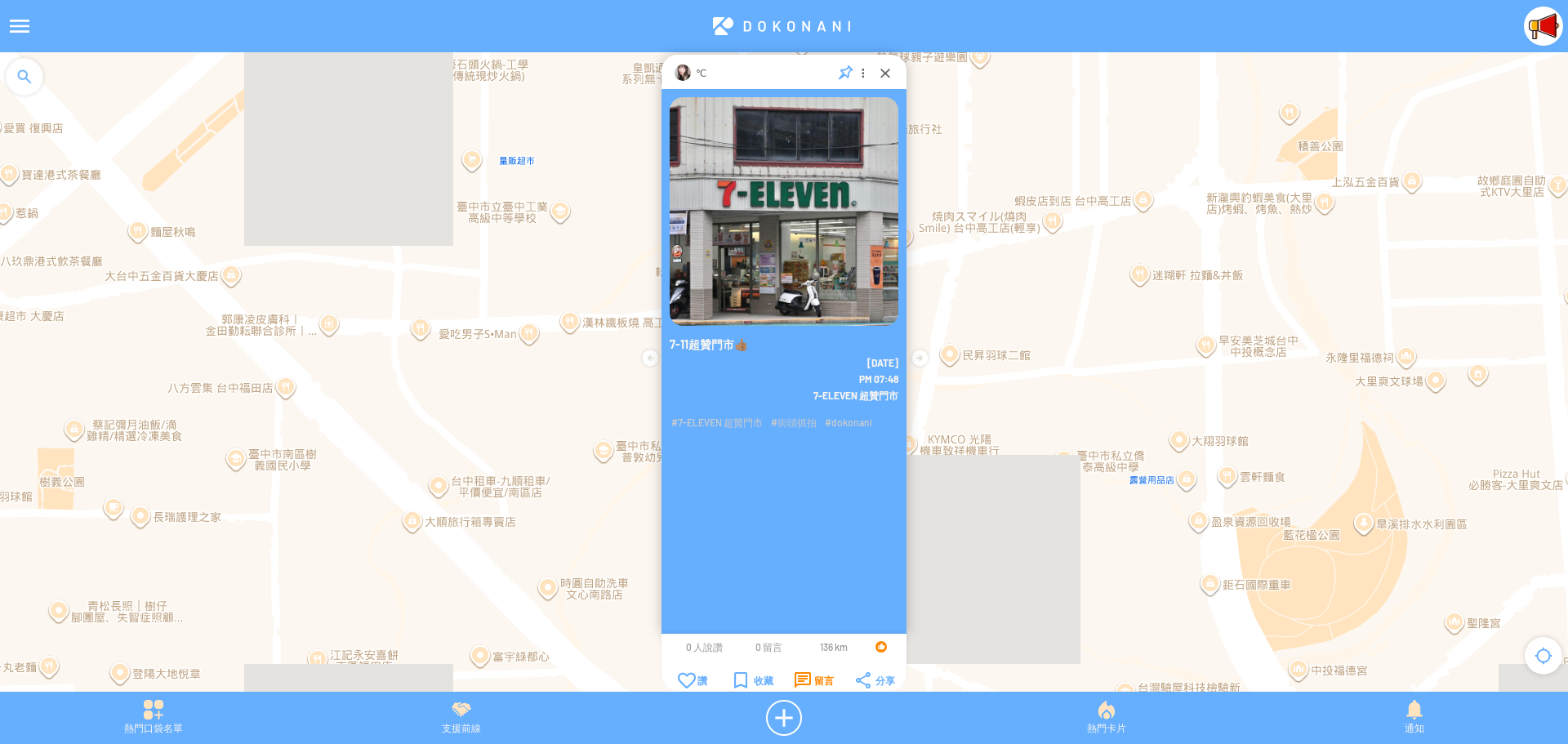
click at [814, 683] on div "留言" at bounding box center [814, 681] width 39 height 17
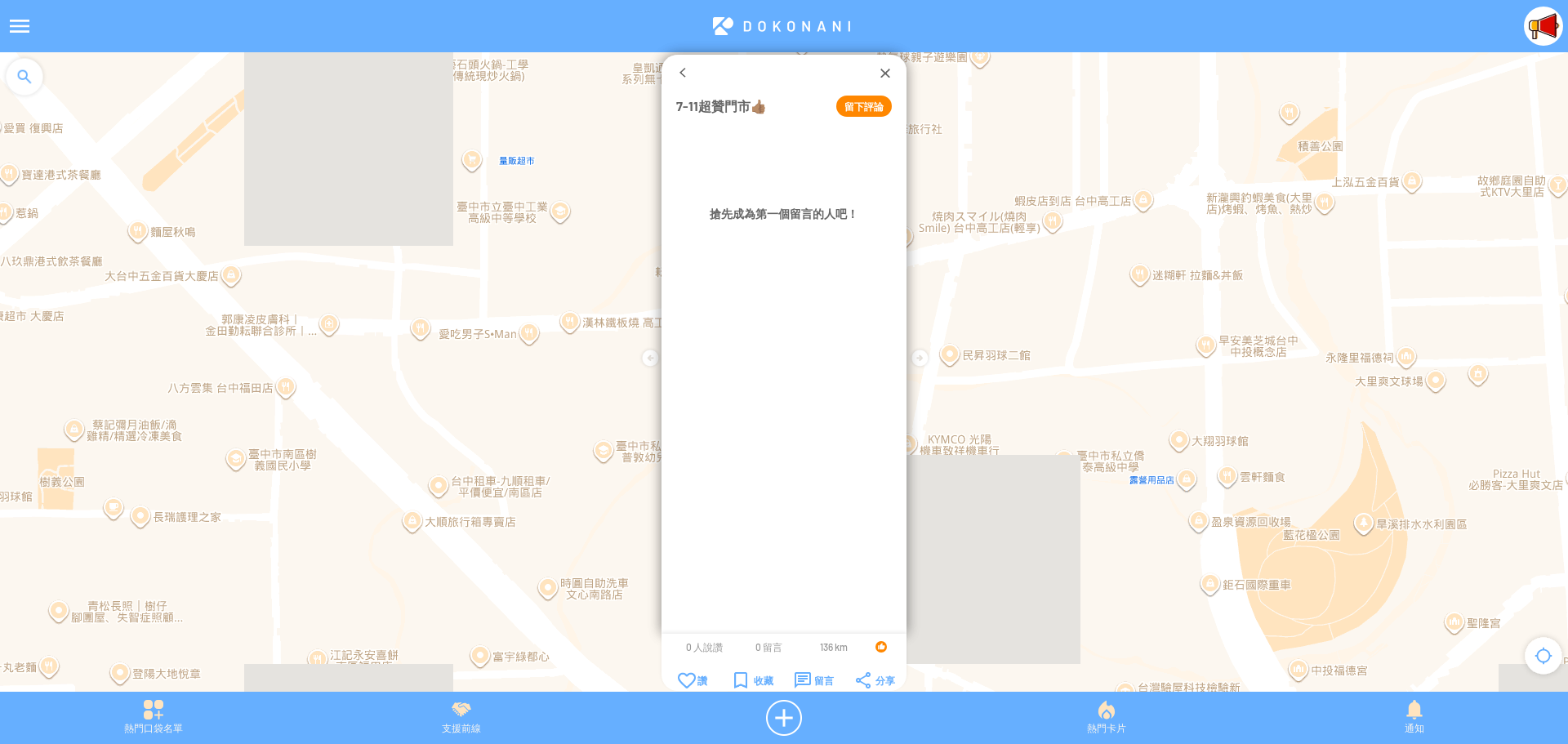
click at [856, 104] on button "留下評論" at bounding box center [864, 105] width 55 height 21
click at [833, 143] on textarea at bounding box center [784, 153] width 215 height 51
type textarea "*******"
click at [836, 191] on button "確定" at bounding box center [829, 199] width 74 height 21
click at [882, 71] on div at bounding box center [885, 73] width 17 height 17
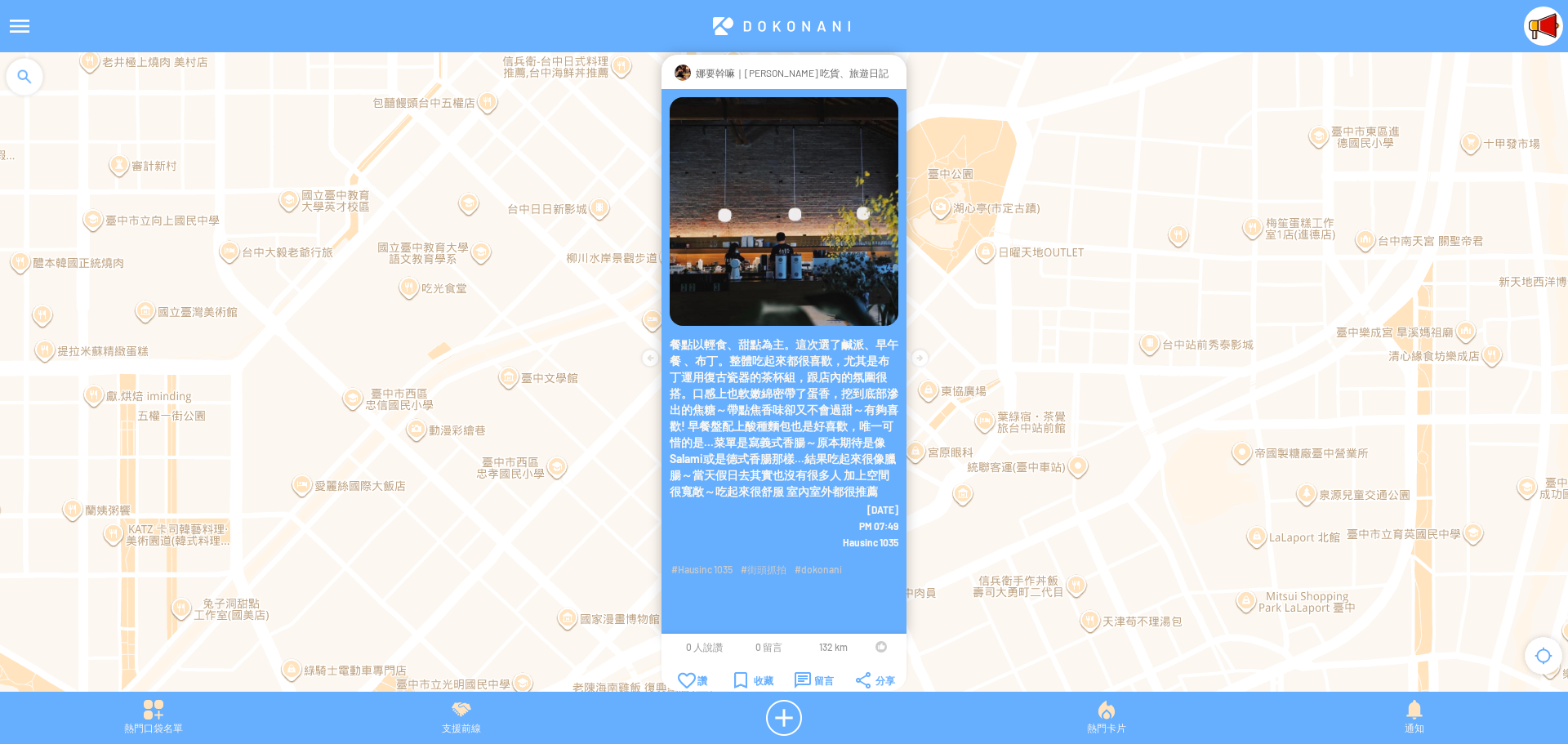
click at [881, 648] on div at bounding box center [881, 647] width 11 height 11
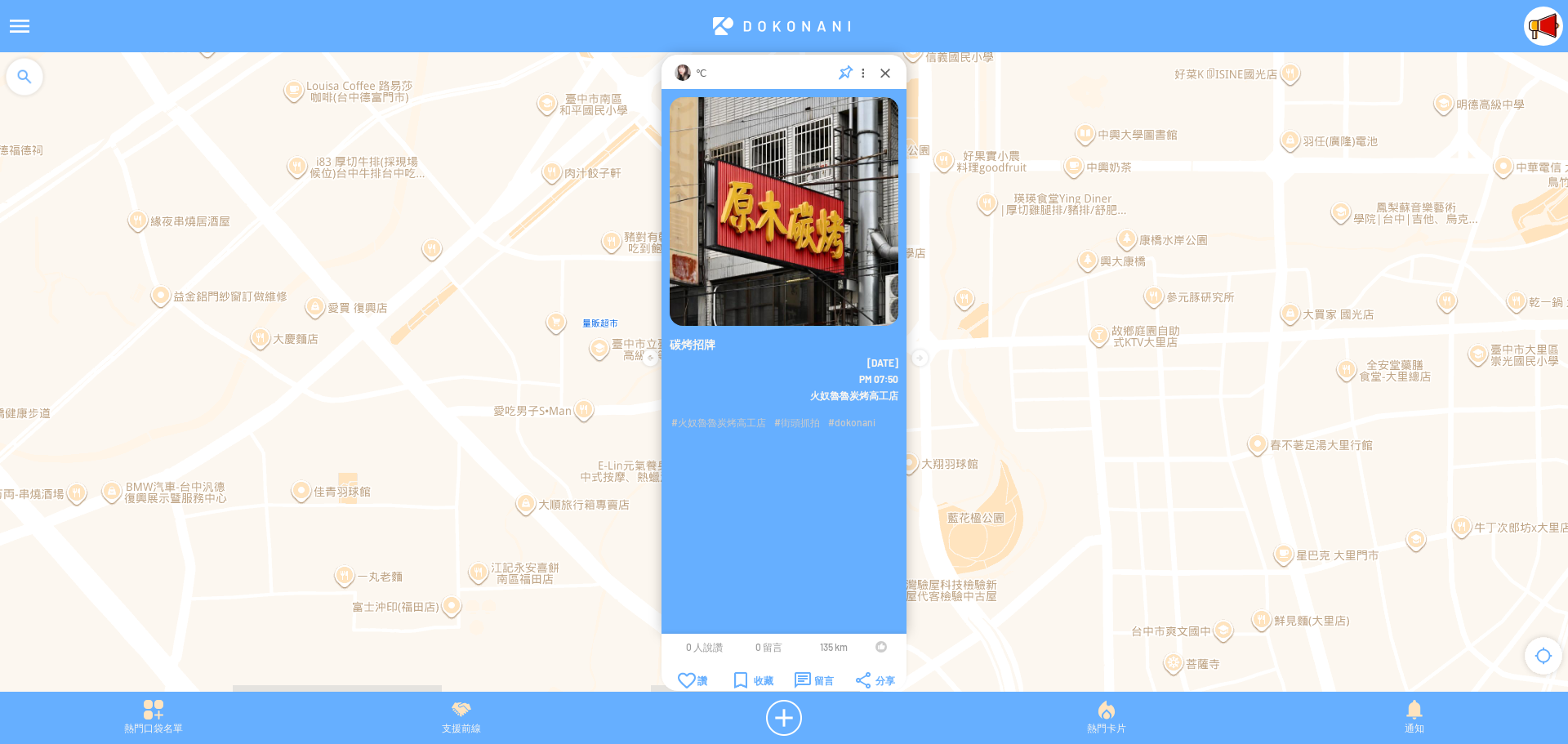
click at [877, 645] on div at bounding box center [881, 647] width 11 height 11
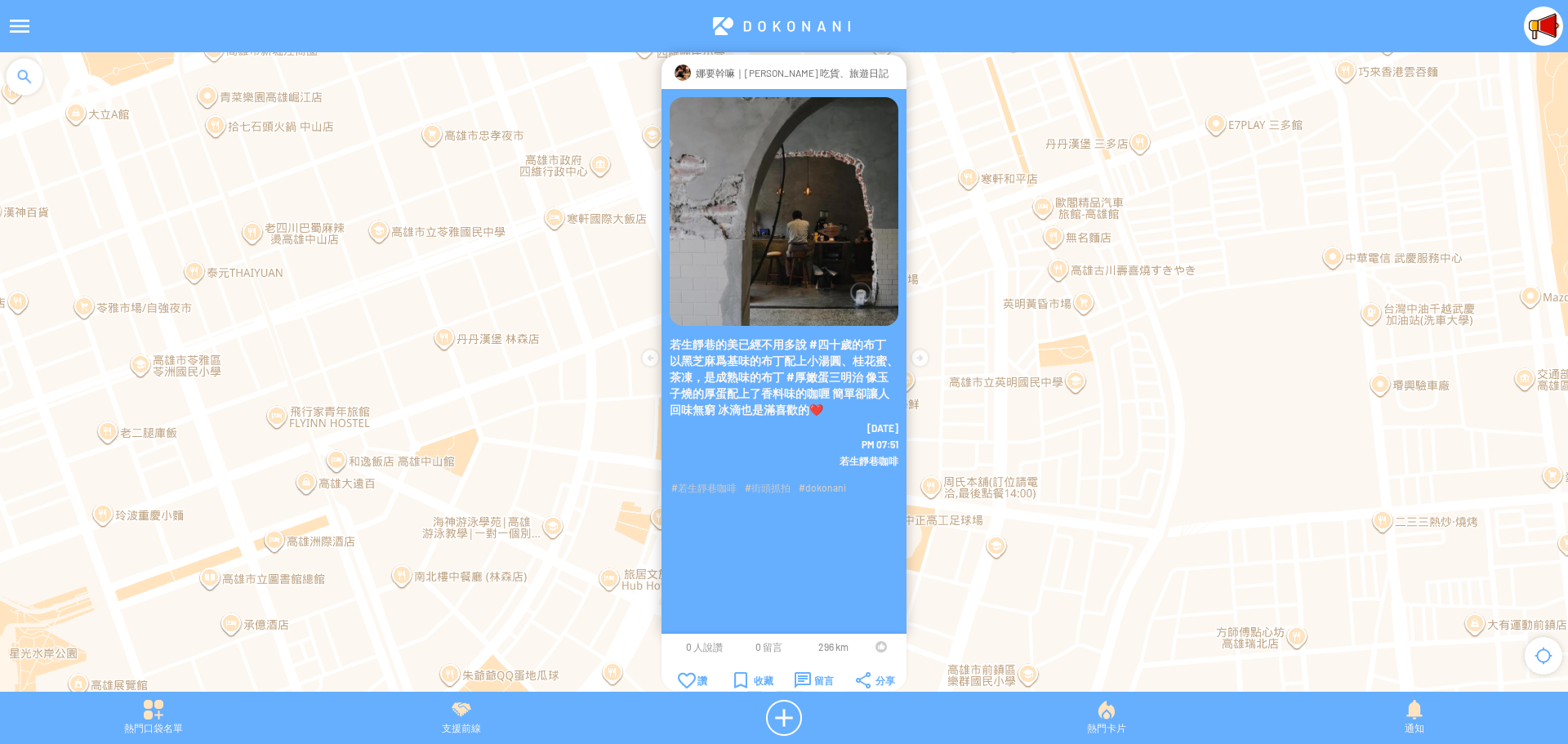
click at [876, 650] on div at bounding box center [881, 647] width 11 height 11
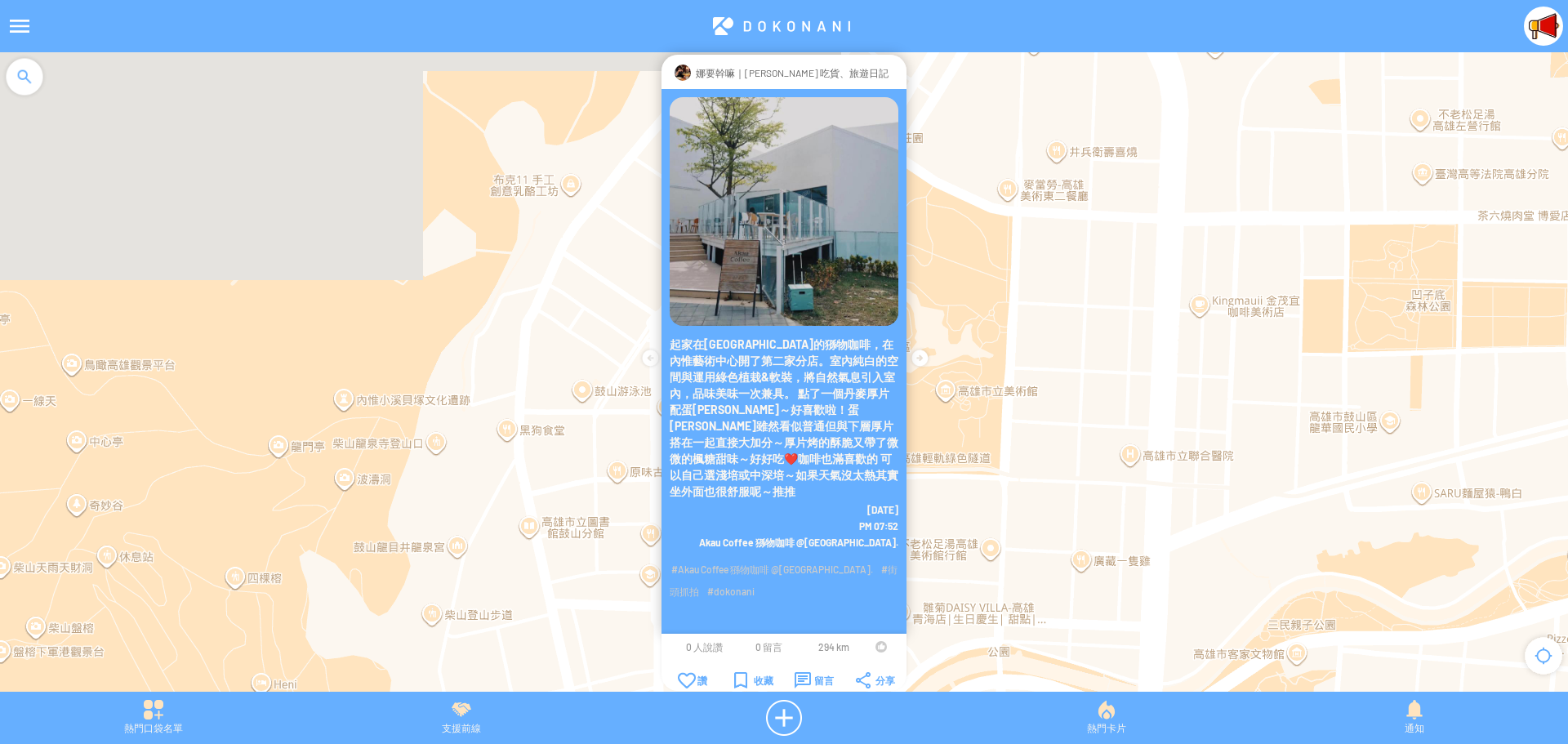
click at [880, 646] on div at bounding box center [881, 647] width 11 height 11
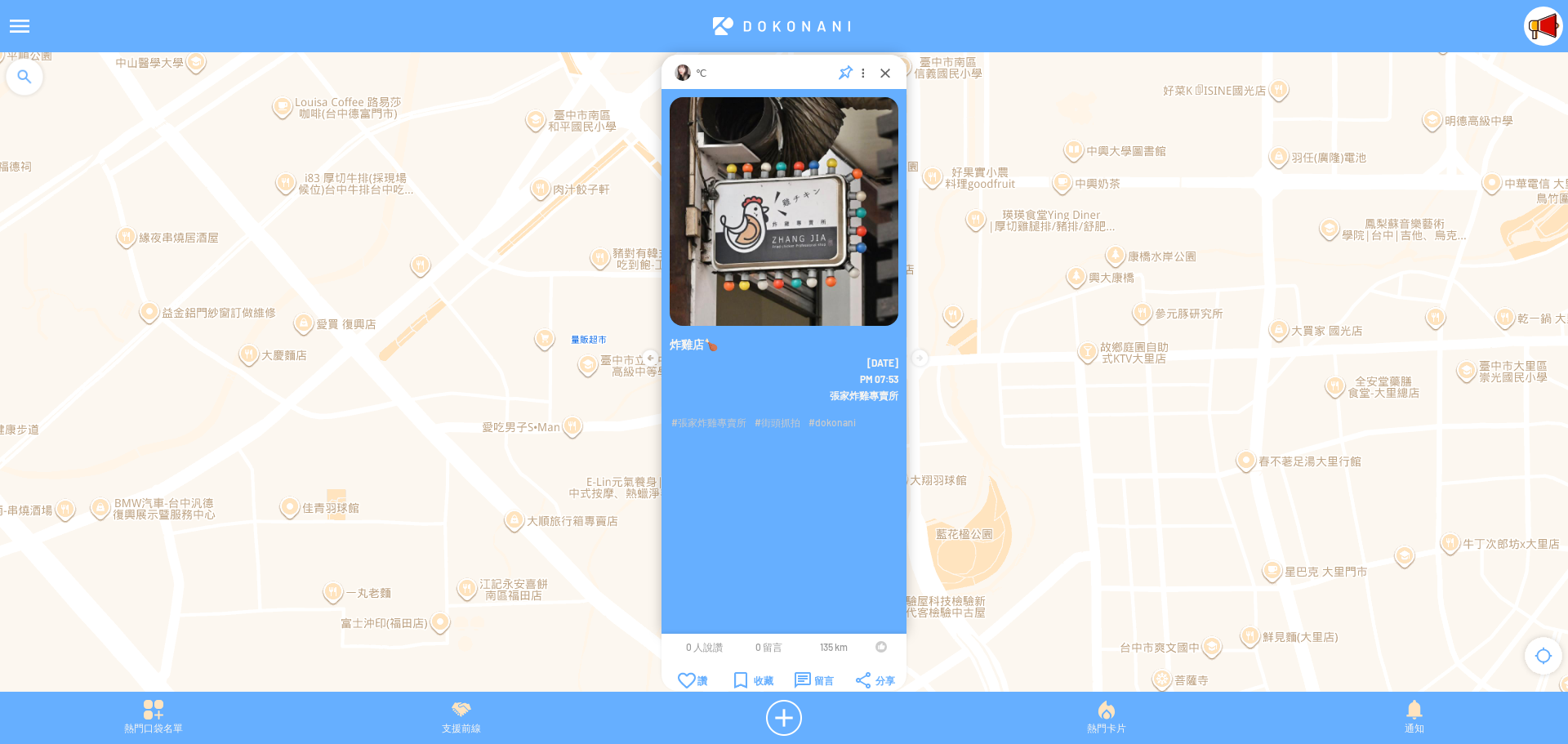
click at [877, 650] on div at bounding box center [881, 647] width 11 height 11
click at [804, 680] on div "留言" at bounding box center [814, 681] width 39 height 17
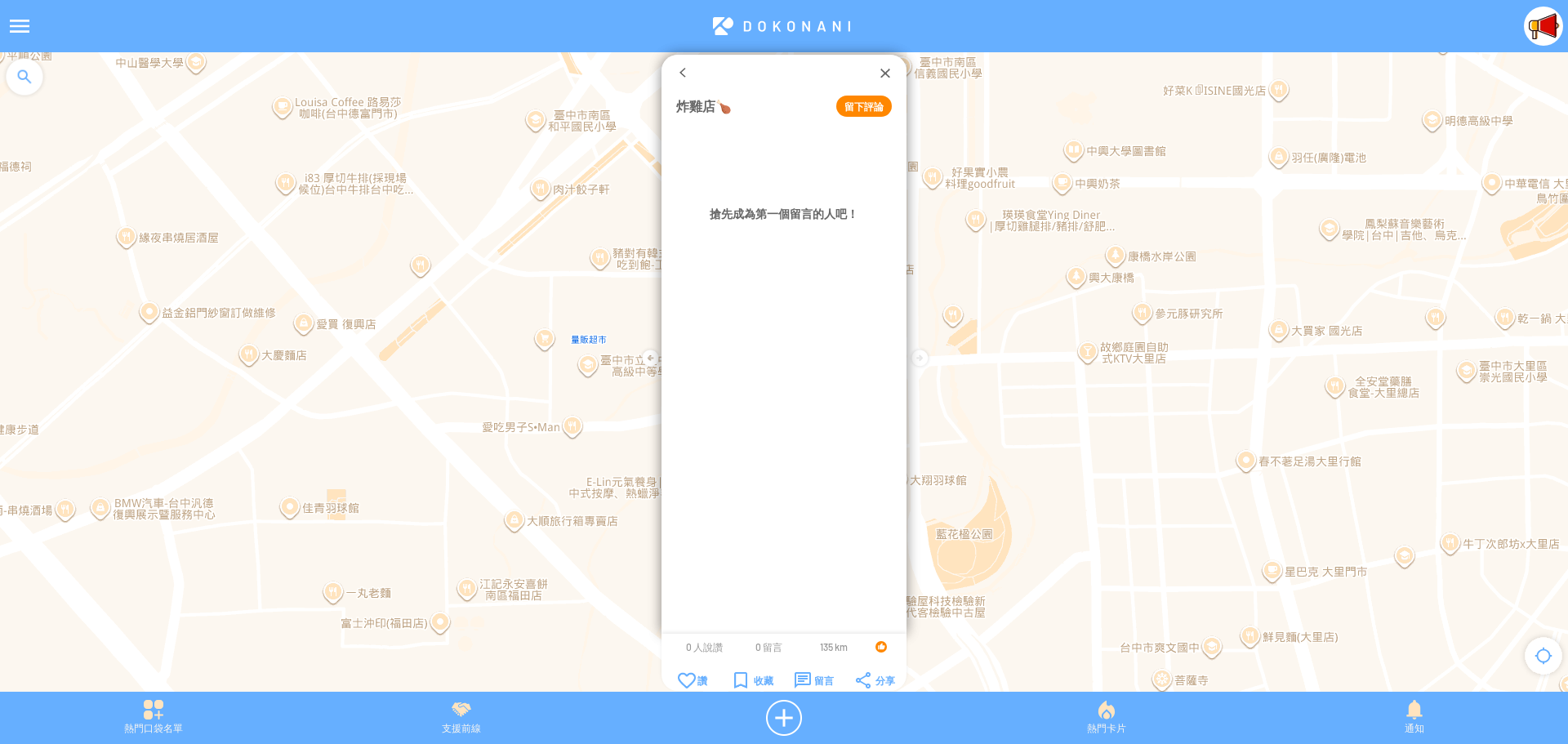
click at [854, 102] on button "留下評論" at bounding box center [864, 105] width 55 height 21
click at [793, 164] on textarea at bounding box center [784, 153] width 215 height 51
type textarea "*****"
click at [820, 201] on button "確定" at bounding box center [829, 199] width 74 height 21
click at [875, 70] on div at bounding box center [784, 73] width 187 height 17
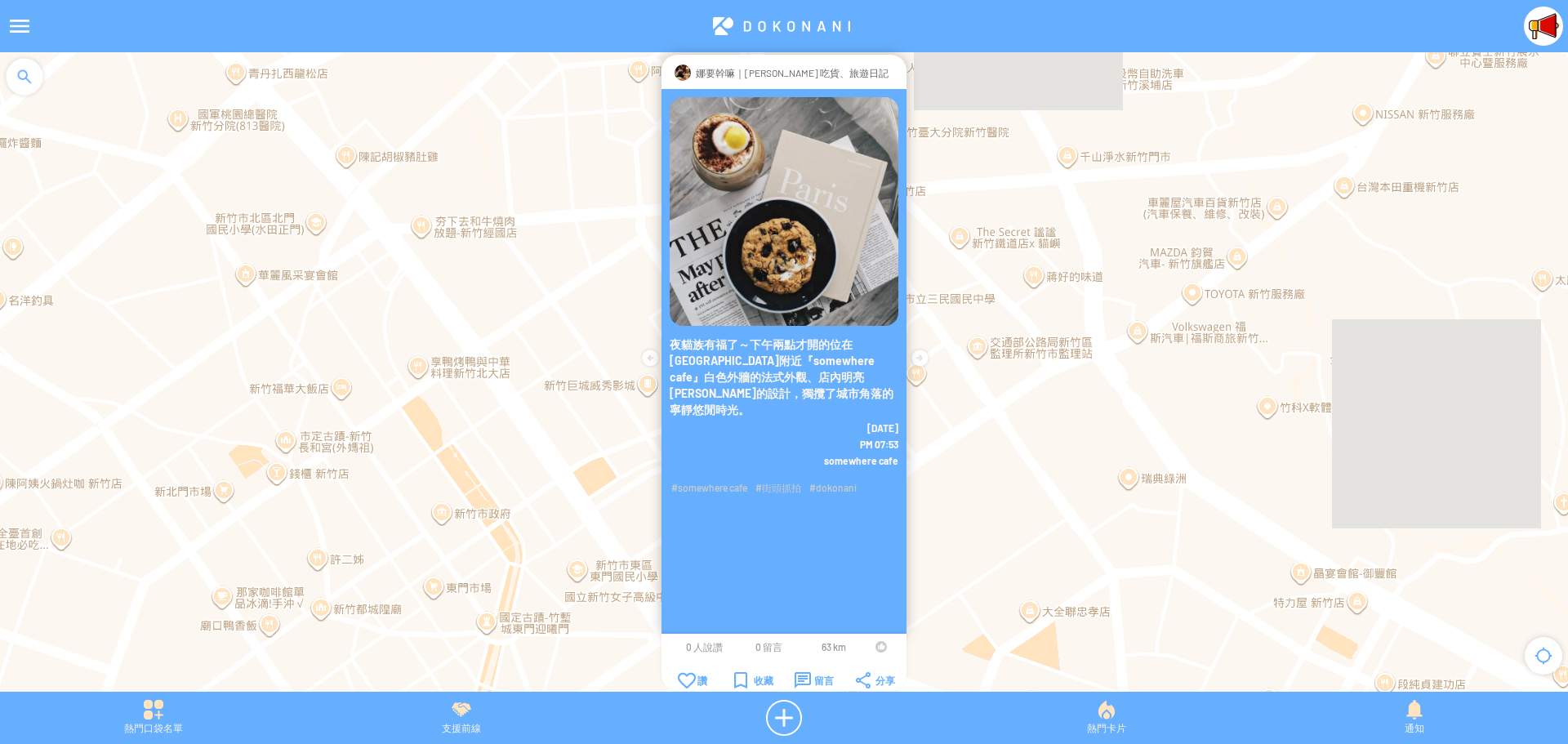
click at [879, 645] on div at bounding box center [881, 647] width 11 height 11
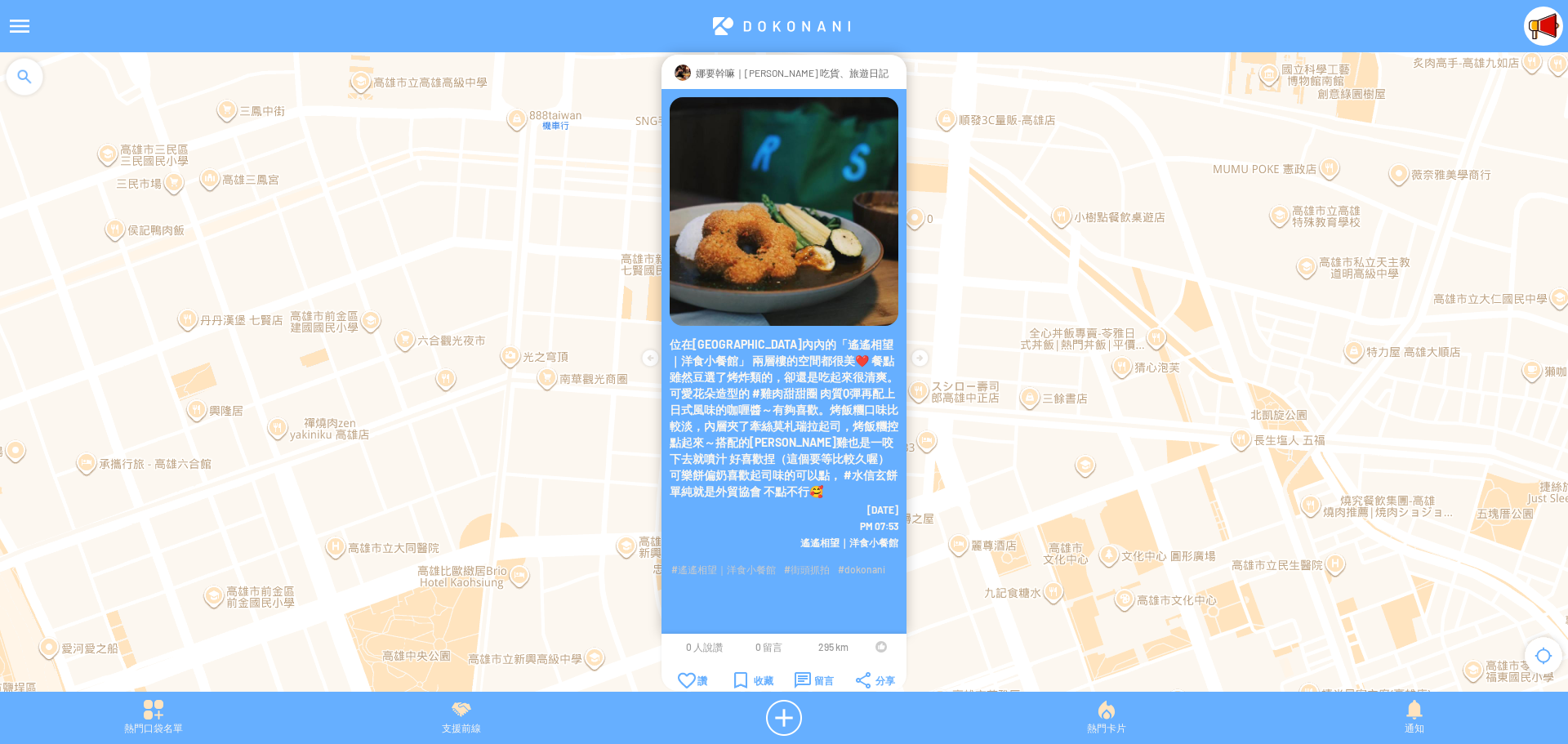
click at [879, 646] on div at bounding box center [881, 647] width 11 height 11
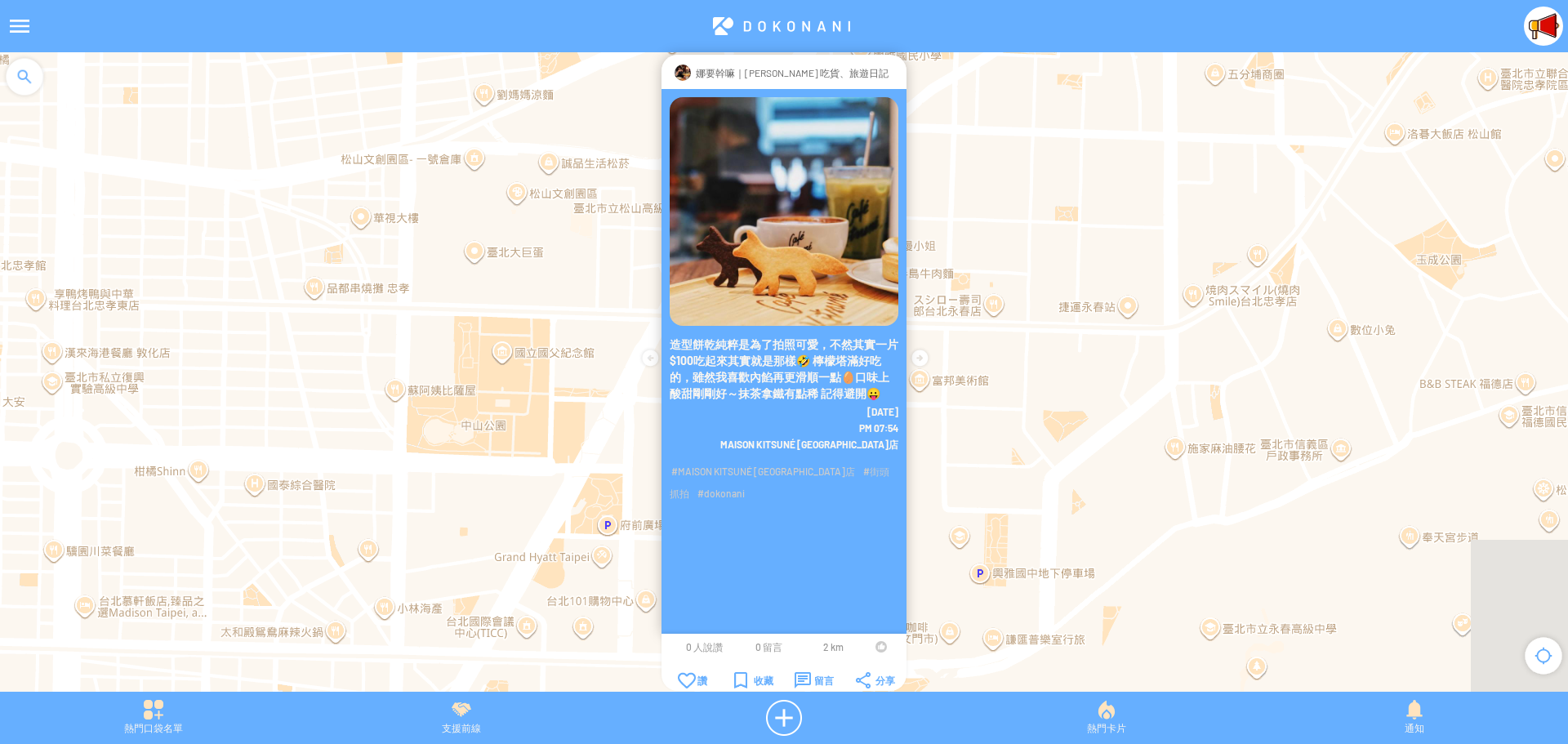
click at [877, 649] on div at bounding box center [881, 647] width 11 height 11
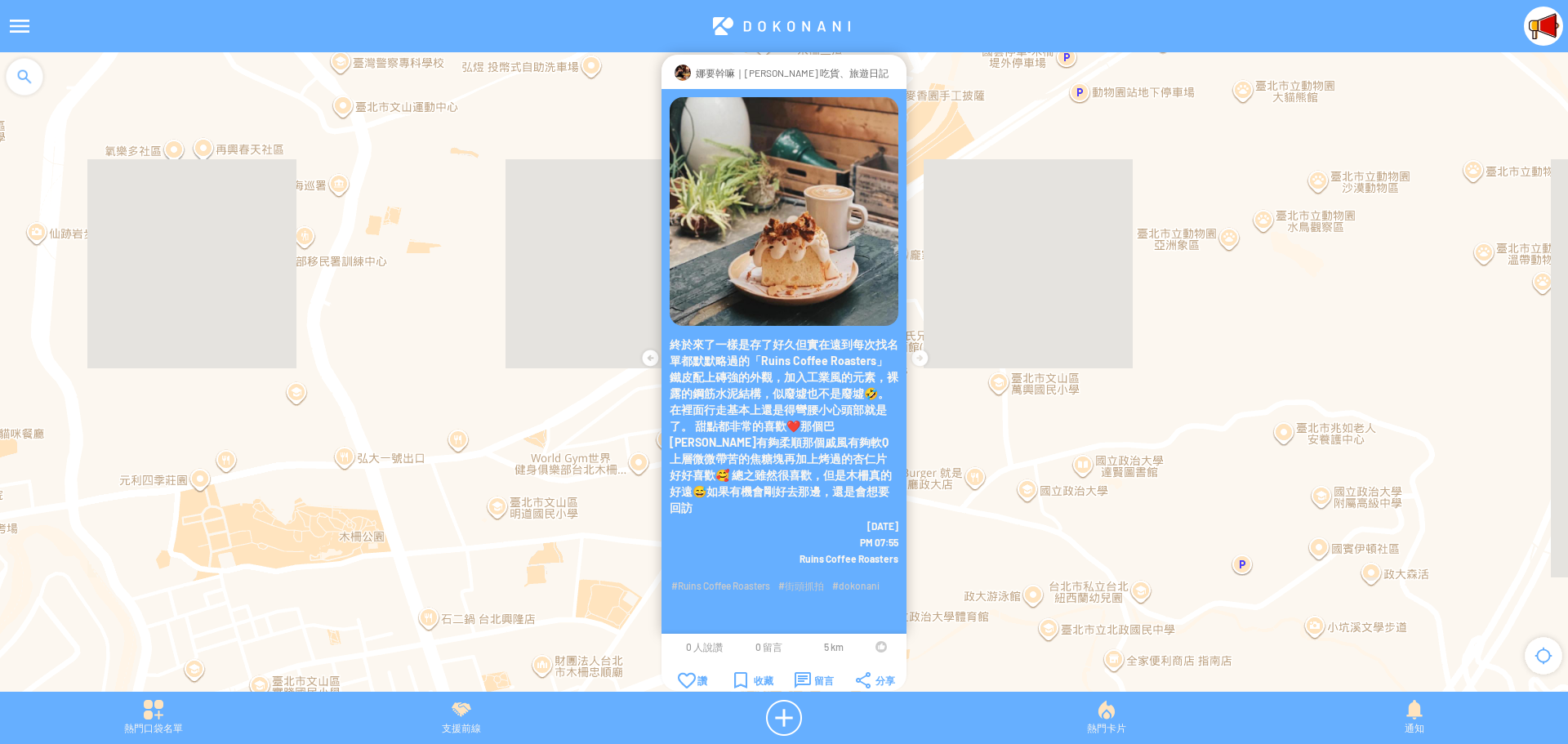
click at [879, 645] on div at bounding box center [881, 647] width 11 height 11
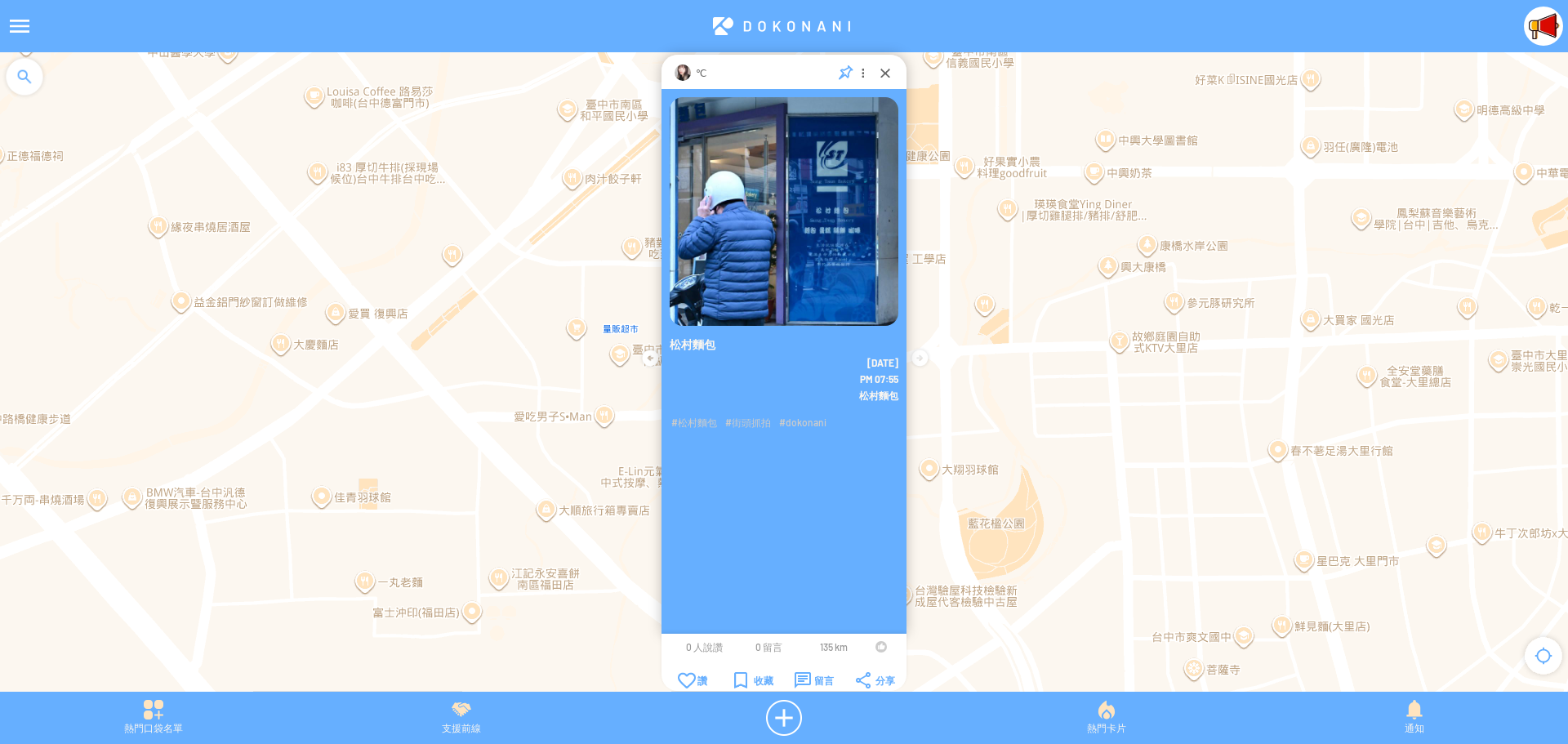
click at [875, 647] on td at bounding box center [881, 647] width 31 height 13
click at [881, 647] on div at bounding box center [881, 647] width 11 height 11
click at [808, 677] on div "留言" at bounding box center [814, 681] width 39 height 17
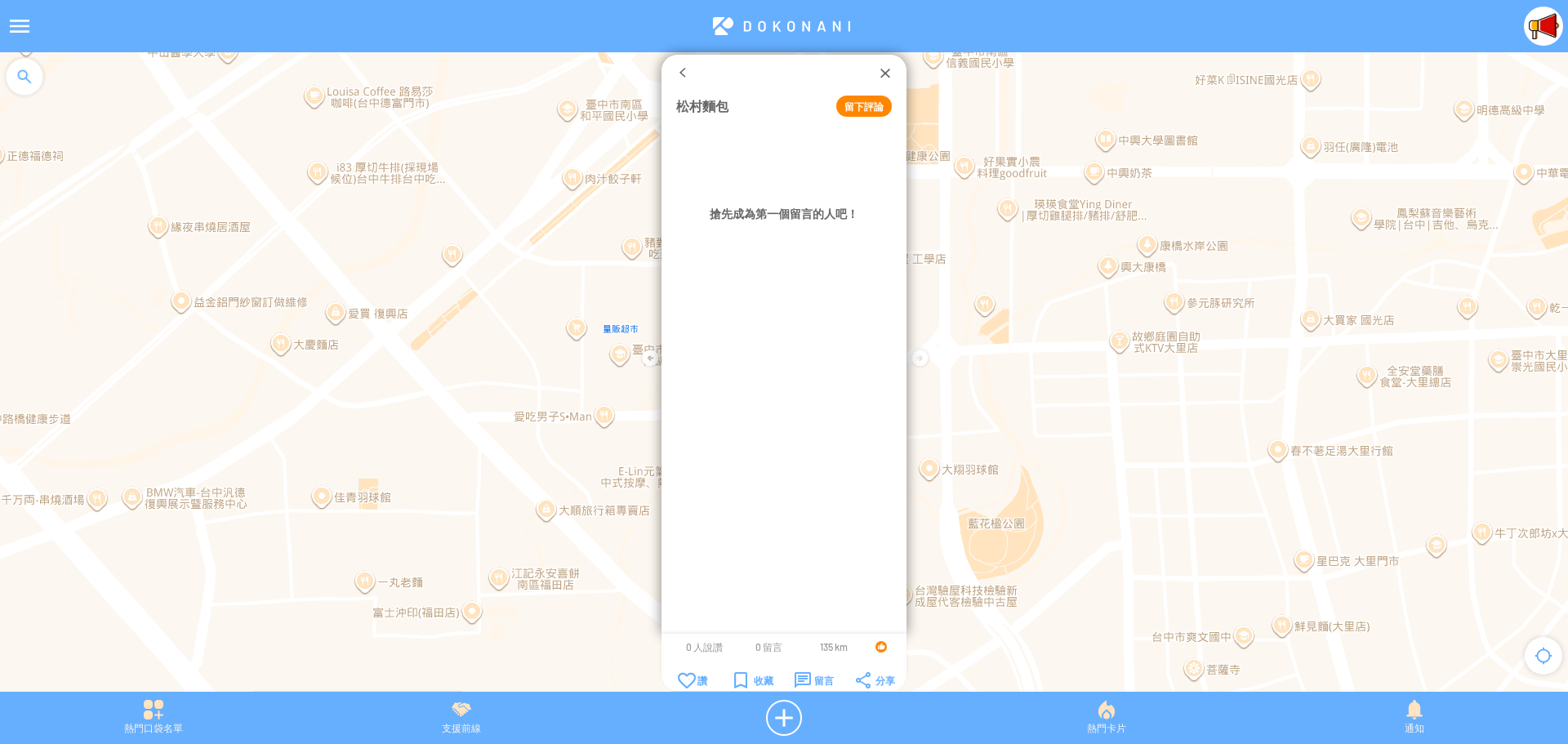
click at [858, 107] on button "留下評論" at bounding box center [864, 105] width 55 height 21
click at [778, 156] on textarea at bounding box center [784, 153] width 215 height 51
type textarea "*"
click at [884, 70] on div at bounding box center [885, 73] width 17 height 17
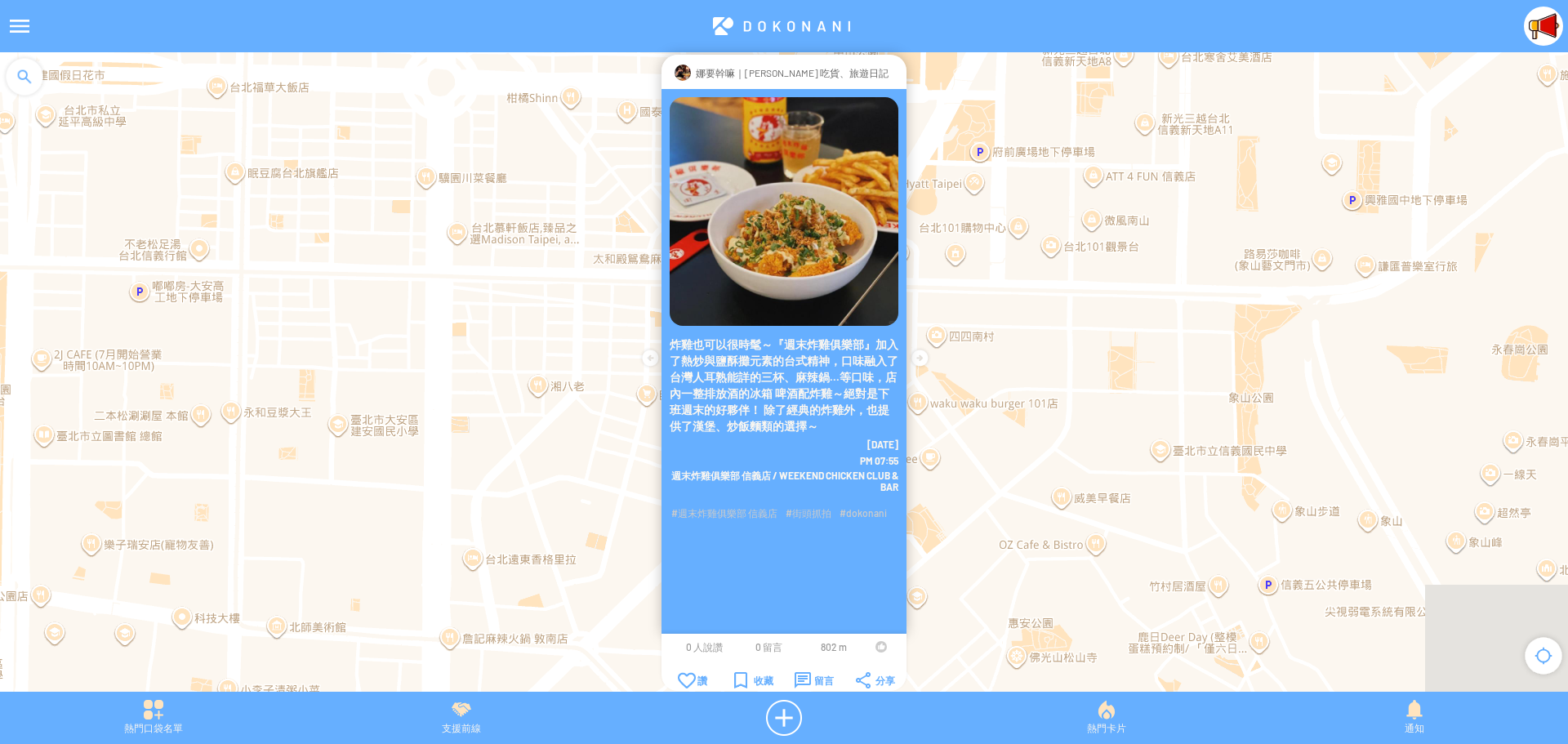
click at [880, 645] on div at bounding box center [881, 647] width 11 height 11
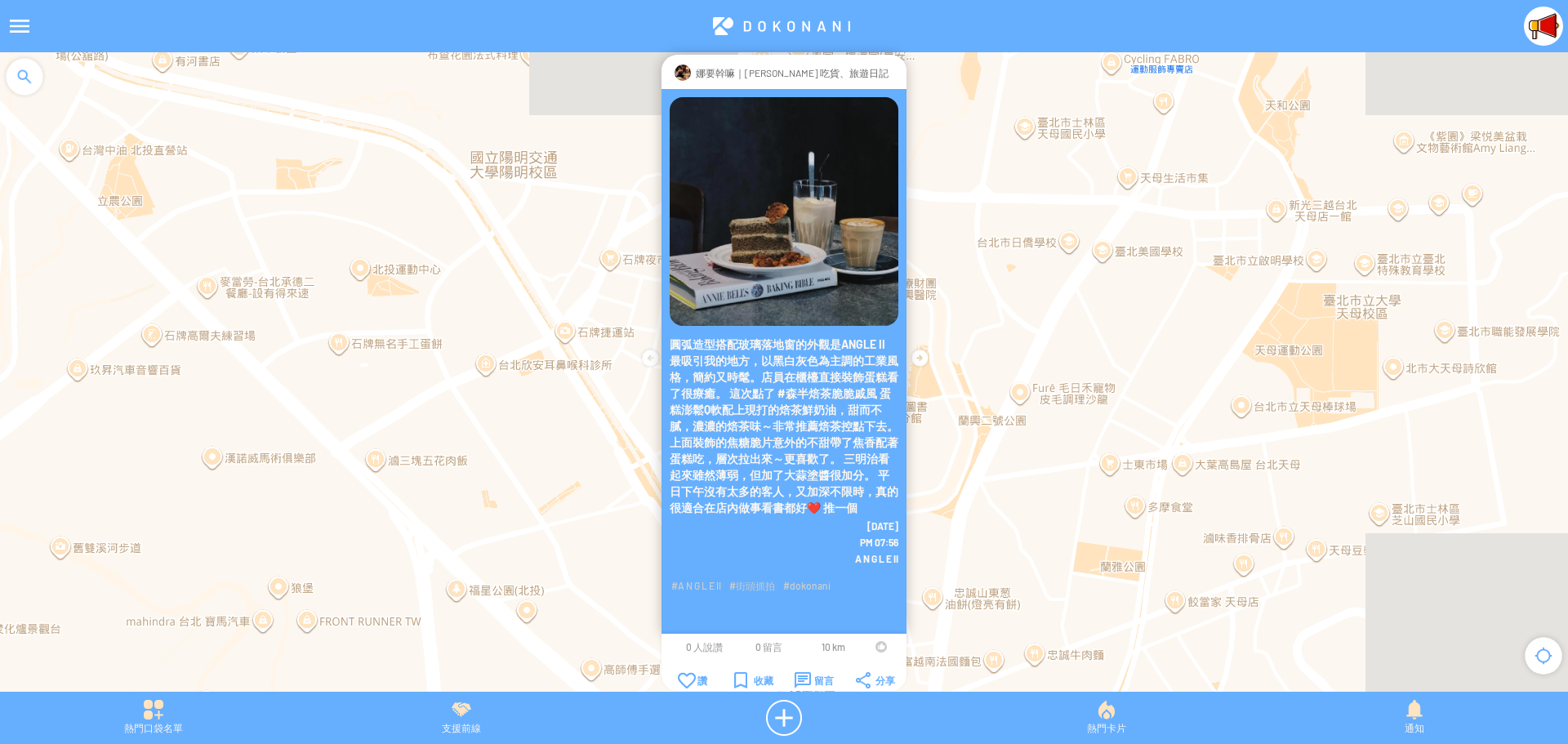
click at [880, 650] on div at bounding box center [881, 647] width 11 height 11
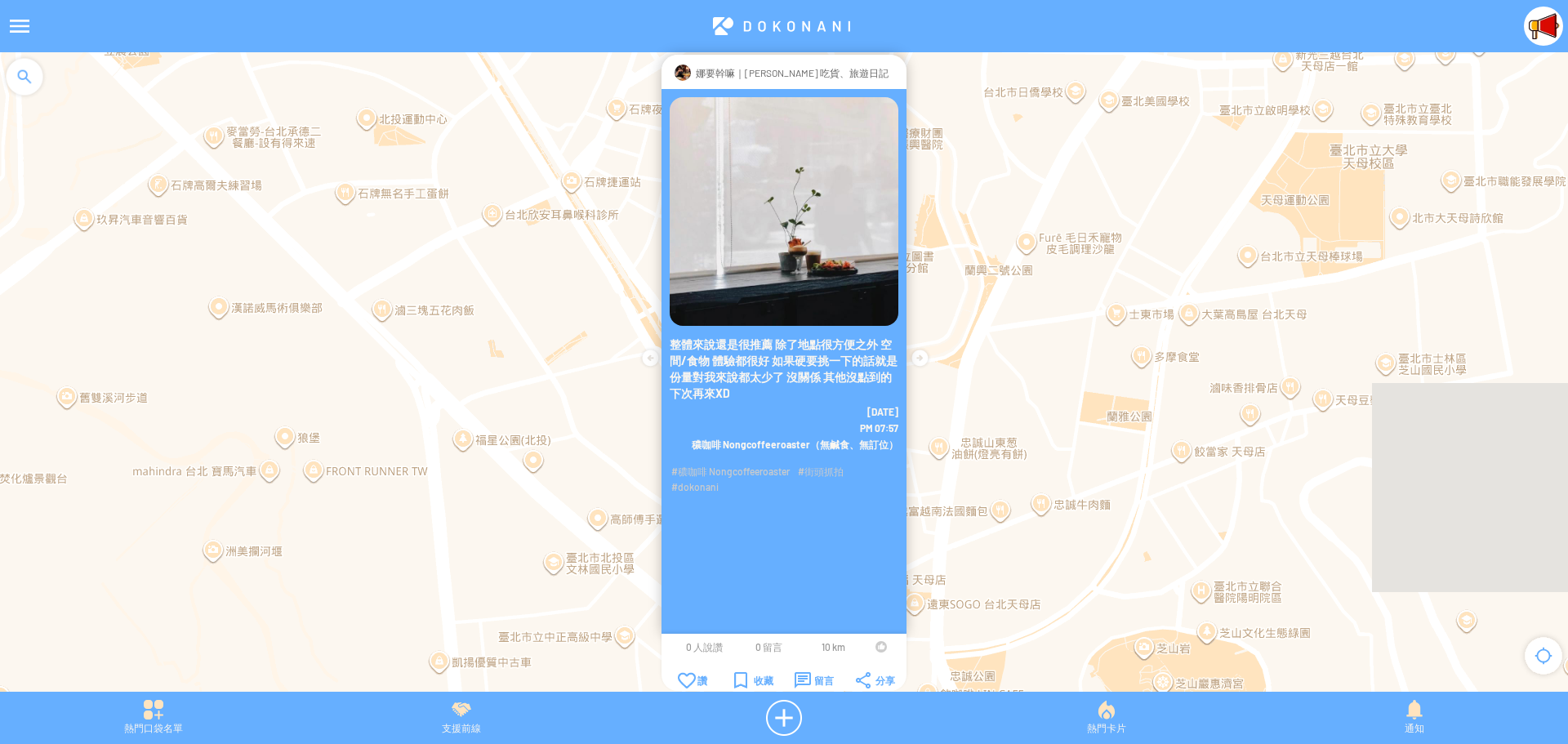
click at [877, 651] on div at bounding box center [881, 647] width 11 height 11
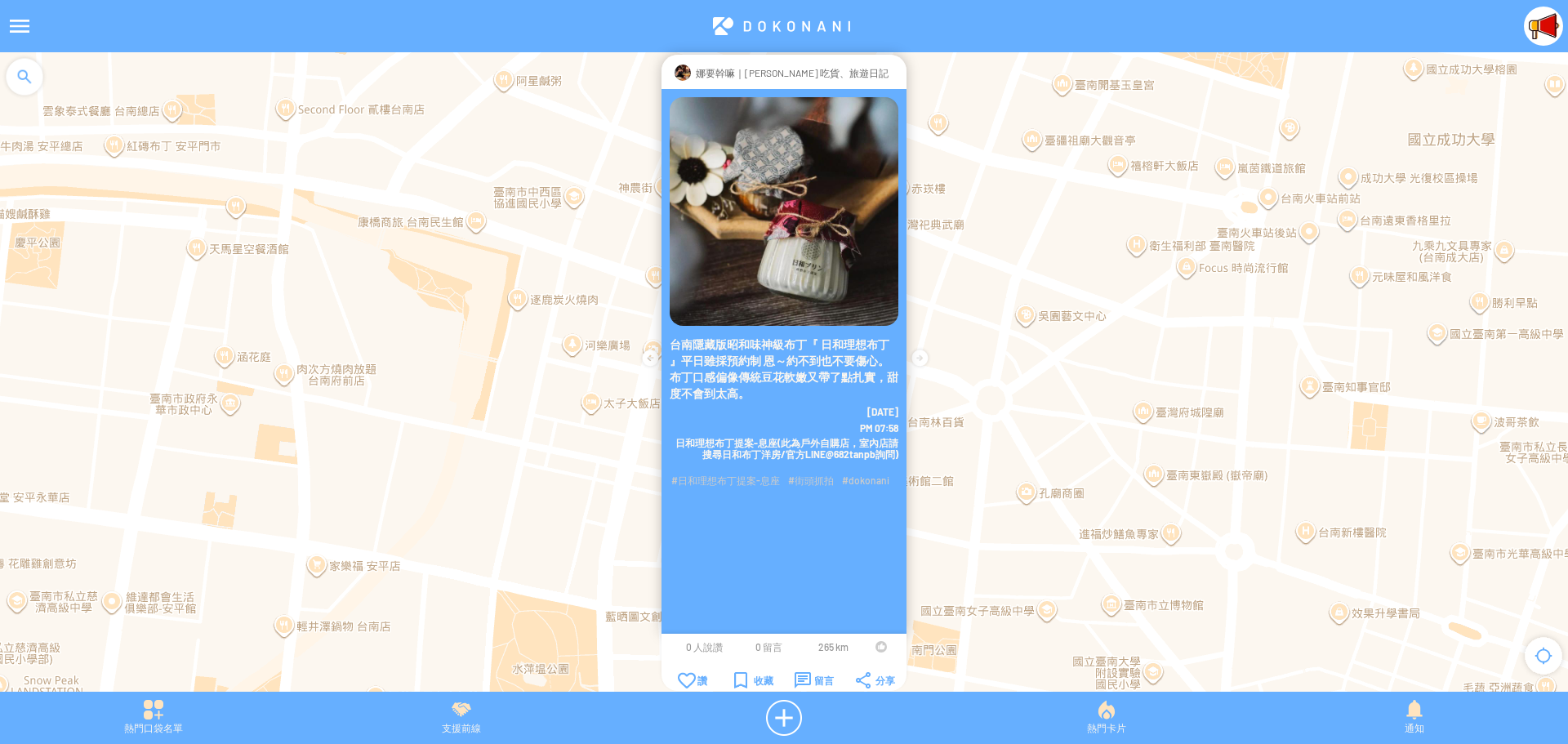
click at [876, 645] on div at bounding box center [881, 647] width 11 height 11
click at [895, 70] on div at bounding box center [895, 73] width 0 height 17
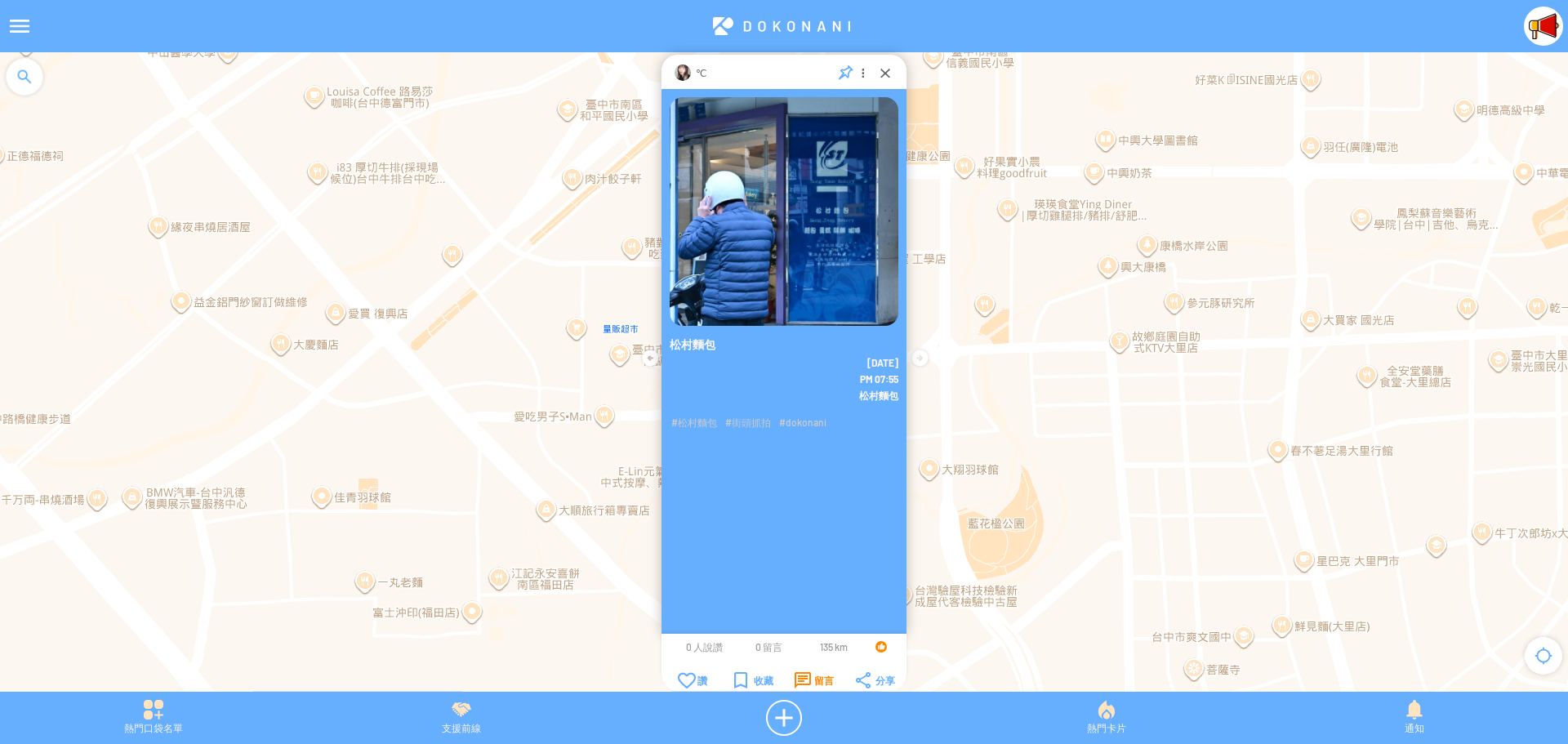
click at [805, 679] on div "留言" at bounding box center [814, 681] width 39 height 17
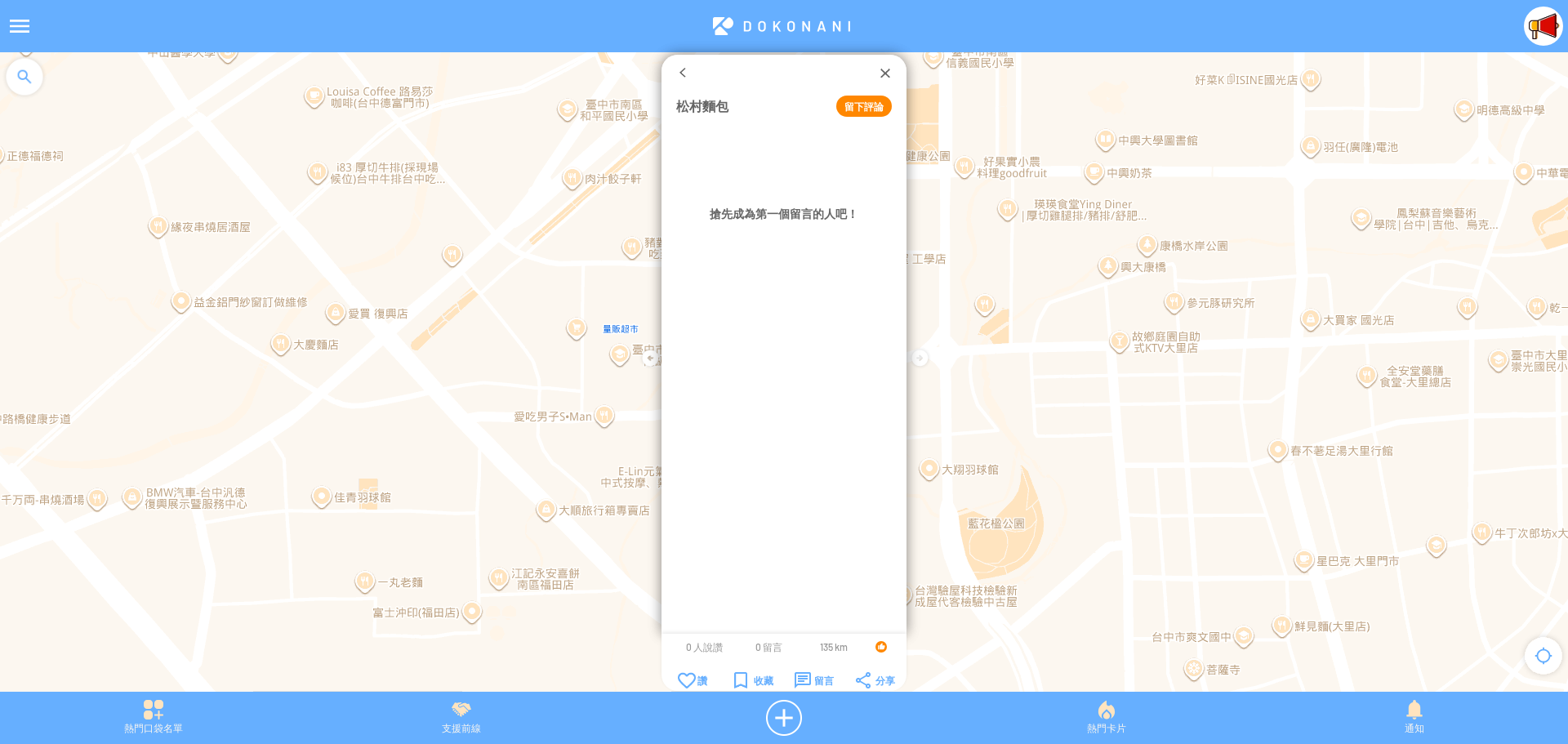
click at [865, 111] on button "留下評論" at bounding box center [864, 105] width 55 height 21
click at [792, 139] on textarea at bounding box center [784, 153] width 215 height 51
type textarea "*"
type textarea "**********"
click at [829, 201] on button "確定" at bounding box center [829, 199] width 74 height 21
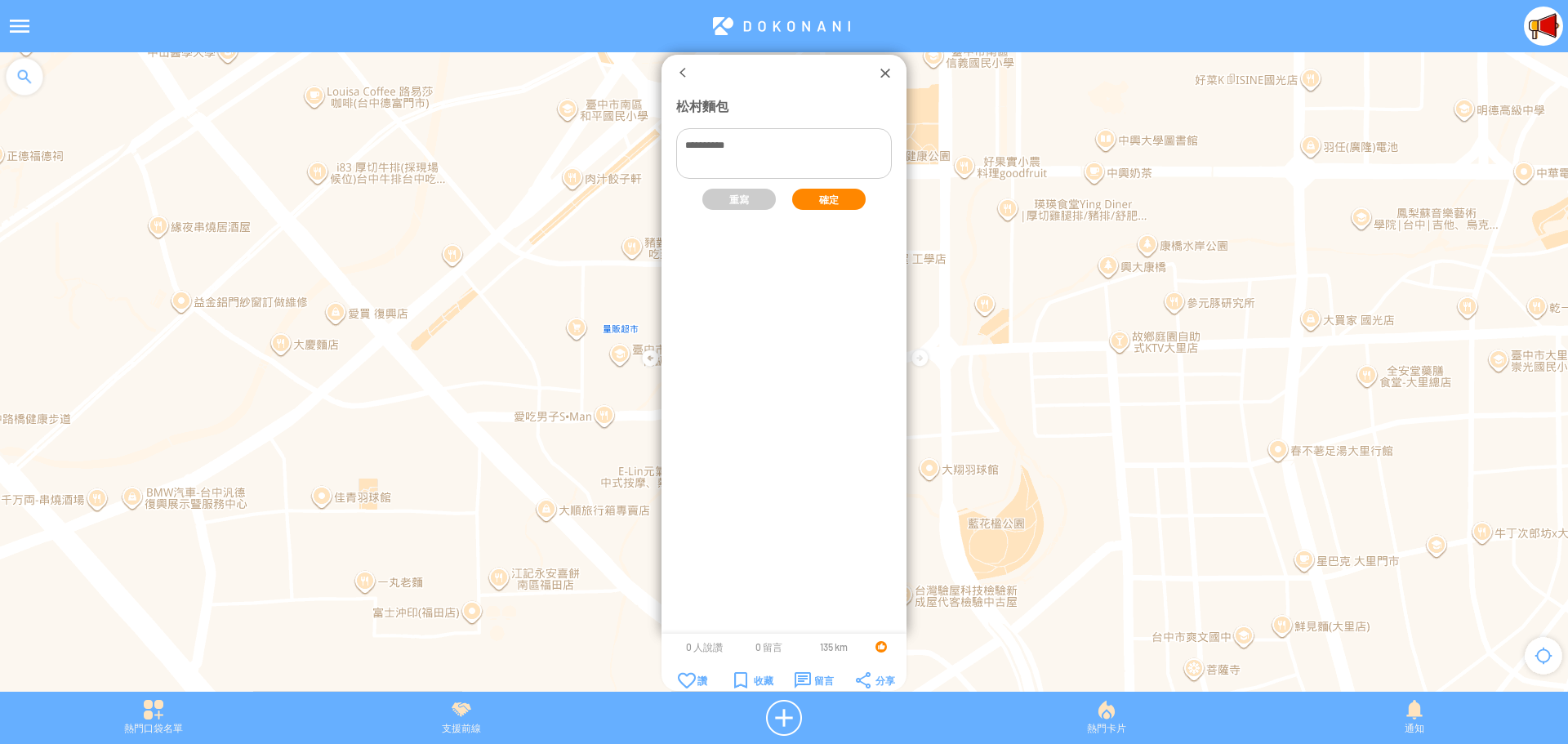
click at [826, 198] on button "確定" at bounding box center [829, 199] width 74 height 21
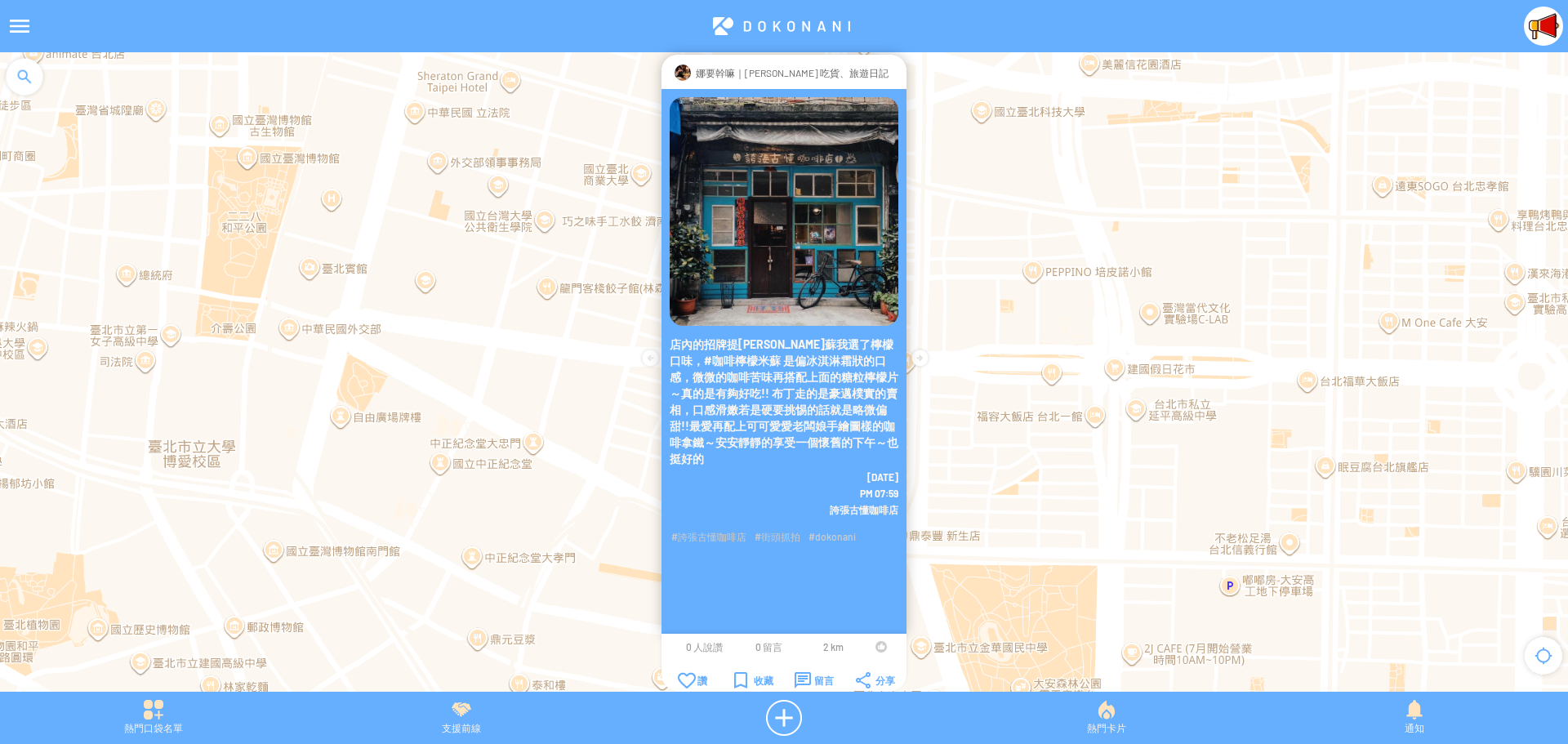
click at [878, 645] on div at bounding box center [881, 647] width 11 height 11
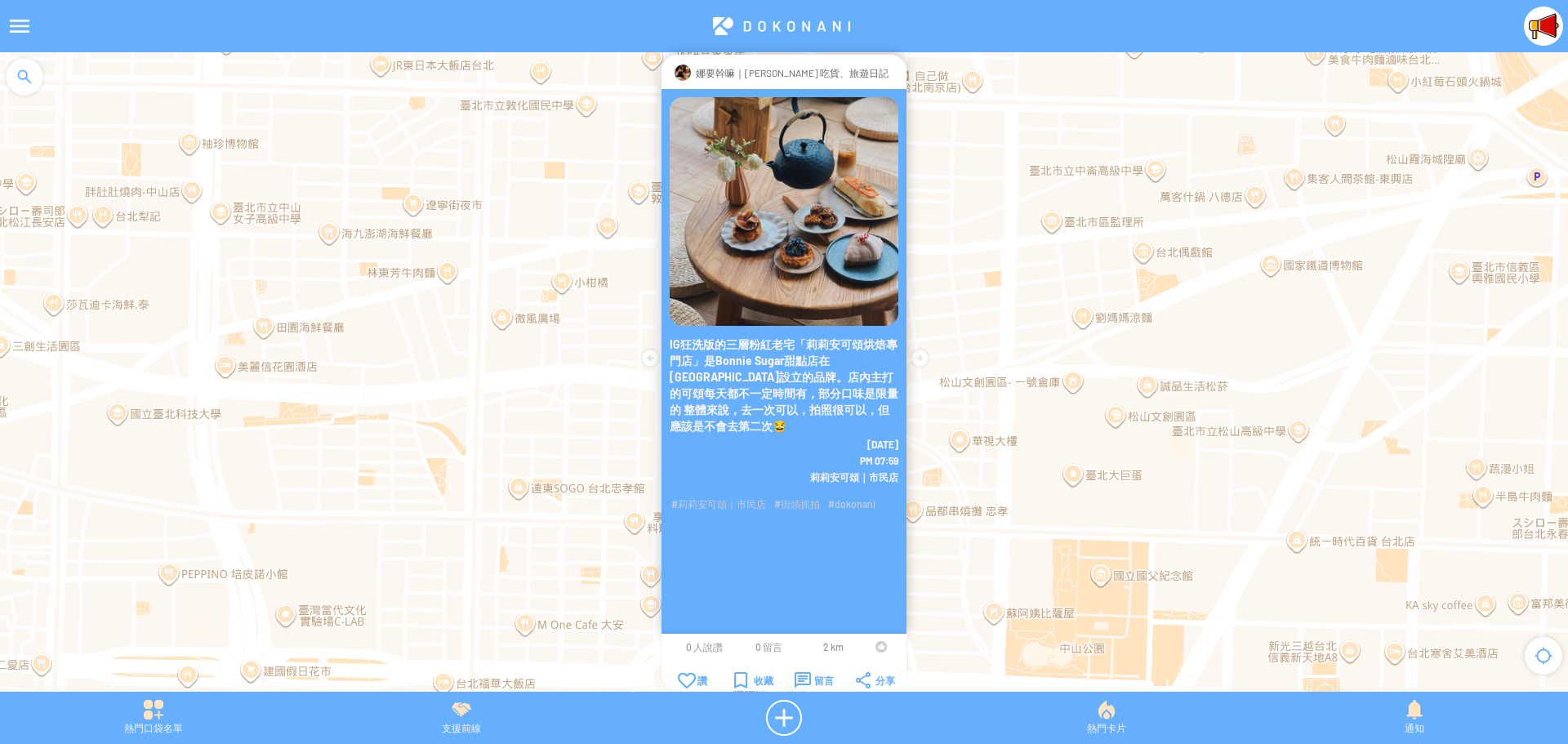
click at [875, 650] on td at bounding box center [881, 647] width 31 height 13
click at [877, 647] on div at bounding box center [881, 647] width 11 height 11
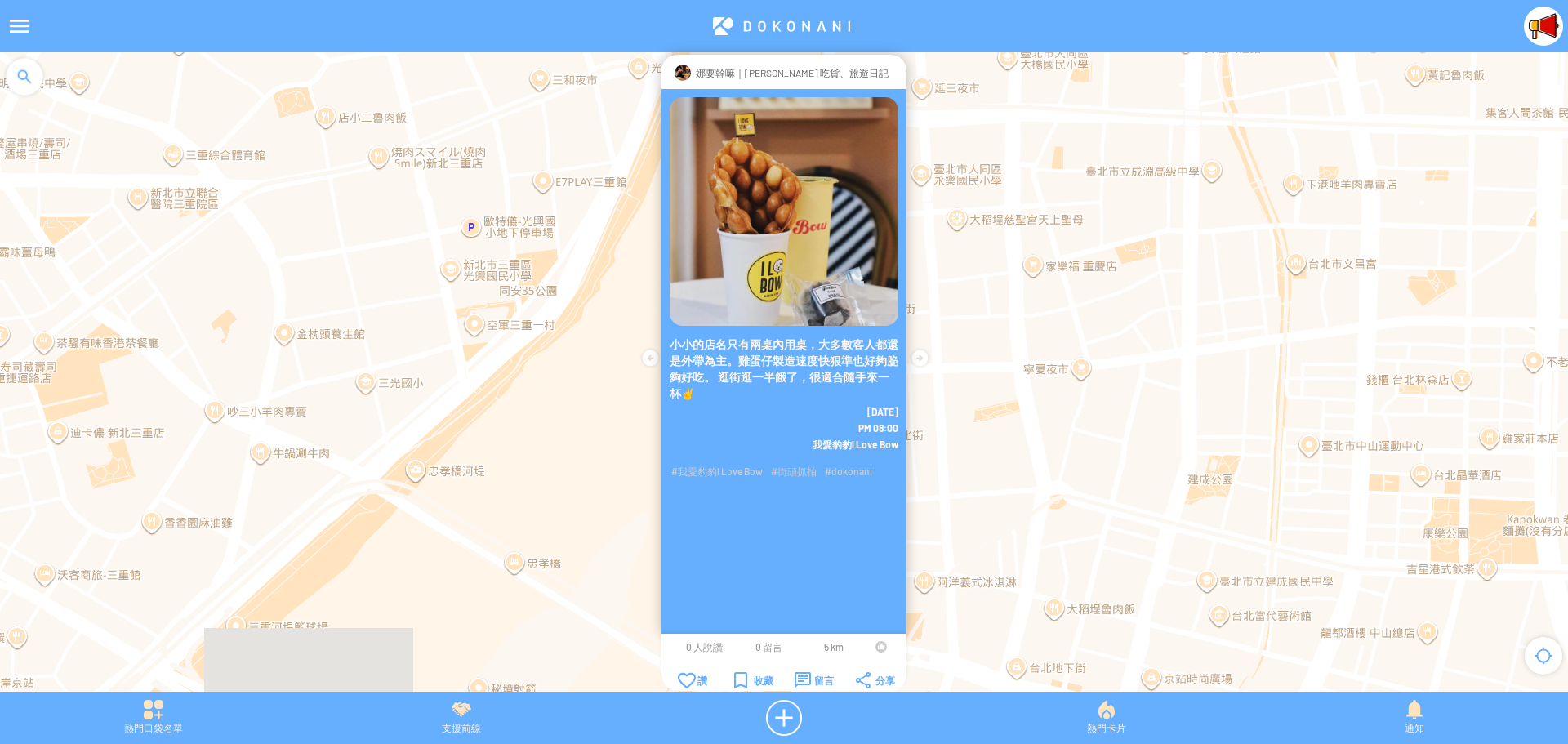
click at [880, 647] on div at bounding box center [881, 647] width 11 height 11
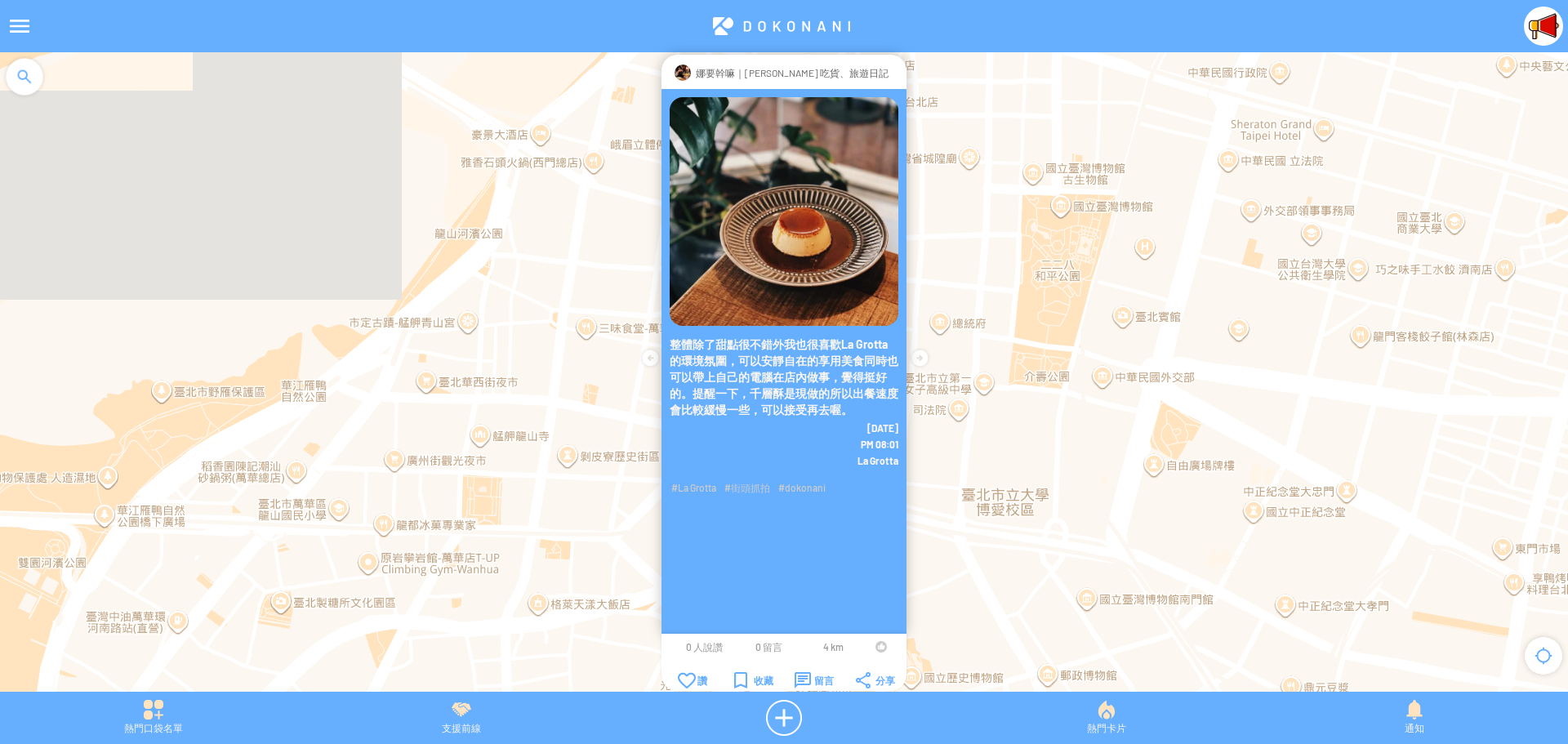
click at [881, 646] on div at bounding box center [881, 647] width 11 height 11
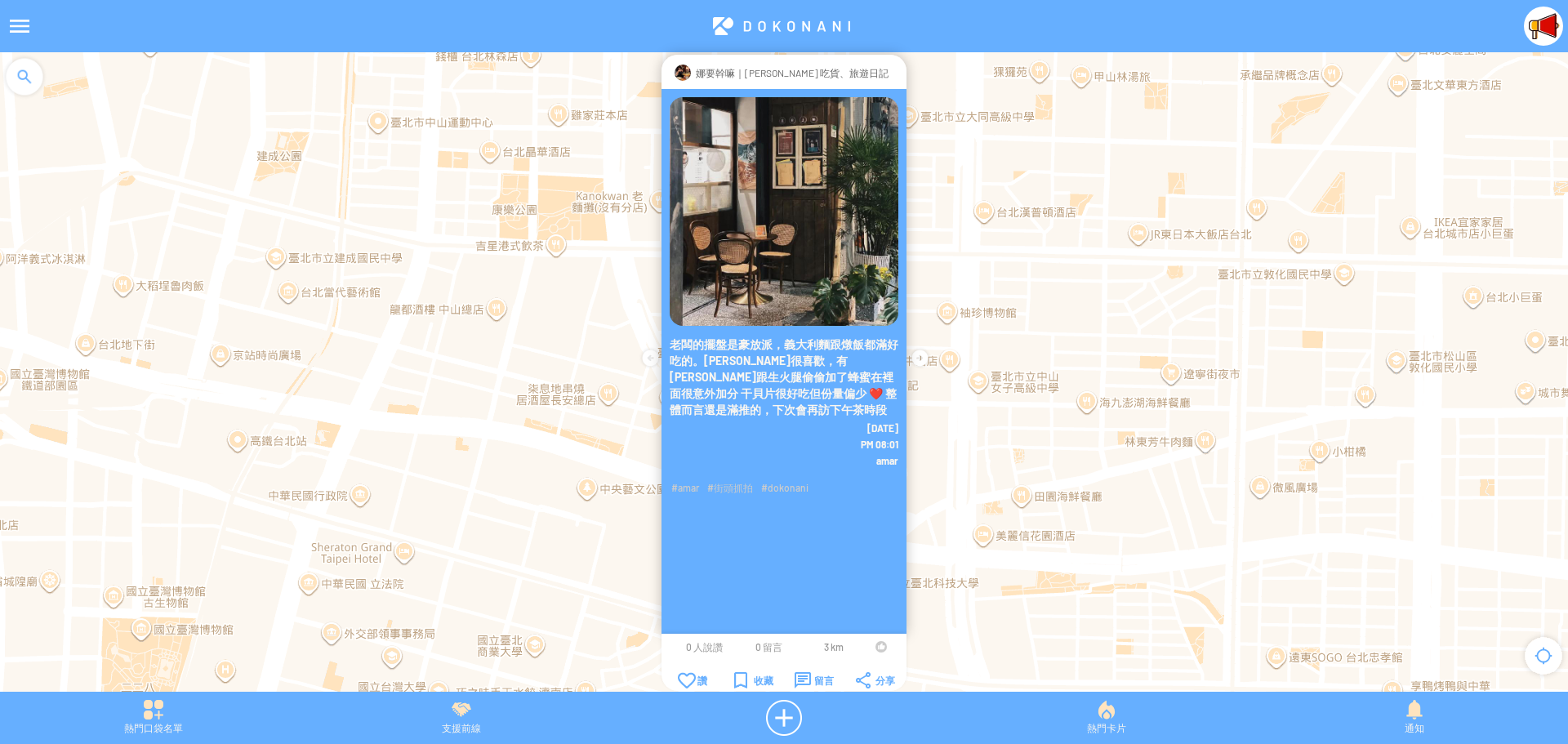
click at [877, 647] on div at bounding box center [881, 647] width 11 height 11
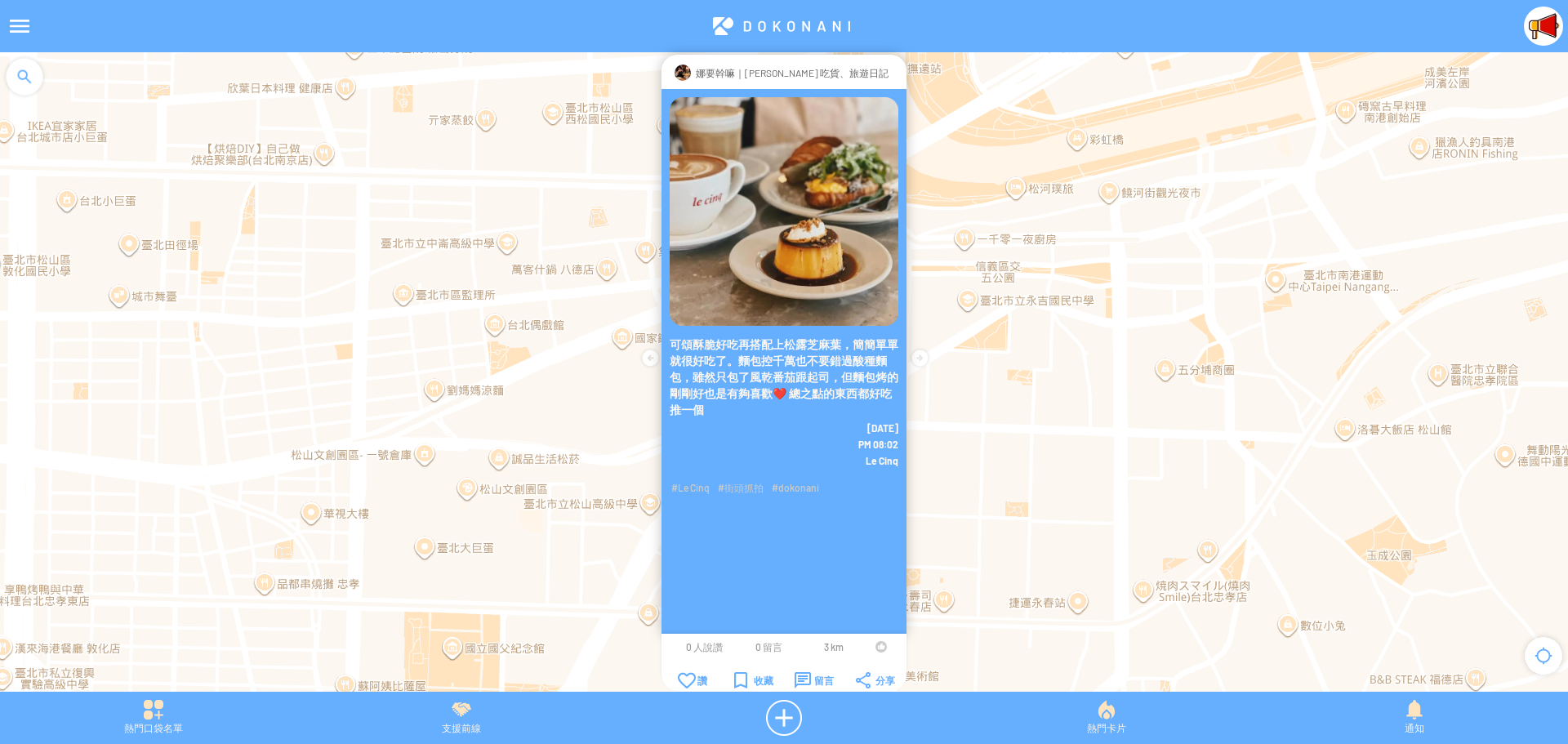
click at [877, 650] on div at bounding box center [881, 647] width 11 height 11
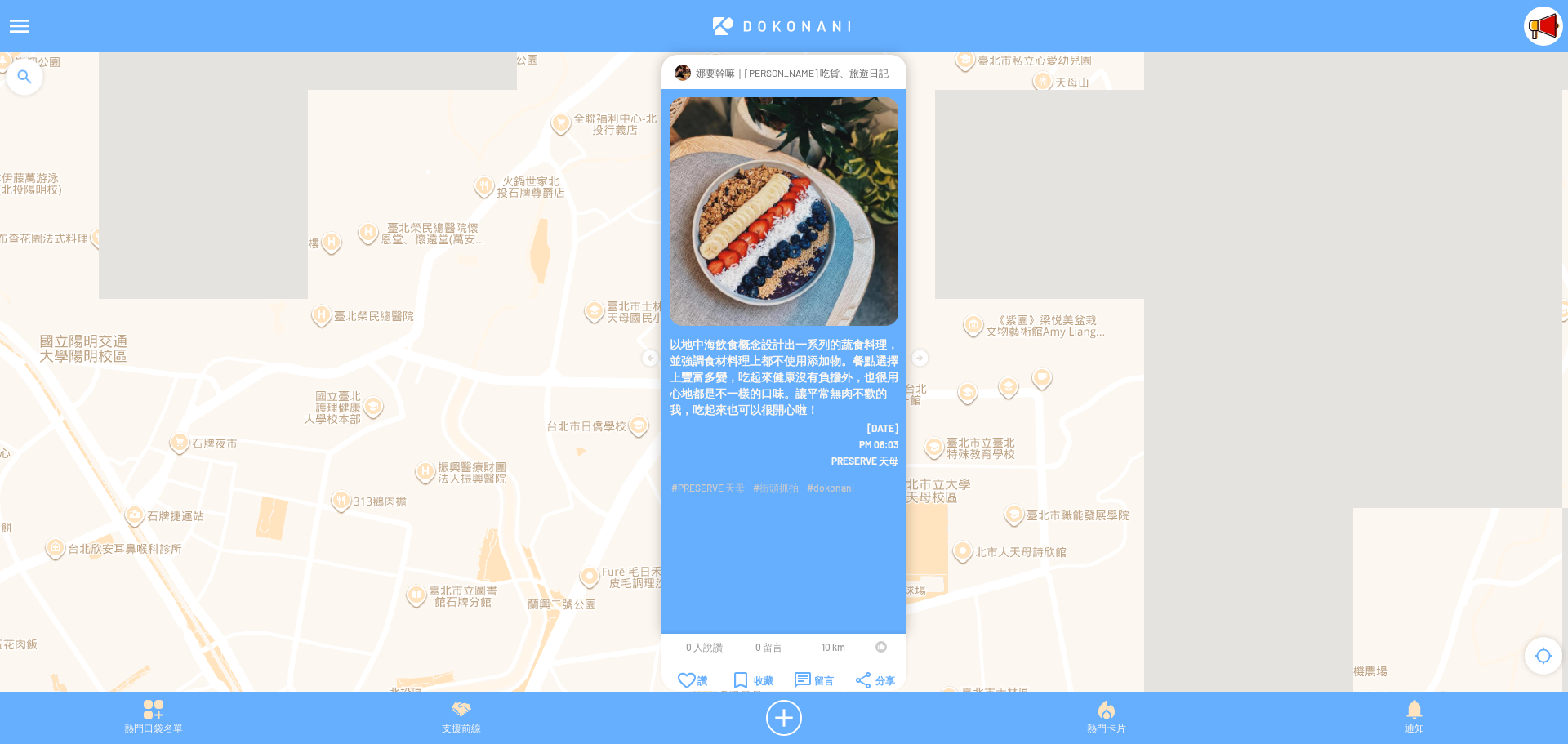
click at [879, 644] on div at bounding box center [881, 647] width 11 height 11
click at [811, 676] on div "留言" at bounding box center [814, 681] width 39 height 17
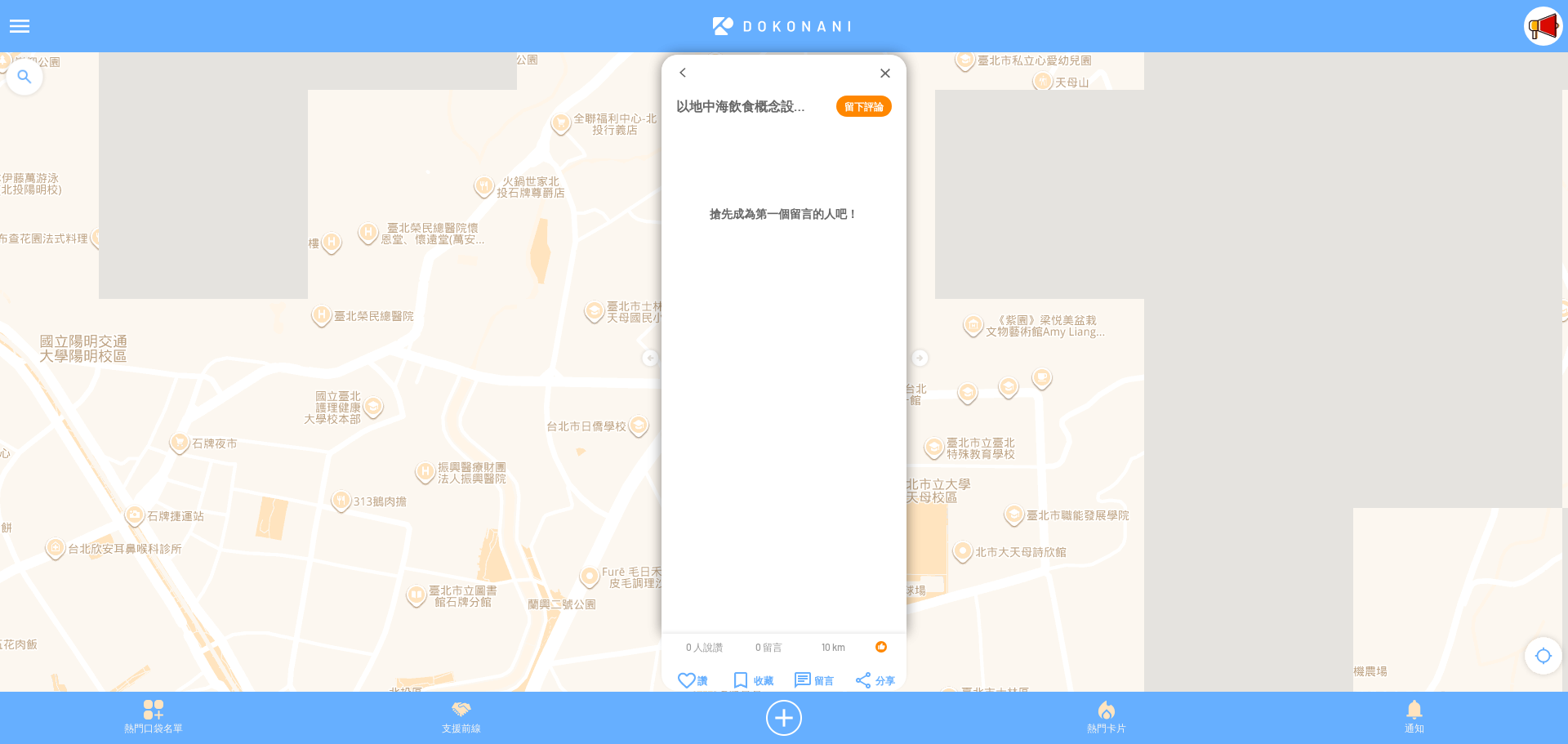
click at [856, 100] on button "留下評論" at bounding box center [864, 105] width 55 height 21
click at [808, 148] on textarea at bounding box center [784, 153] width 215 height 51
type textarea "*"
click at [885, 73] on div at bounding box center [885, 73] width 17 height 17
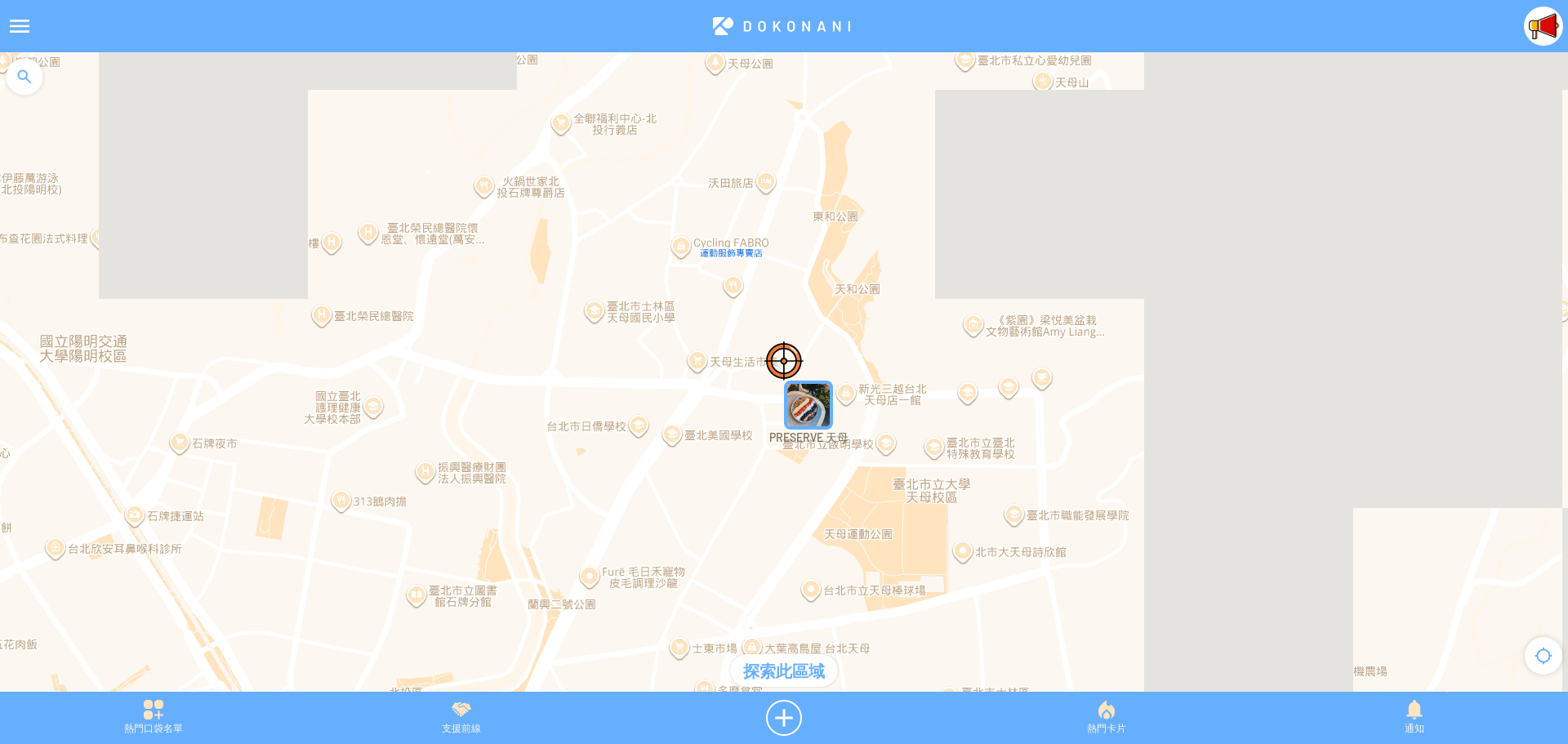
click at [823, 398] on img "PRESERVE 天母" at bounding box center [808, 405] width 49 height 49
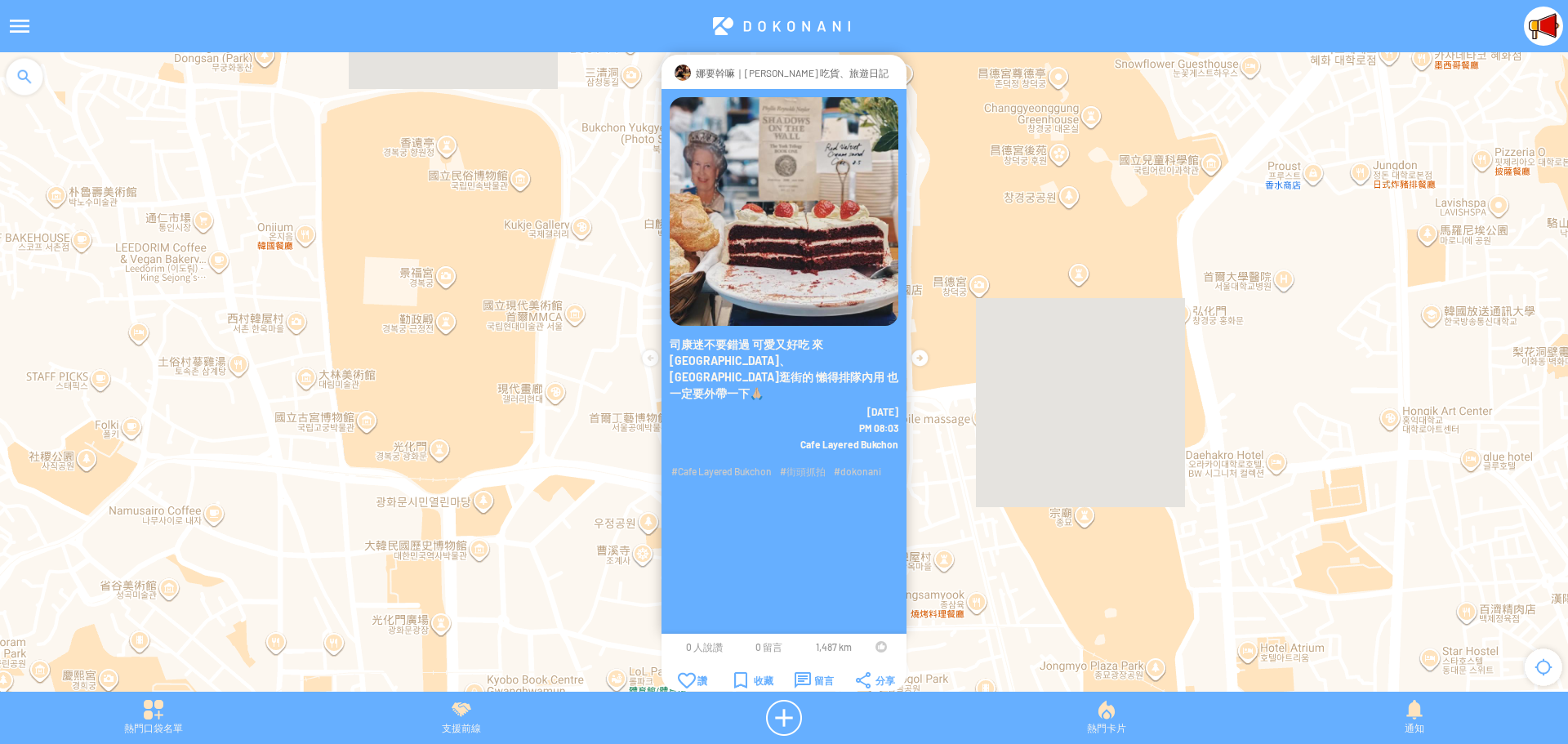
click at [877, 650] on div at bounding box center [881, 647] width 11 height 11
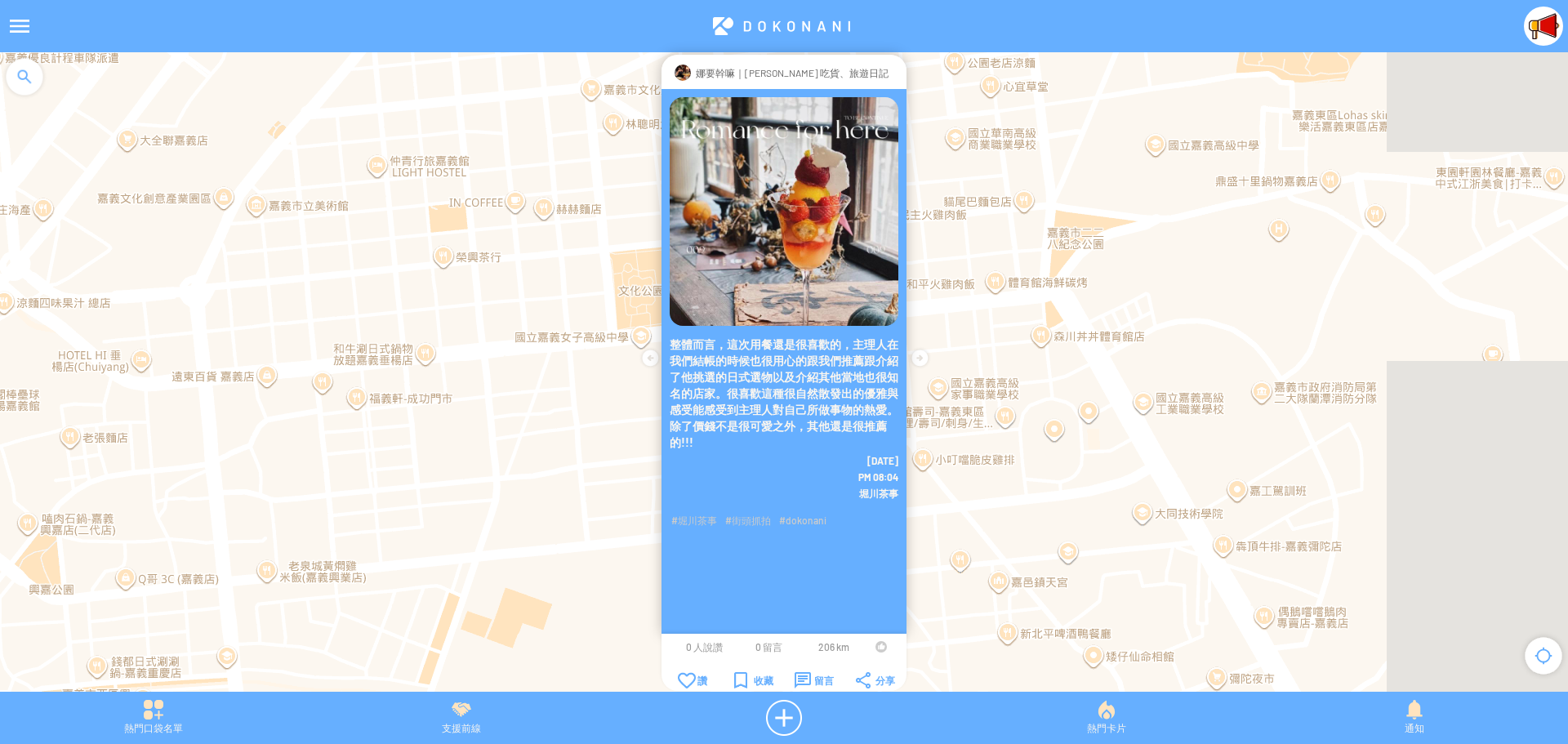
click at [879, 644] on div at bounding box center [881, 647] width 11 height 11
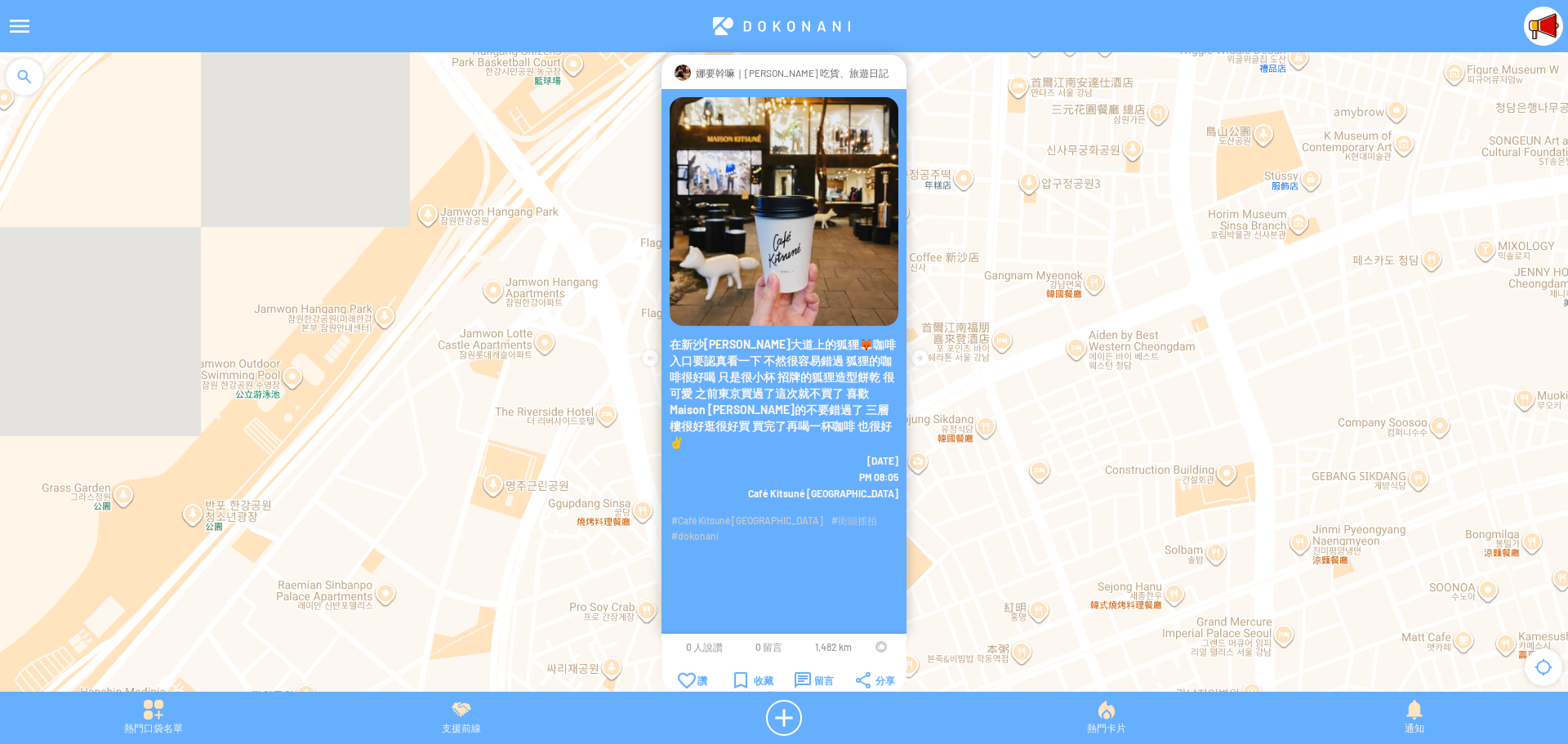
click at [877, 648] on div at bounding box center [881, 647] width 11 height 11
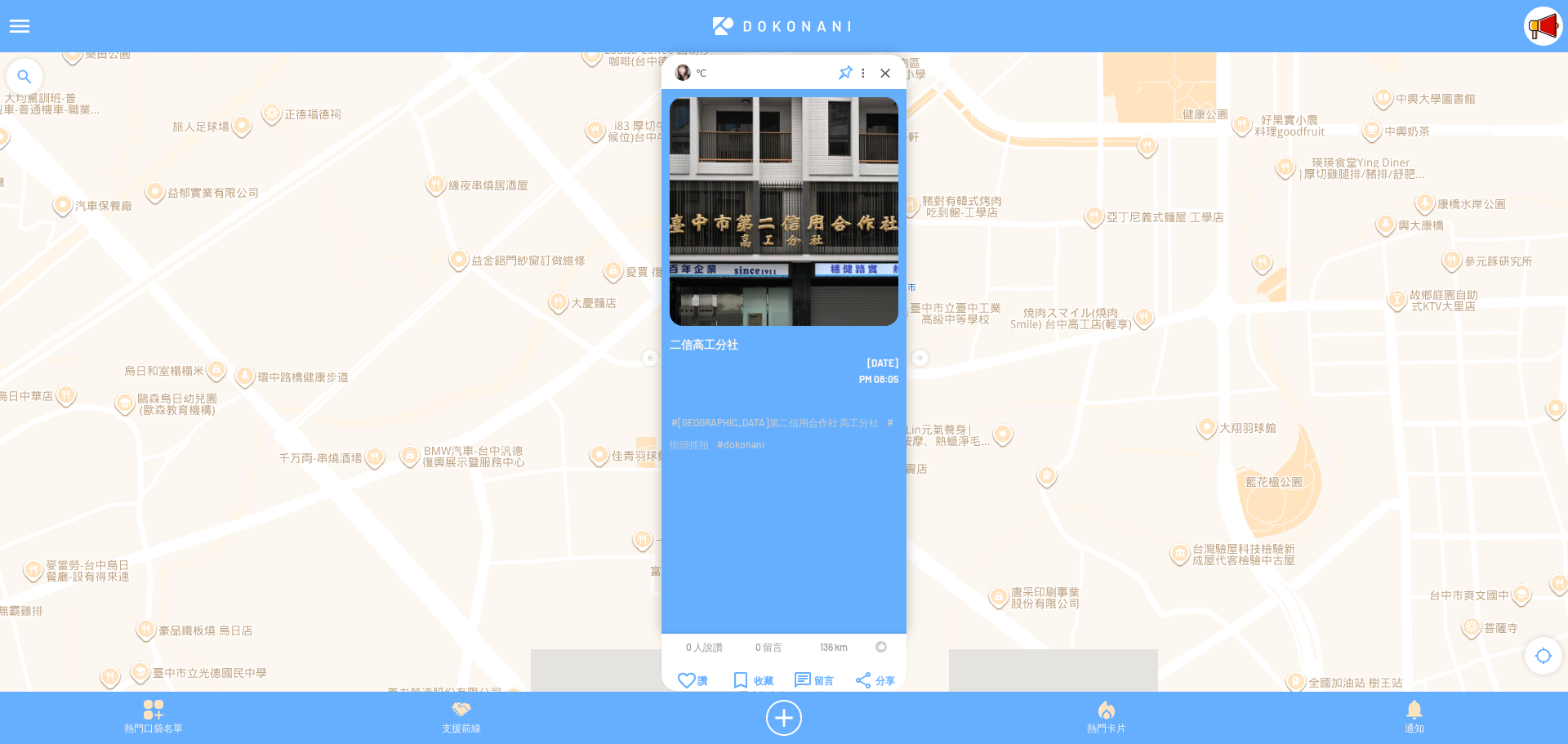
click at [878, 645] on div at bounding box center [881, 647] width 11 height 11
click at [876, 647] on div at bounding box center [881, 647] width 11 height 11
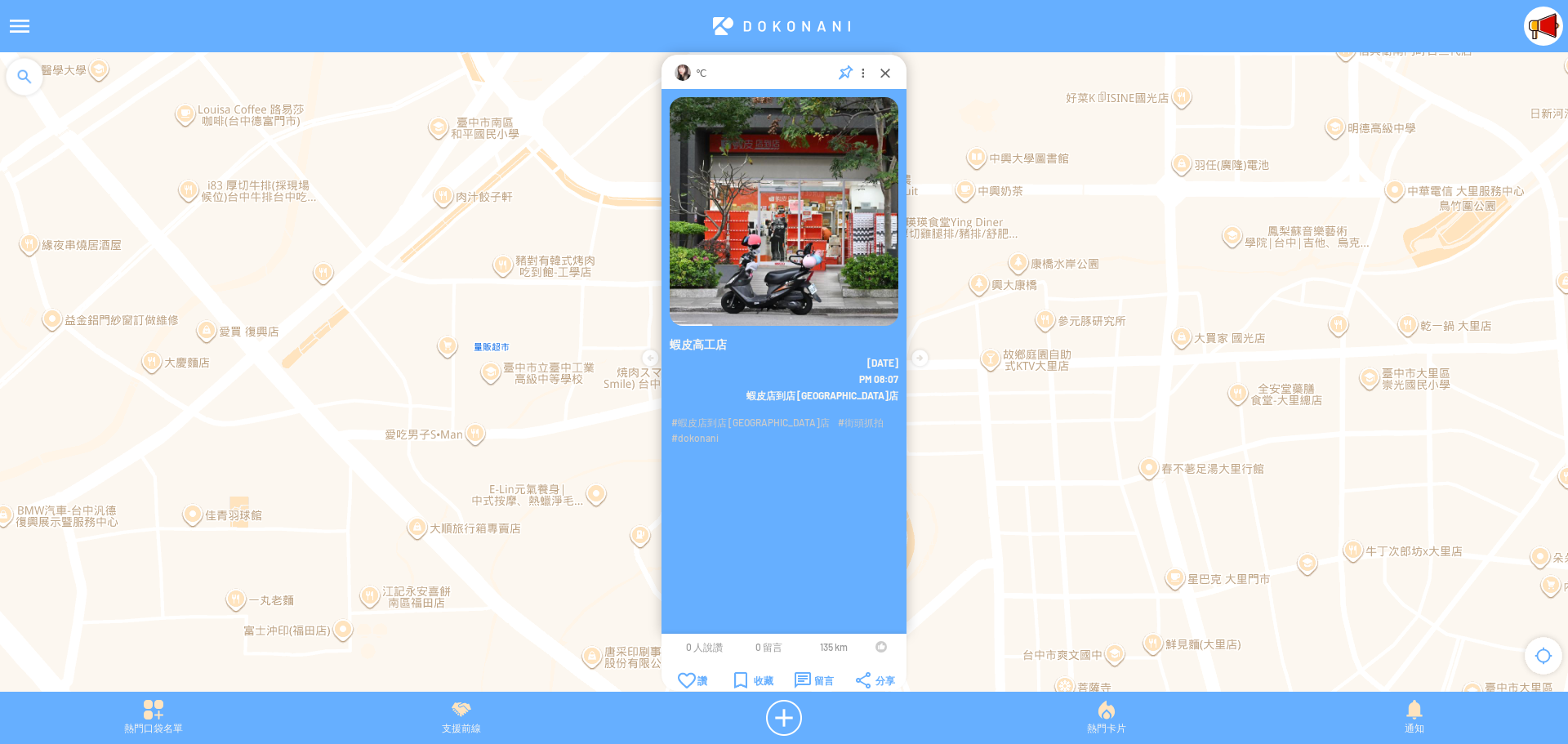
click at [878, 648] on div at bounding box center [881, 647] width 11 height 11
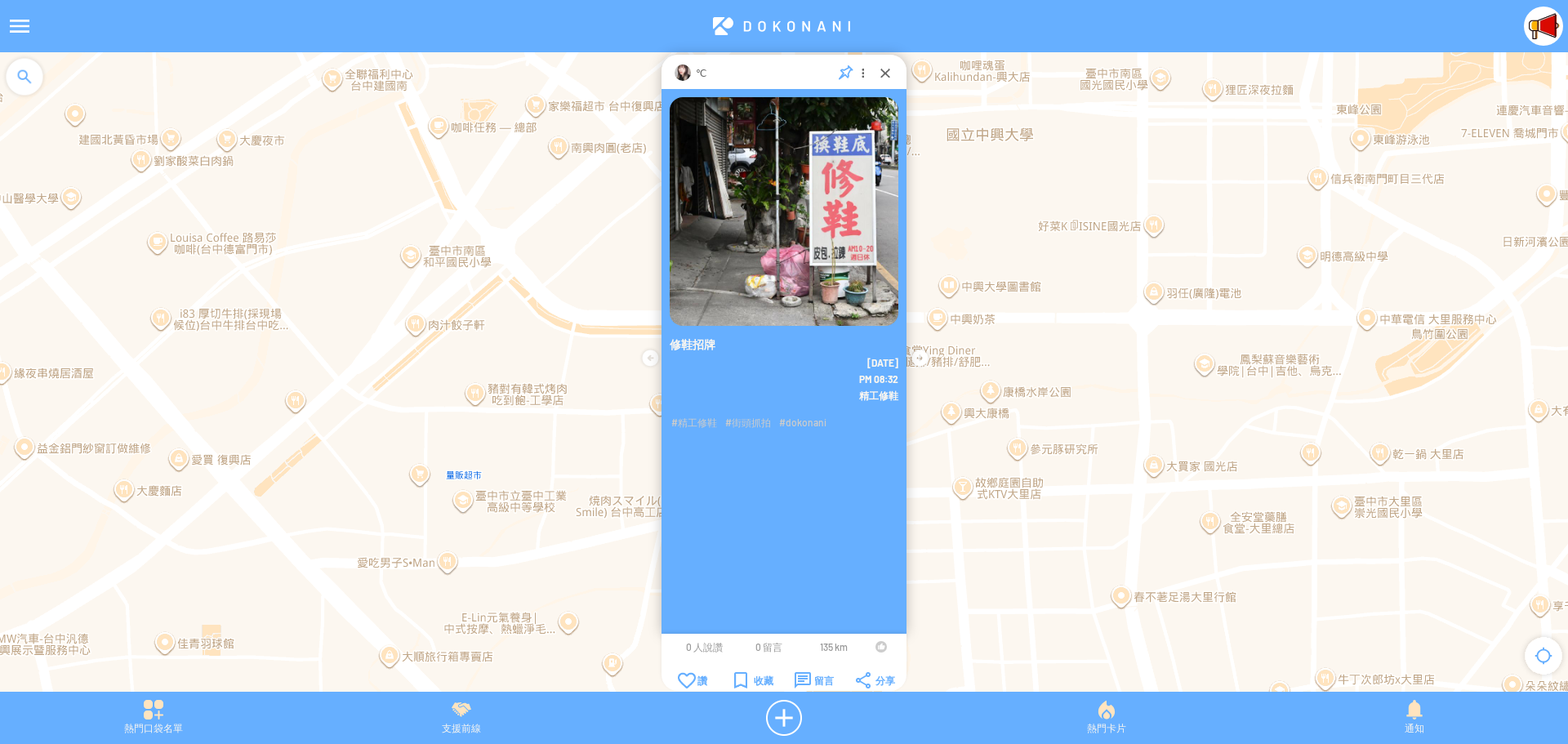
click at [881, 649] on div at bounding box center [881, 647] width 11 height 11
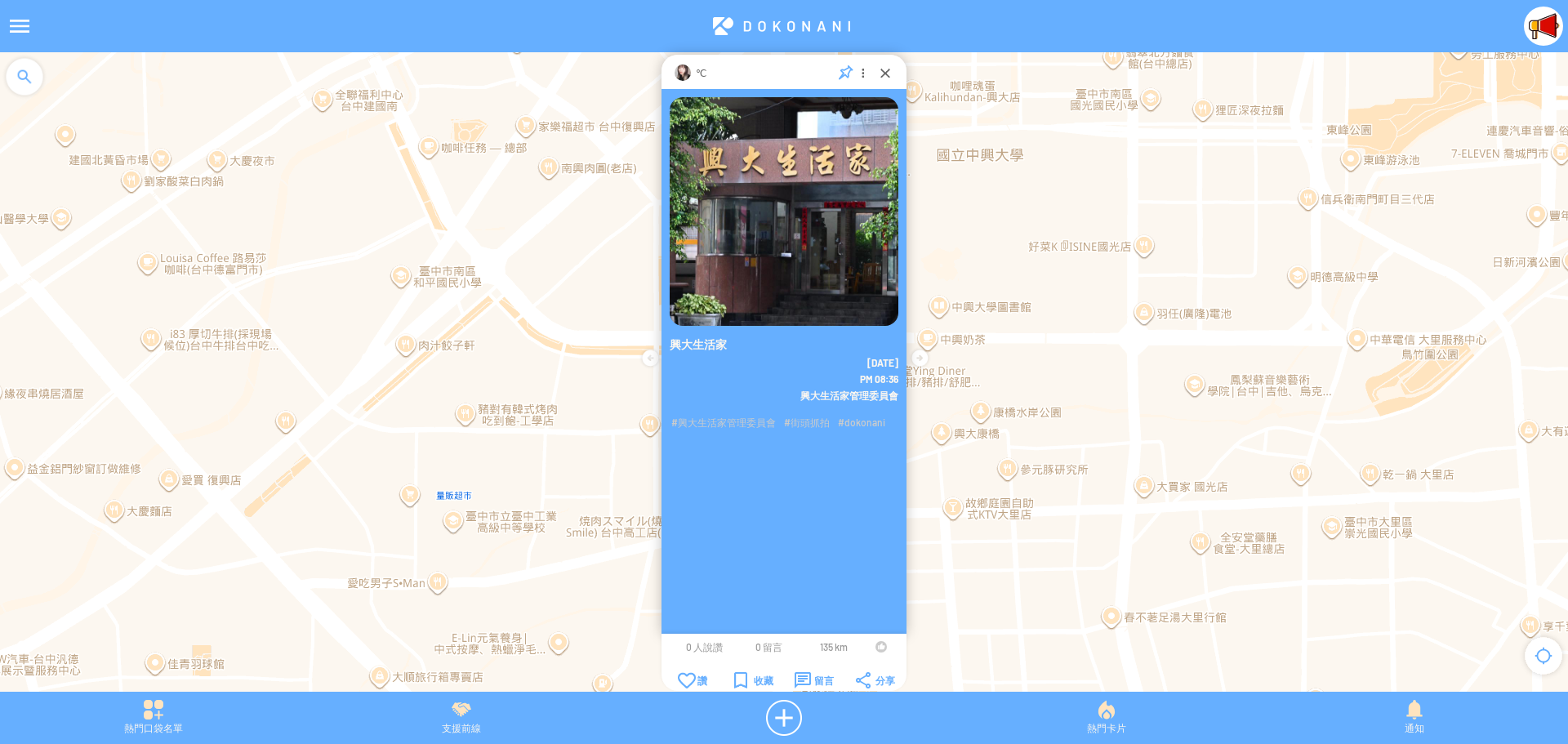
click at [880, 644] on div at bounding box center [881, 647] width 11 height 11
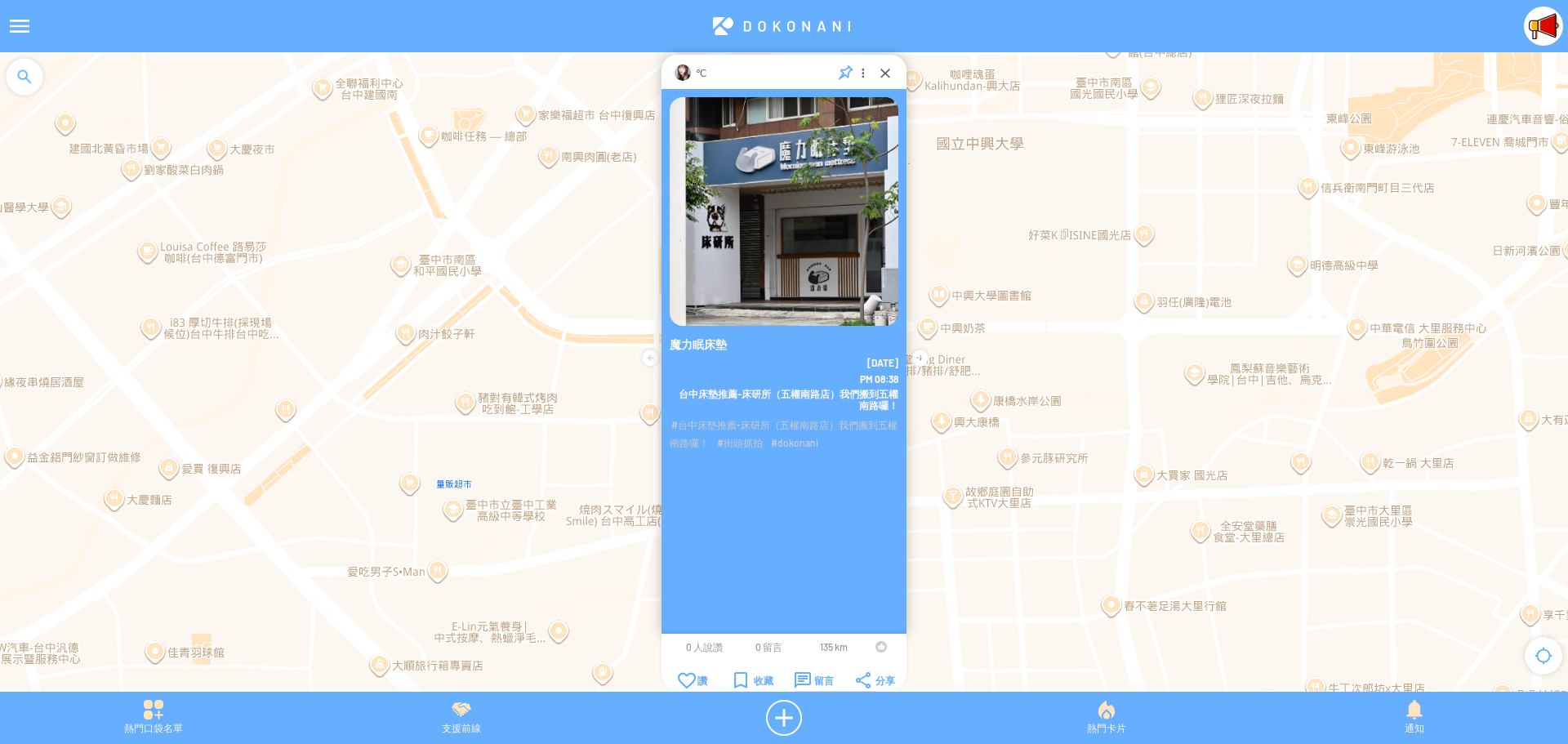
click at [875, 650] on td at bounding box center [881, 647] width 31 height 13
click at [877, 648] on div at bounding box center [881, 647] width 11 height 11
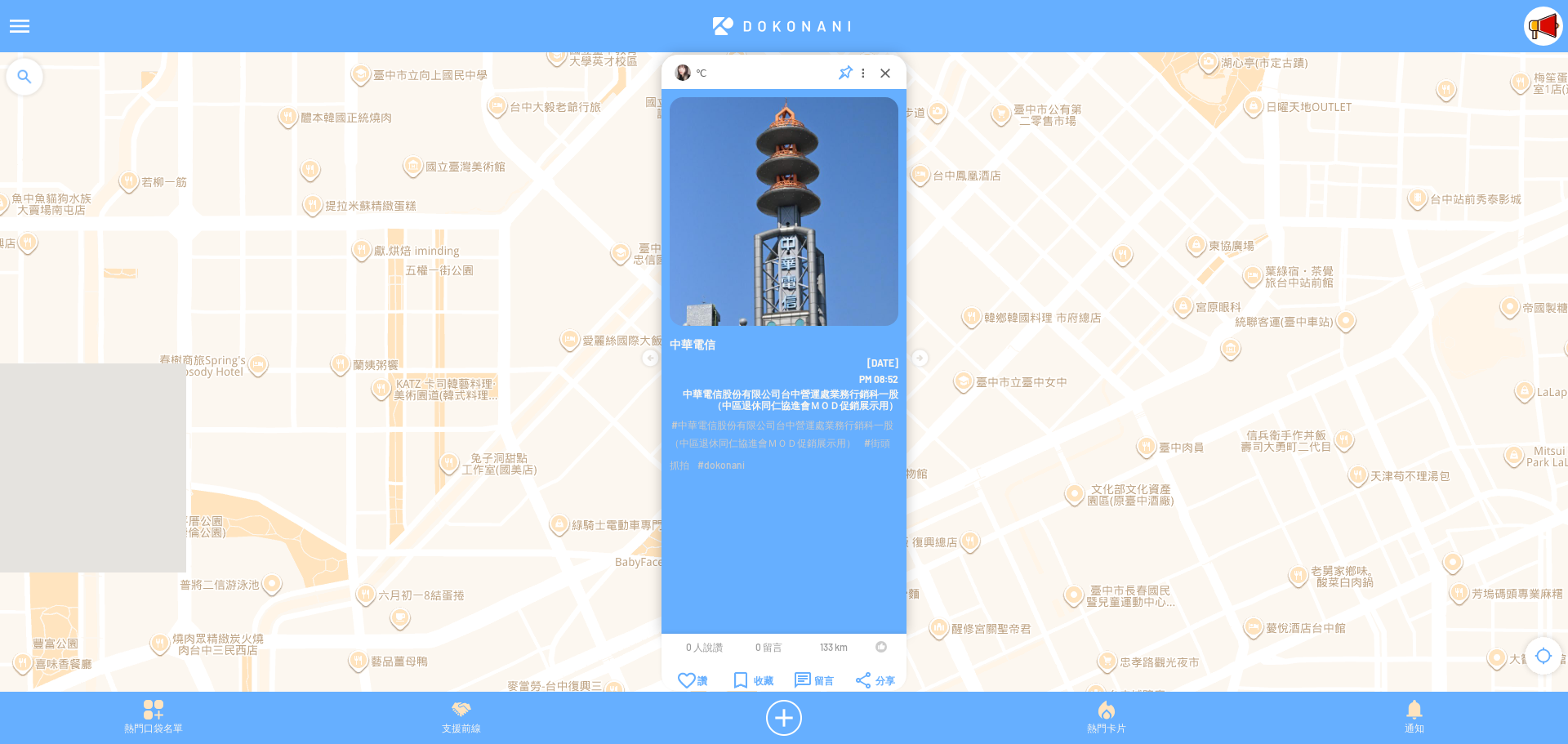
click at [877, 650] on div at bounding box center [881, 647] width 11 height 11
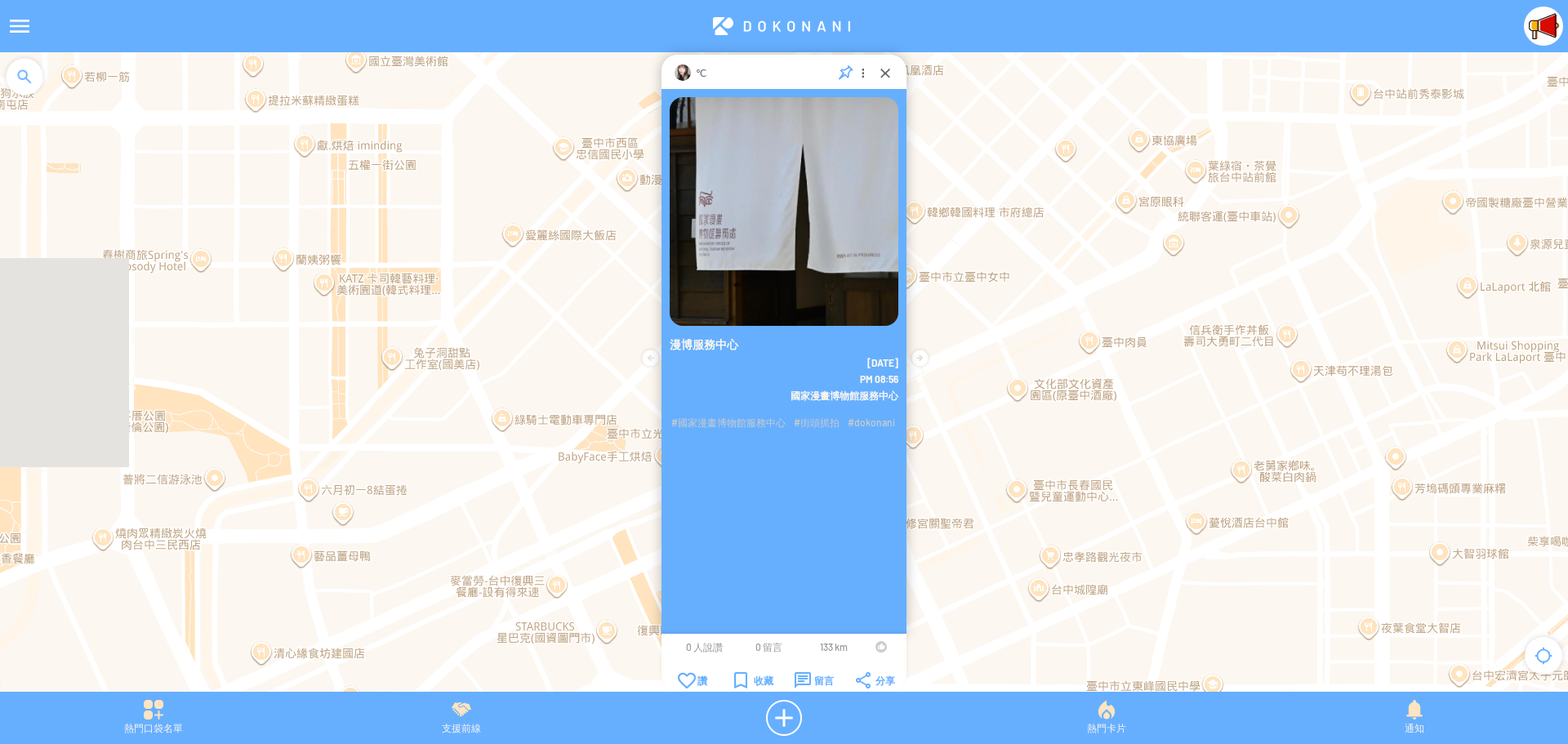
click at [880, 644] on div at bounding box center [881, 647] width 11 height 11
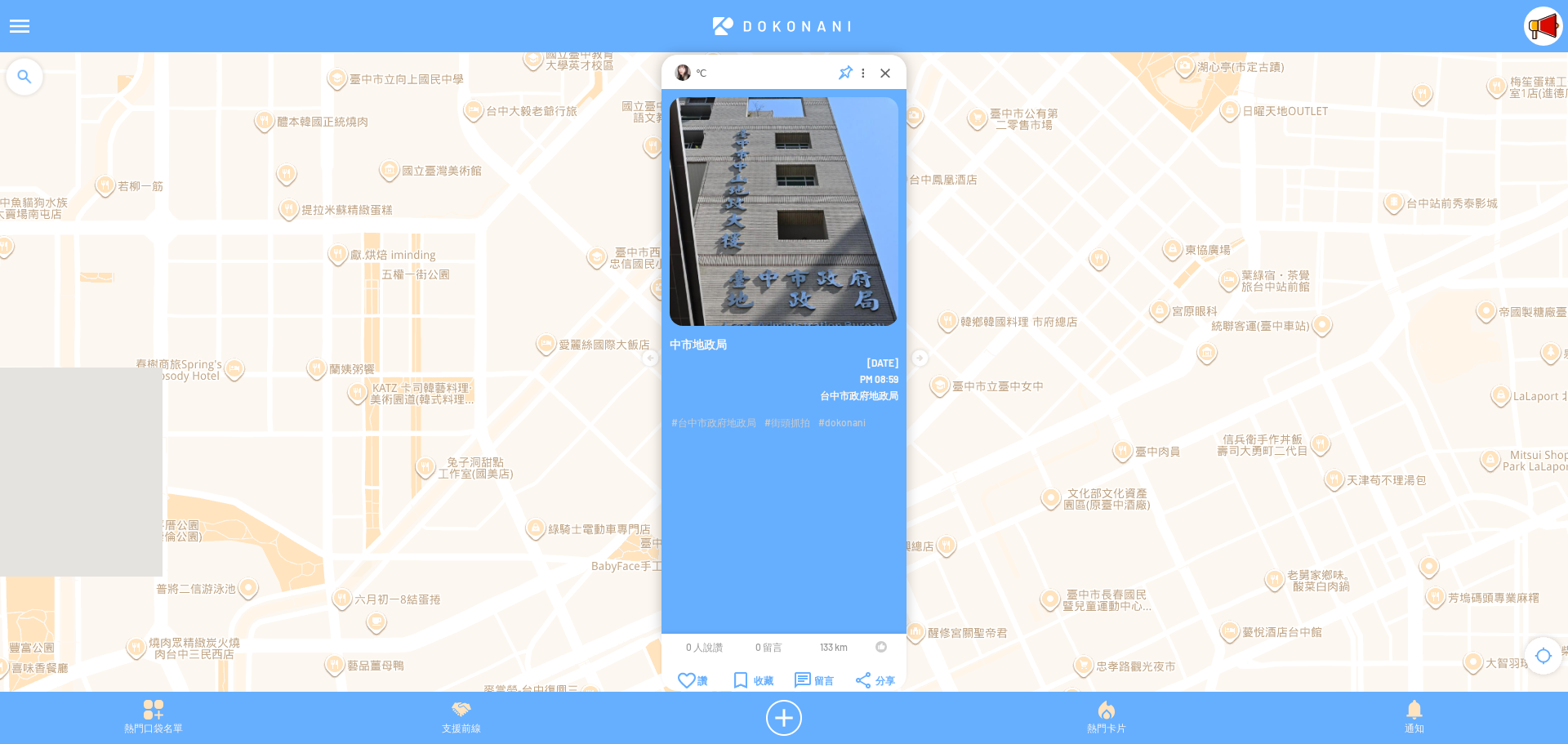
click at [876, 646] on div at bounding box center [881, 647] width 11 height 11
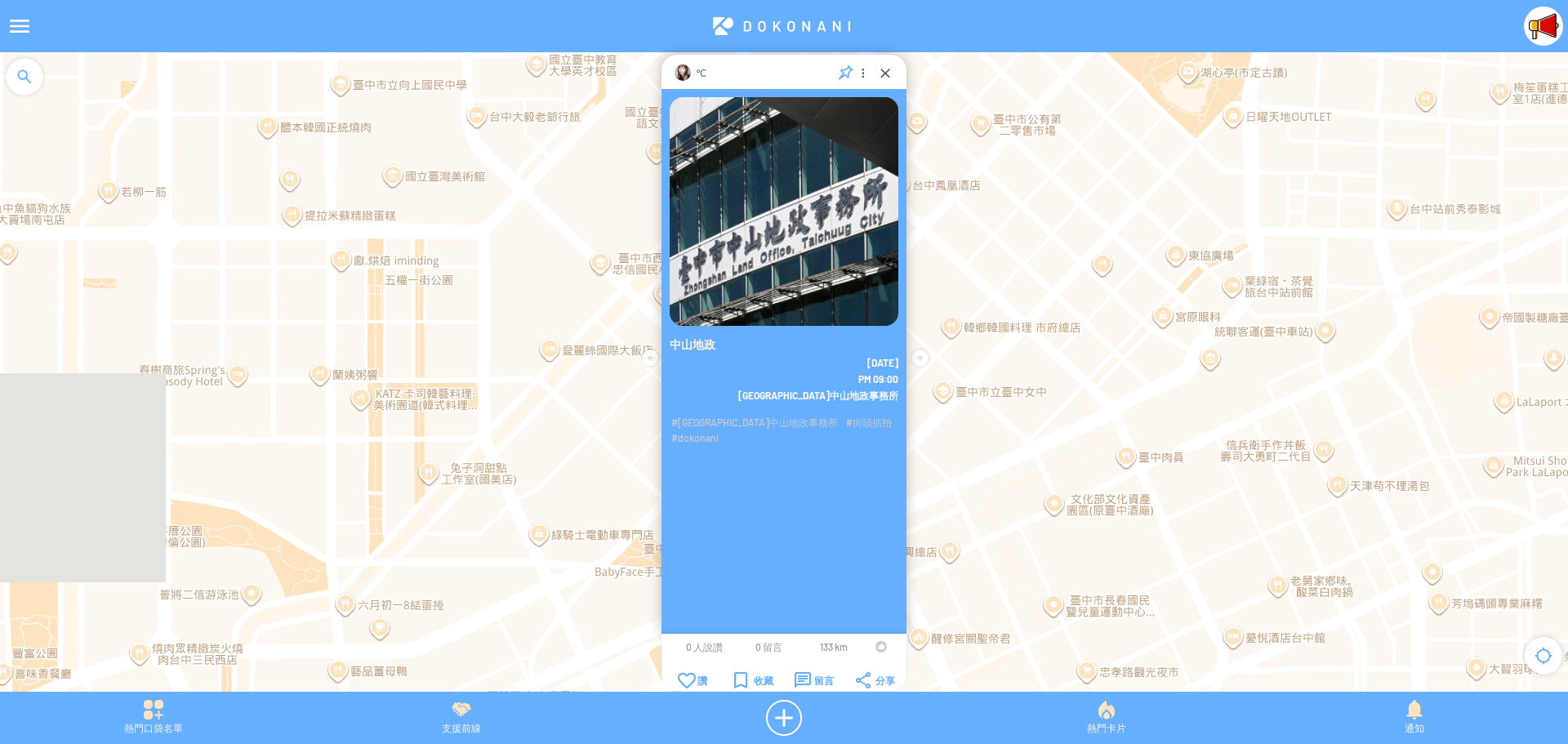
click at [873, 651] on td at bounding box center [881, 647] width 31 height 13
click at [875, 648] on td at bounding box center [881, 647] width 31 height 13
click at [877, 647] on div at bounding box center [881, 647] width 11 height 11
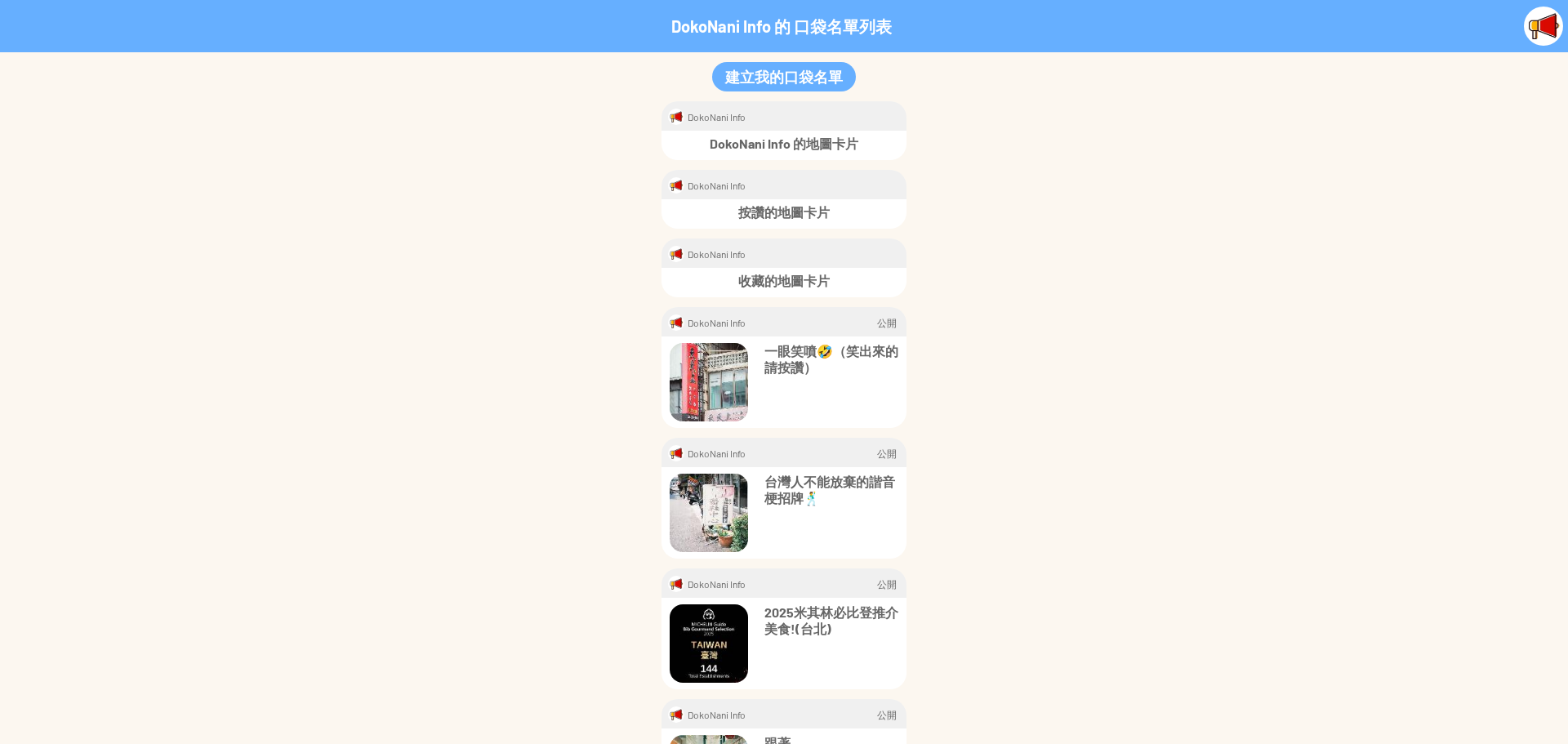
scroll to position [81, 0]
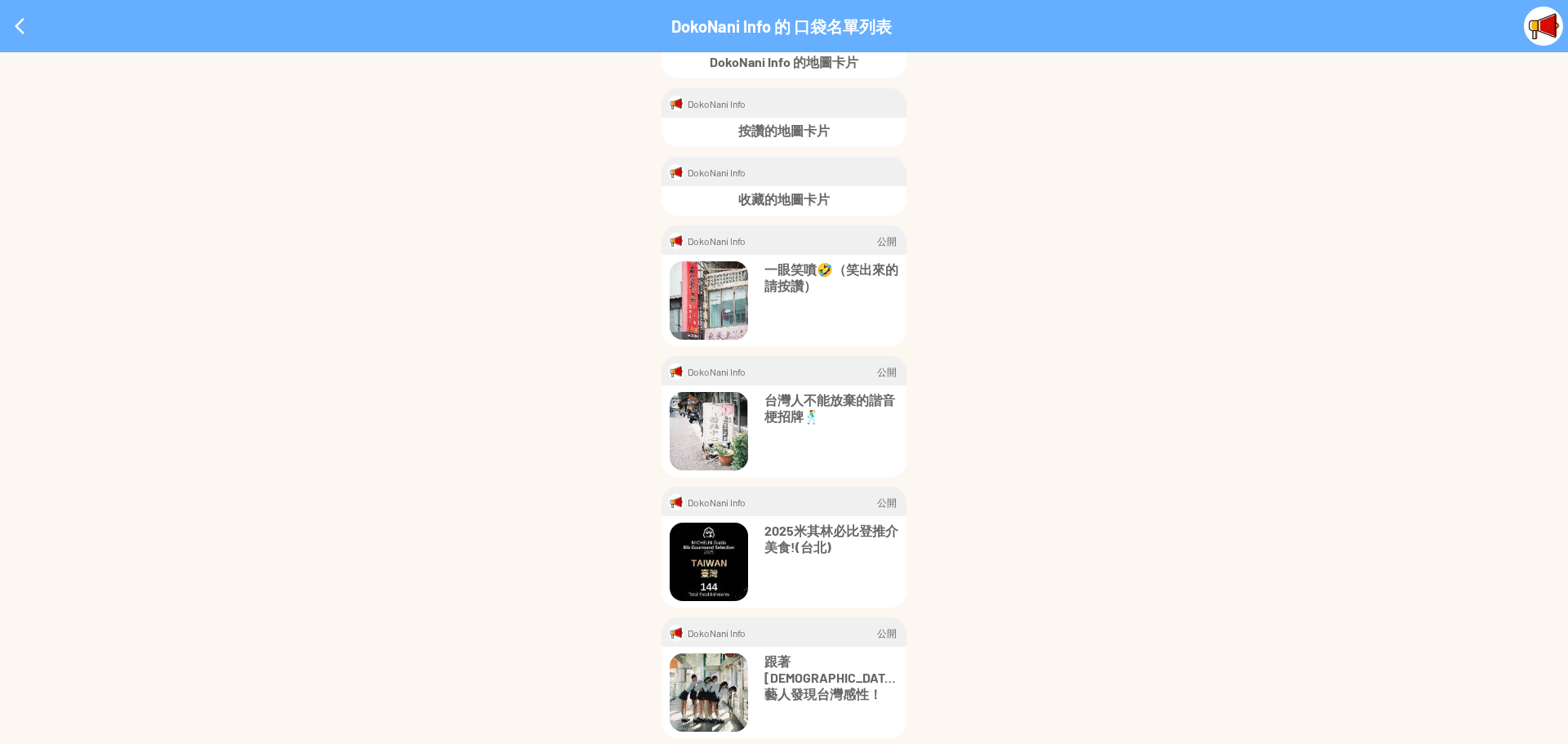
click at [858, 398] on p "台灣人不能放棄的諧音梗招牌🕺" at bounding box center [831, 408] width 134 height 32
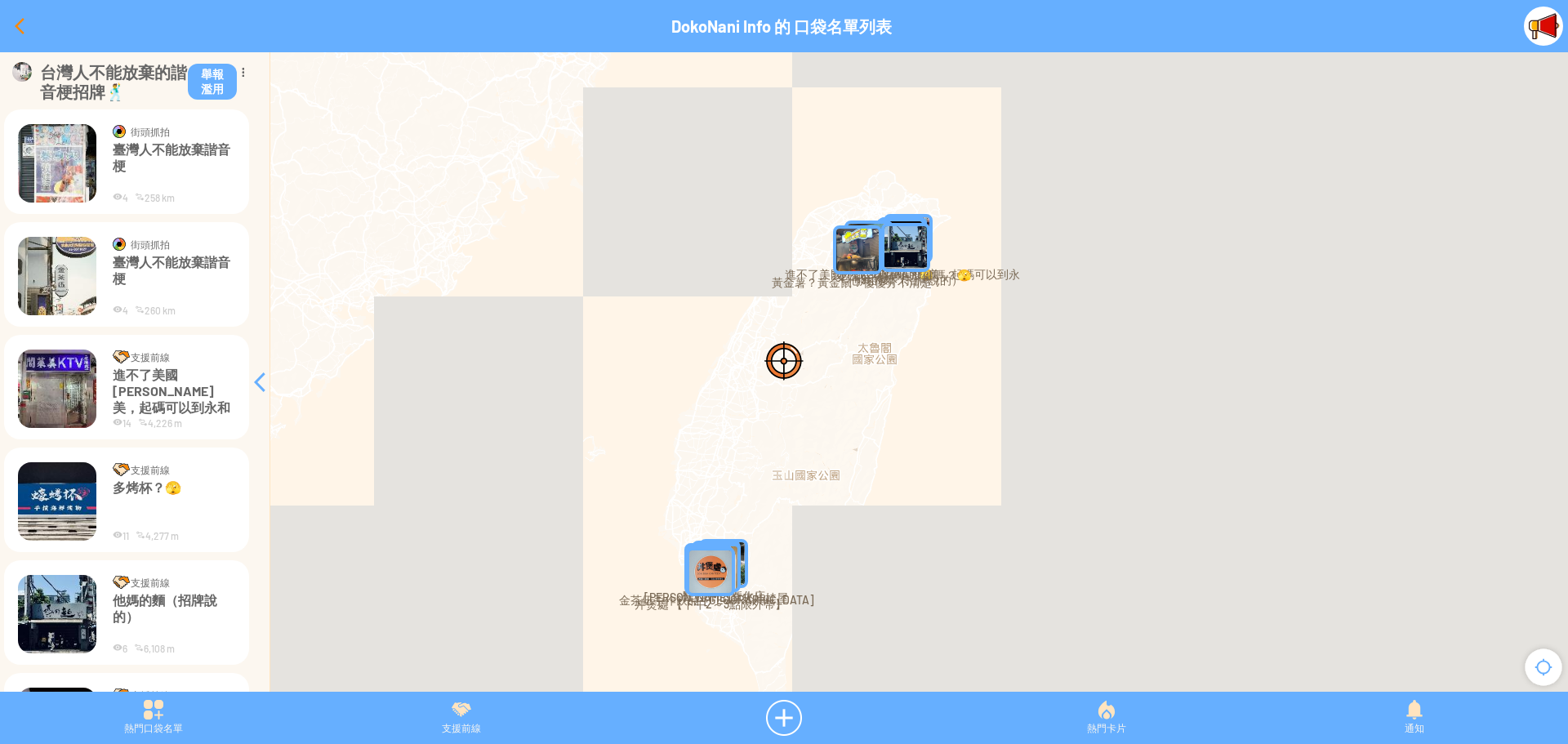
click at [9, 27] on div at bounding box center [19, 26] width 39 height 39
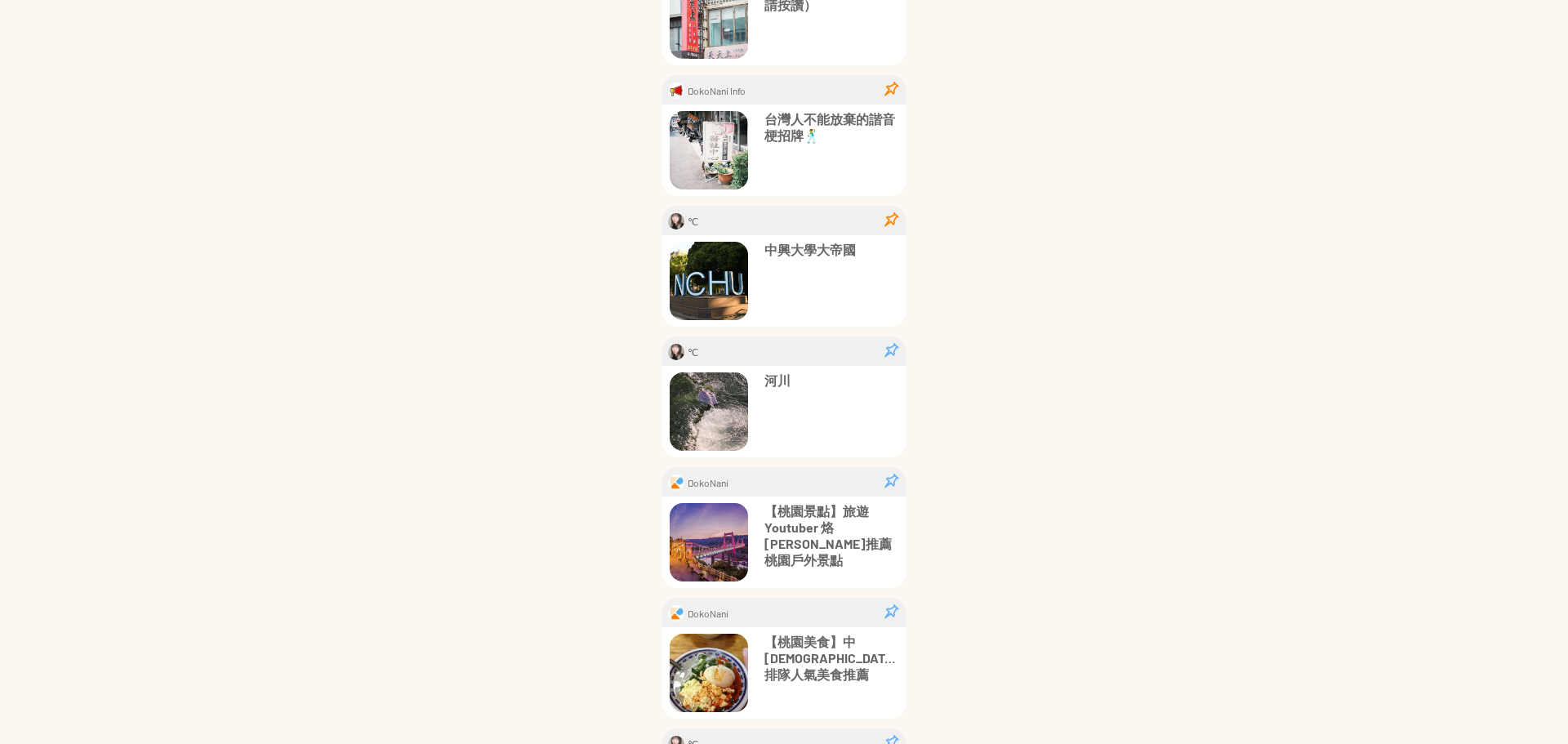
scroll to position [164, 0]
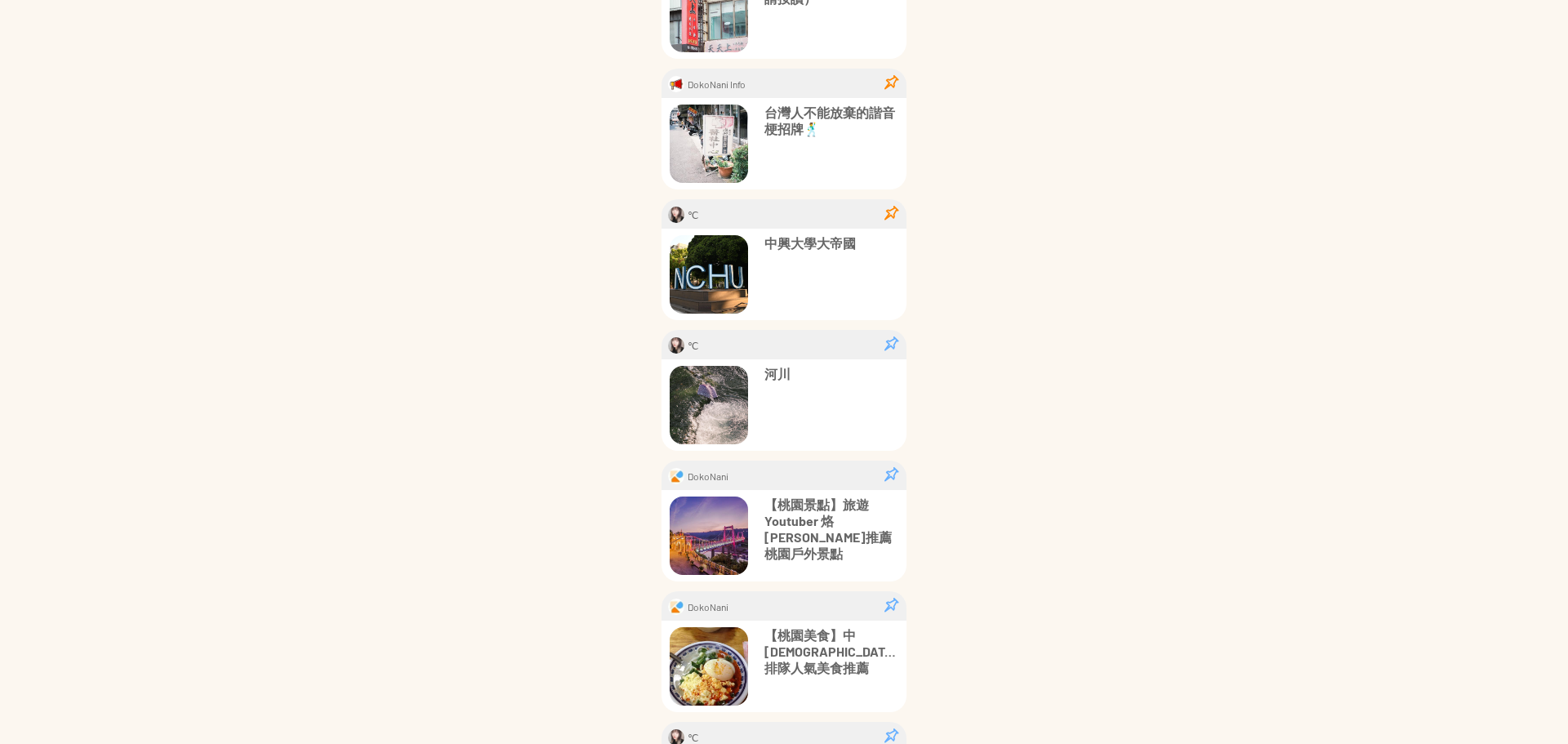
click at [785, 114] on p "台灣人不能放棄的諧音梗招牌🕺" at bounding box center [831, 120] width 134 height 32
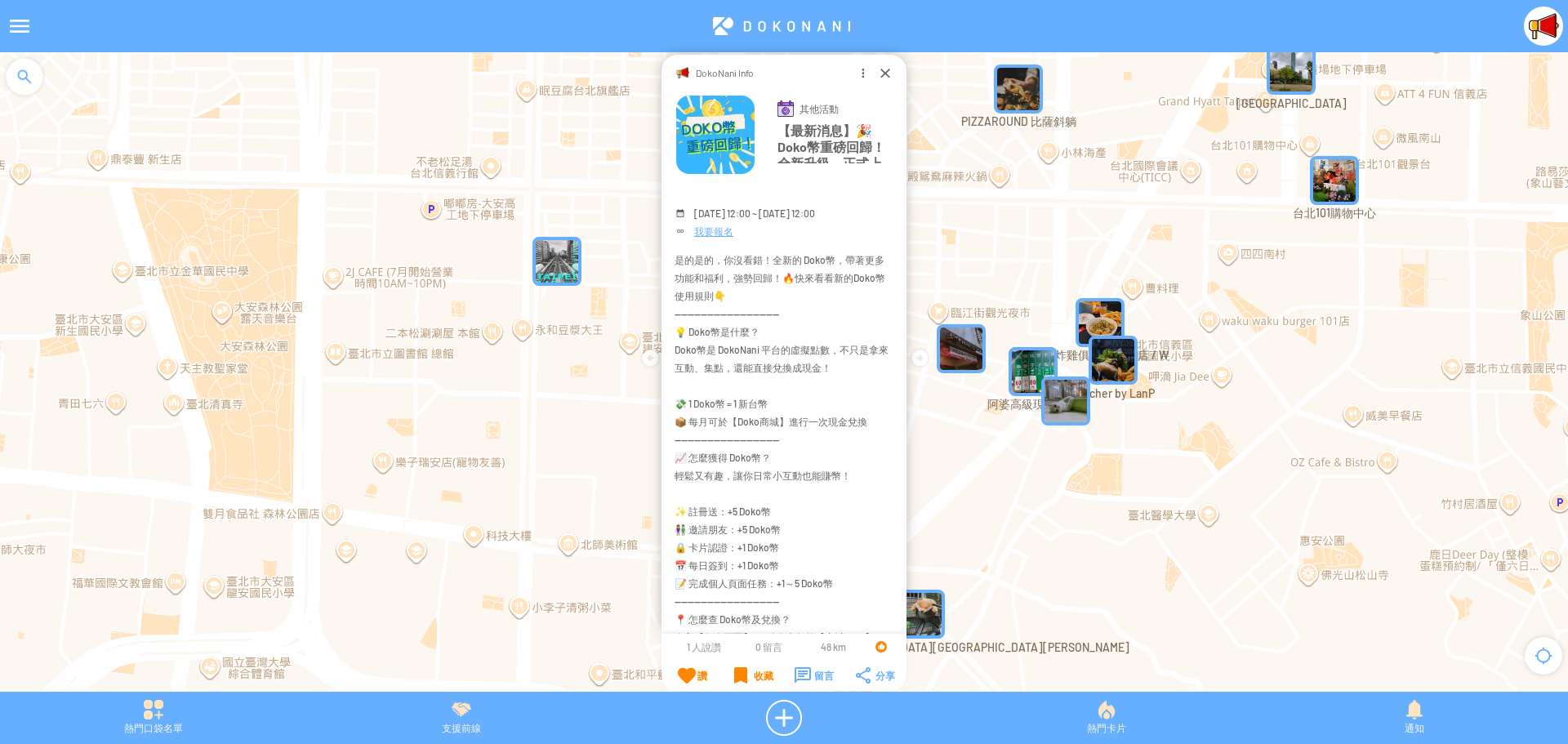
drag, startPoint x: 879, startPoint y: 74, endPoint x: 870, endPoint y: 71, distance: 9.5
click at [879, 74] on div at bounding box center [885, 73] width 17 height 17
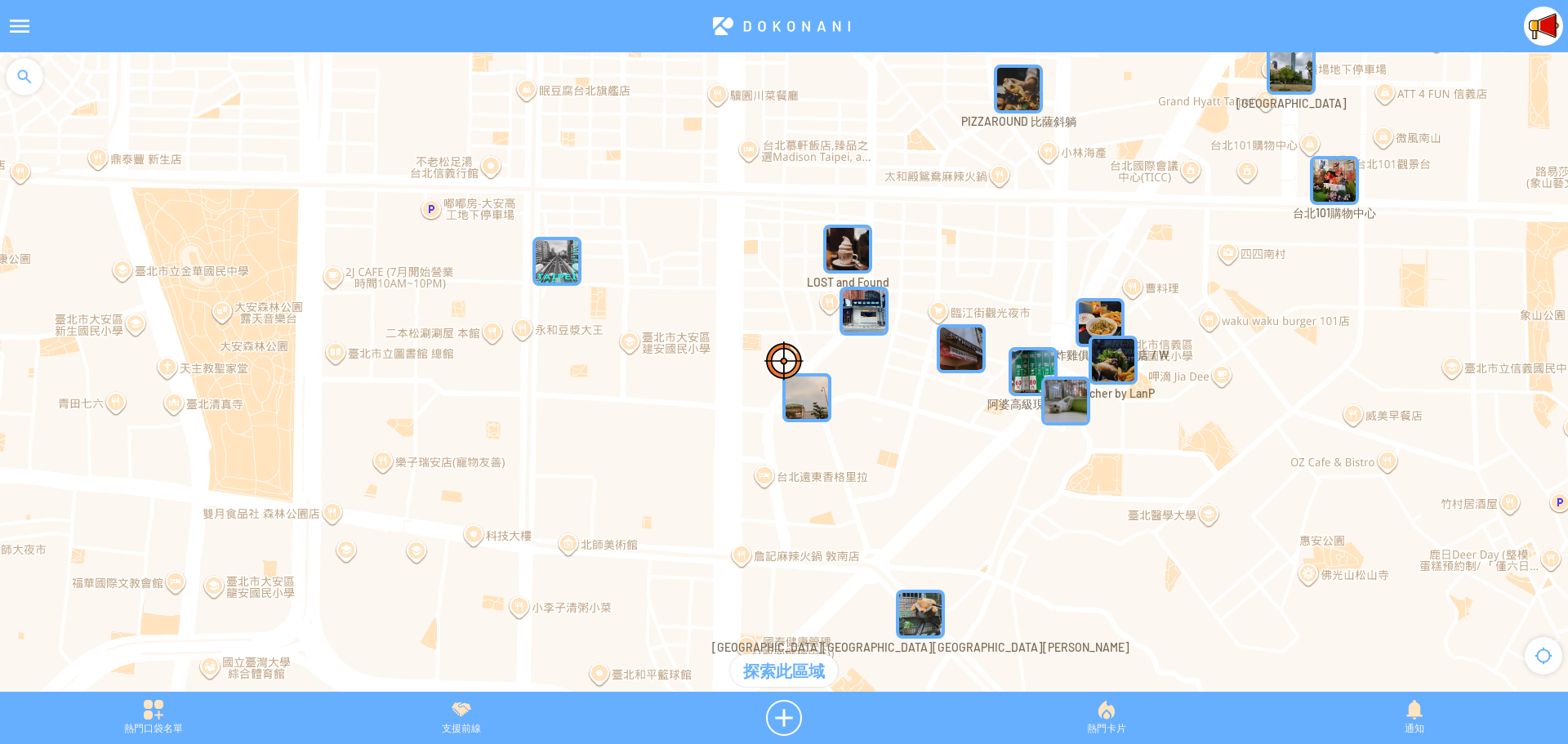
click at [13, 23] on div at bounding box center [19, 26] width 39 height 39
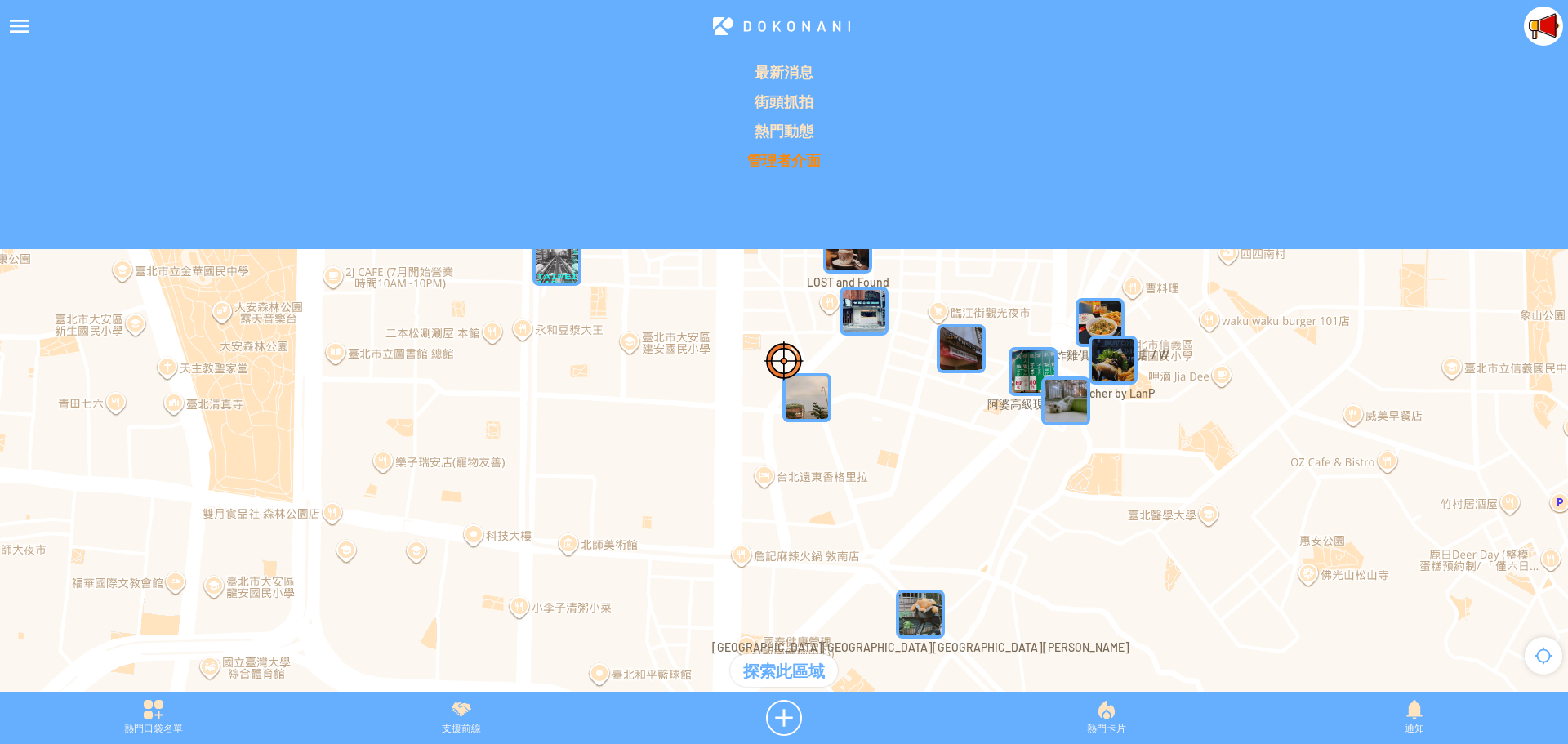
click at [772, 163] on p "管理者介面" at bounding box center [784, 160] width 1549 height 19
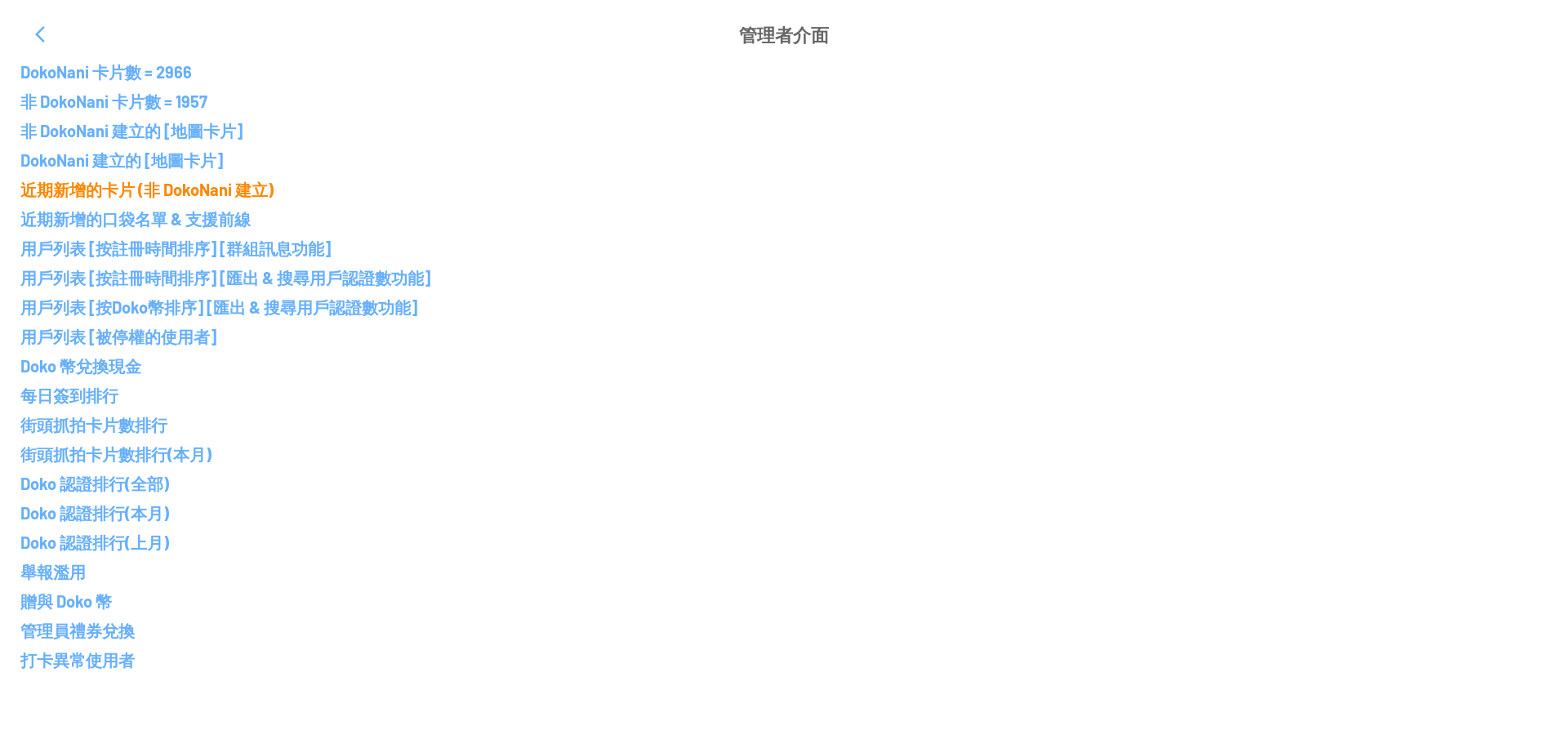
click at [170, 187] on p "近期新增的卡片 (非 DokoNani 建立)" at bounding box center [784, 189] width 1527 height 19
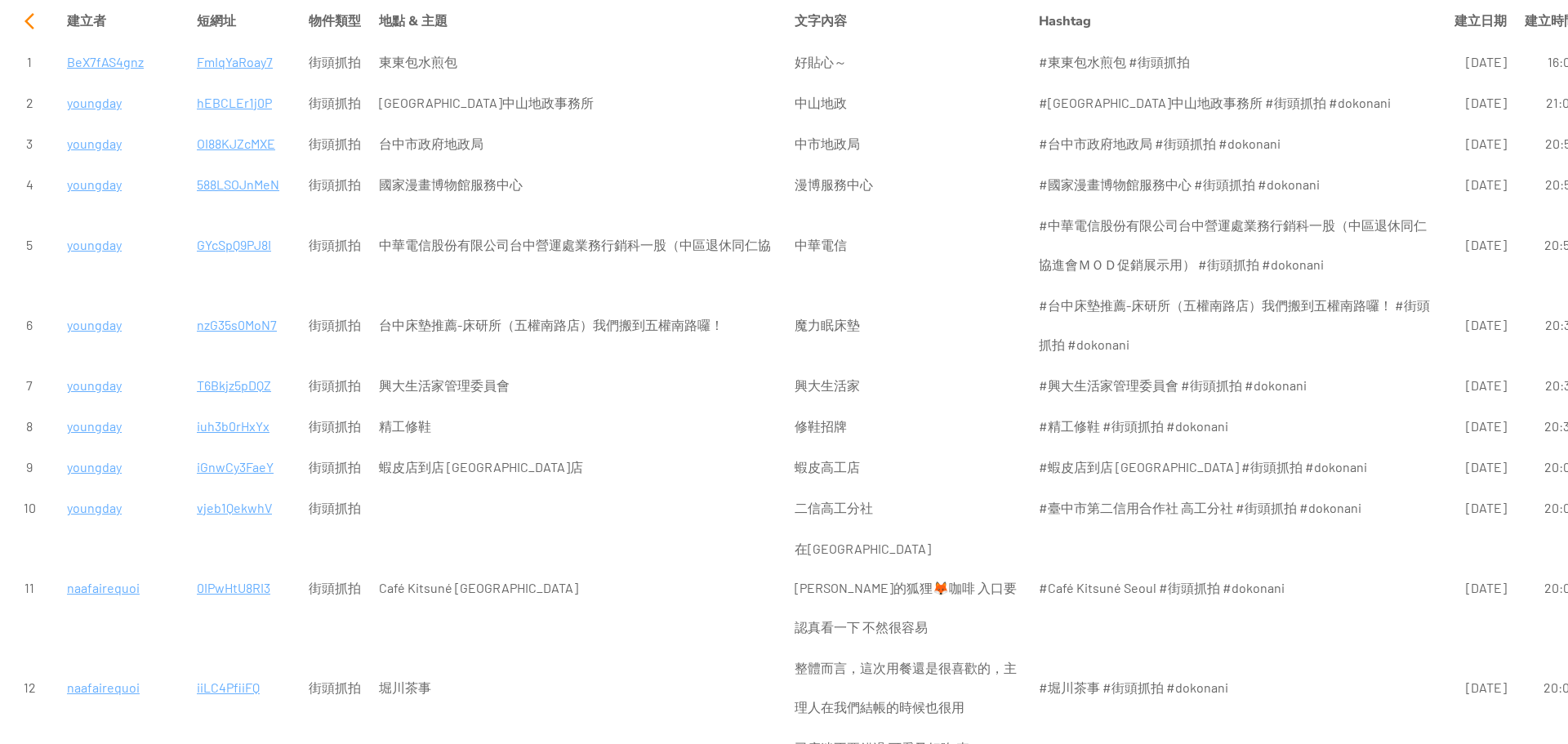
click at [26, 20] on div at bounding box center [30, 21] width 39 height 39
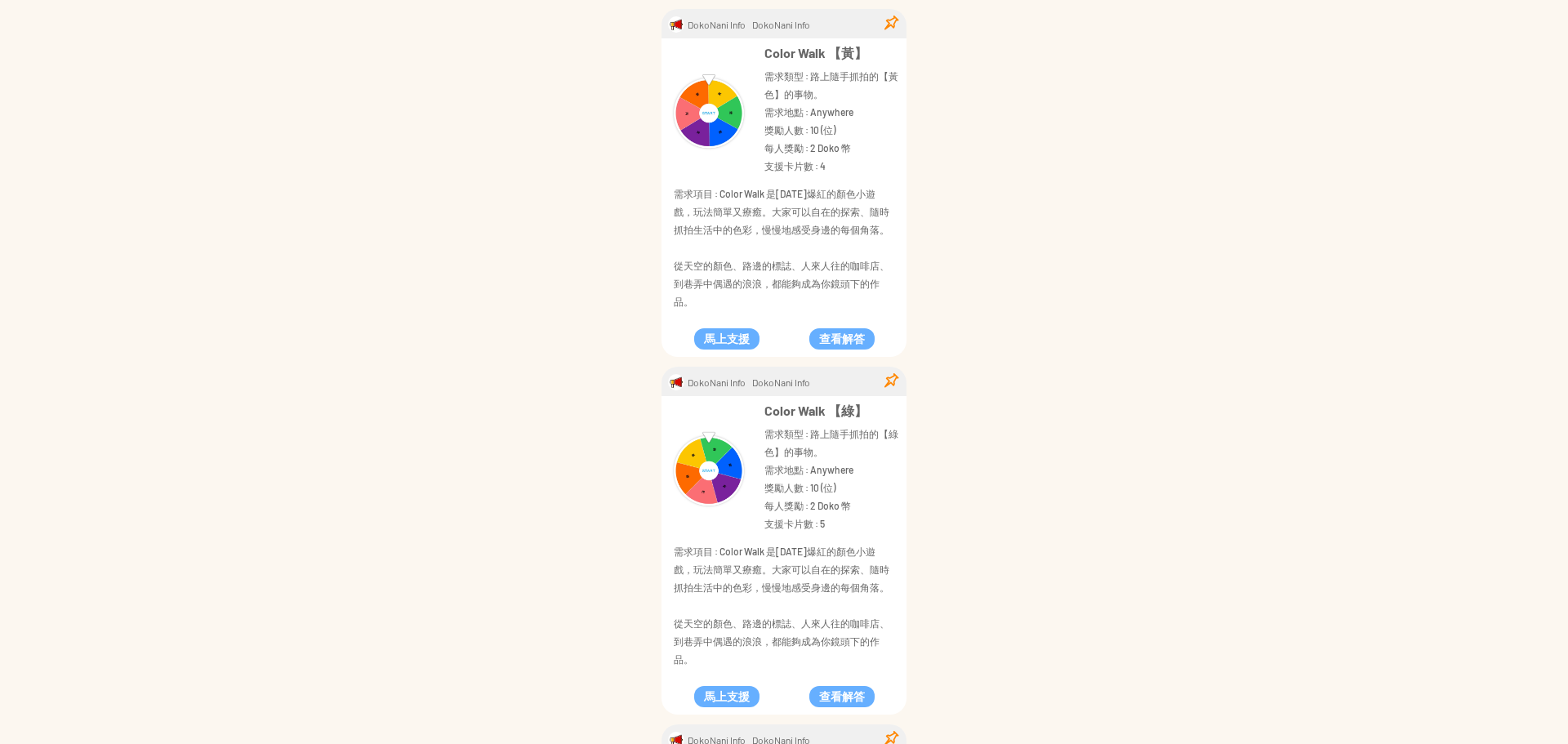
scroll to position [898, 0]
